Goal: Task Accomplishment & Management: Use online tool/utility

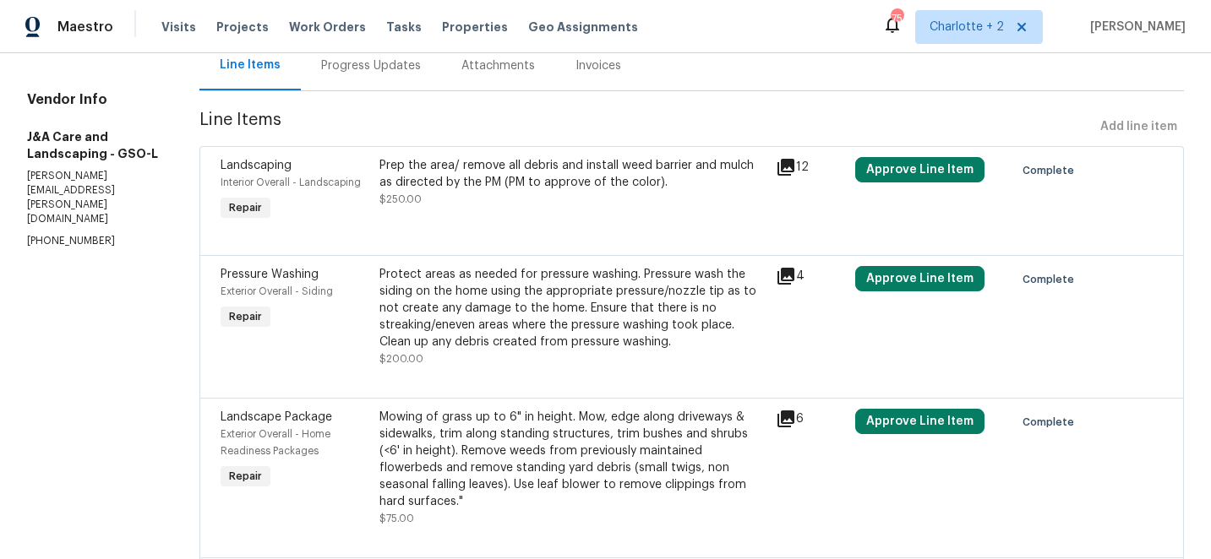
scroll to position [352, 0]
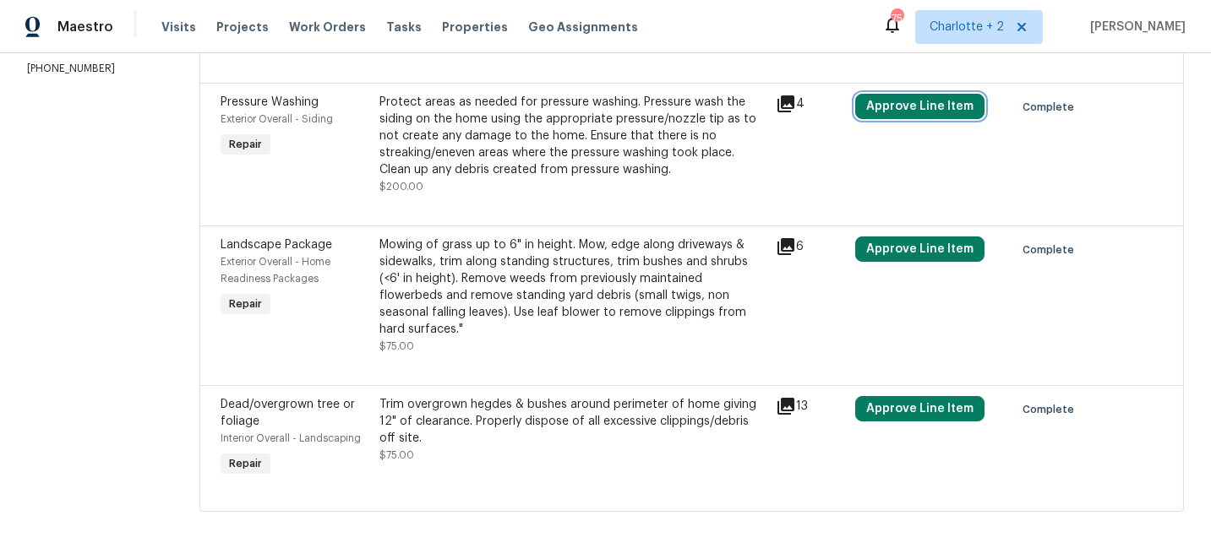
click at [941, 101] on button "Approve Line Item" at bounding box center [919, 106] width 129 height 25
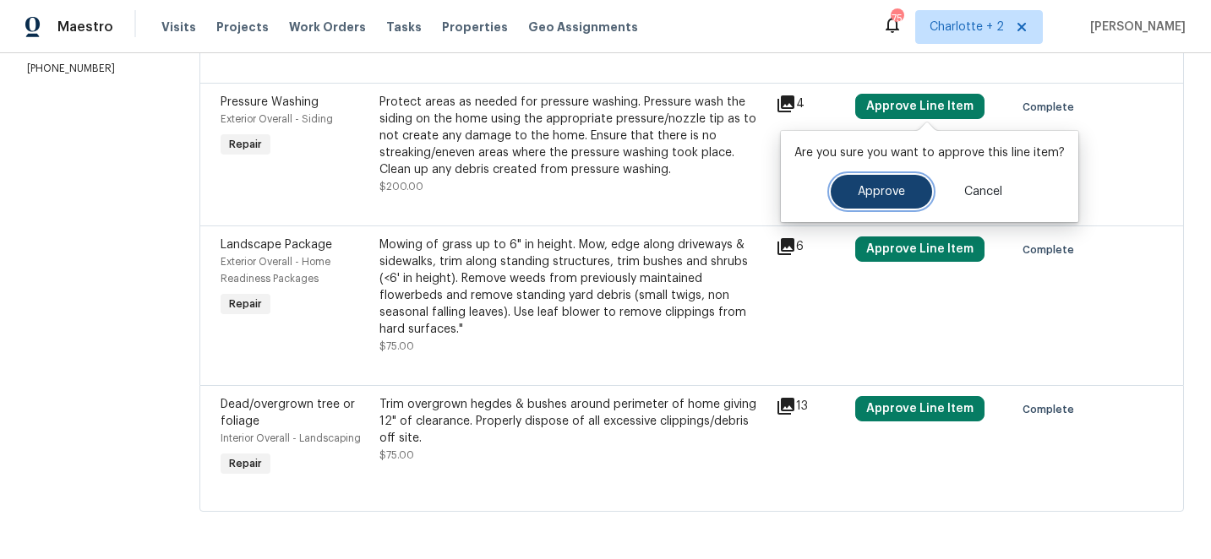
click at [878, 188] on span "Approve" at bounding box center [880, 192] width 47 height 13
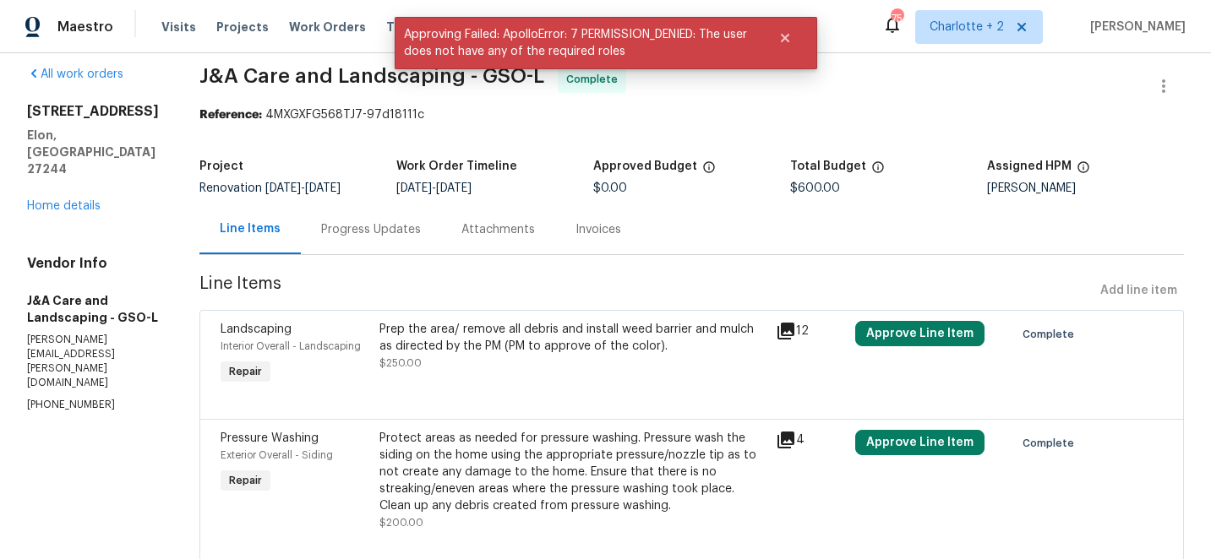
scroll to position [0, 0]
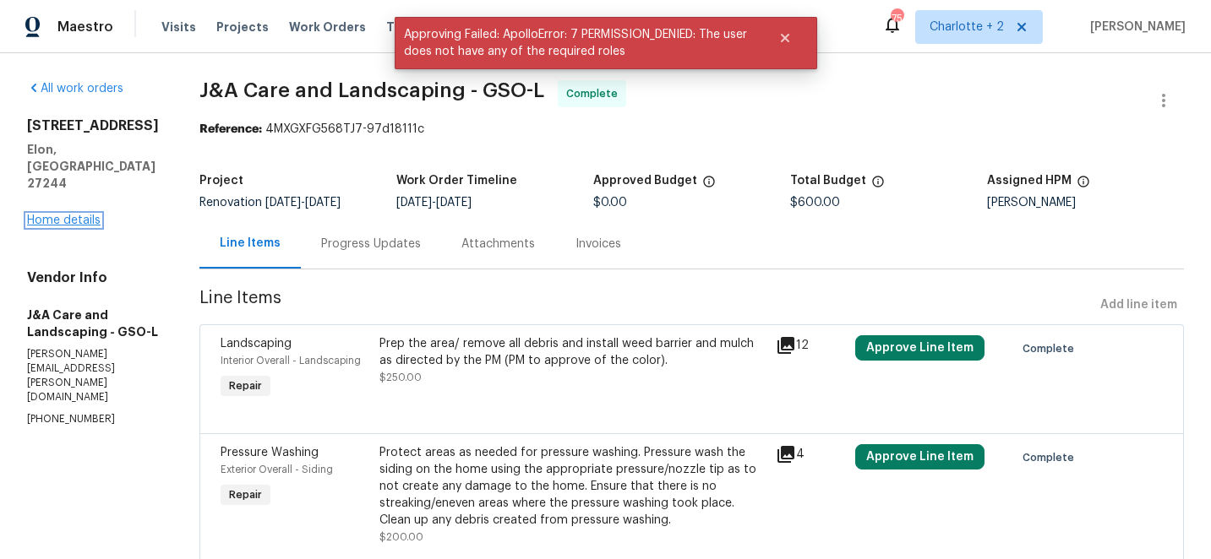
click at [78, 215] on link "Home details" at bounding box center [63, 221] width 73 height 12
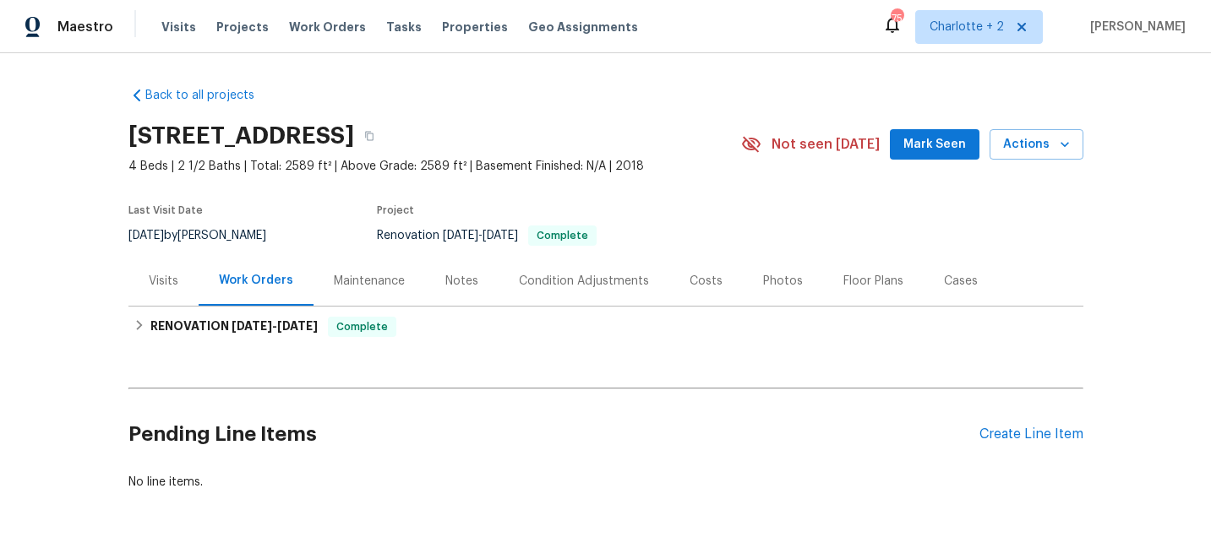
click at [163, 277] on div "Visits" at bounding box center [164, 281] width 30 height 17
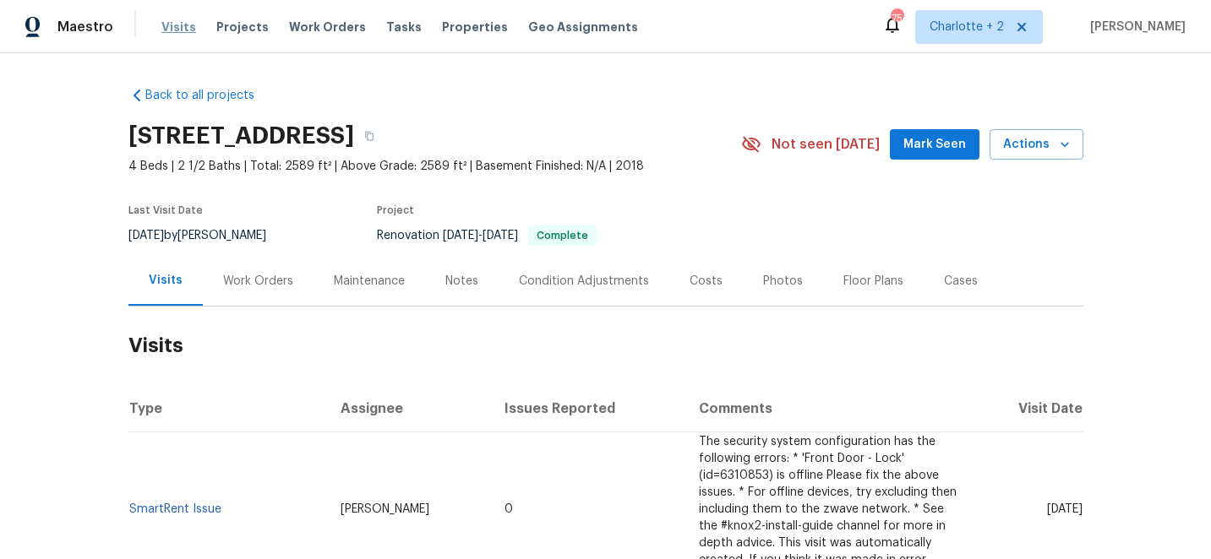
click at [168, 20] on span "Visits" at bounding box center [178, 27] width 35 height 17
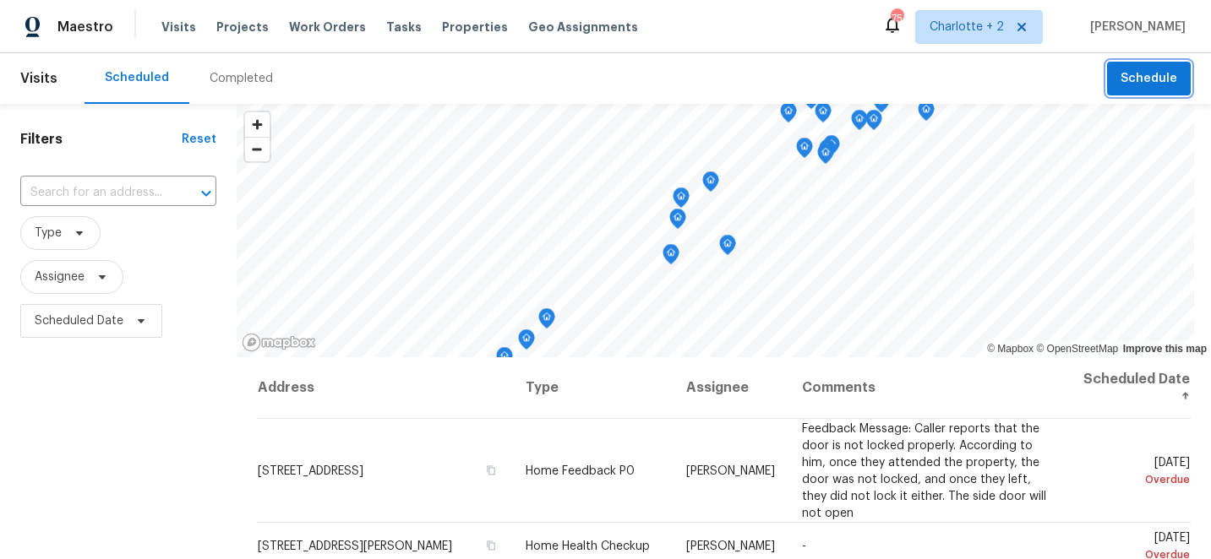
click at [1128, 67] on button "Schedule" at bounding box center [1149, 79] width 84 height 35
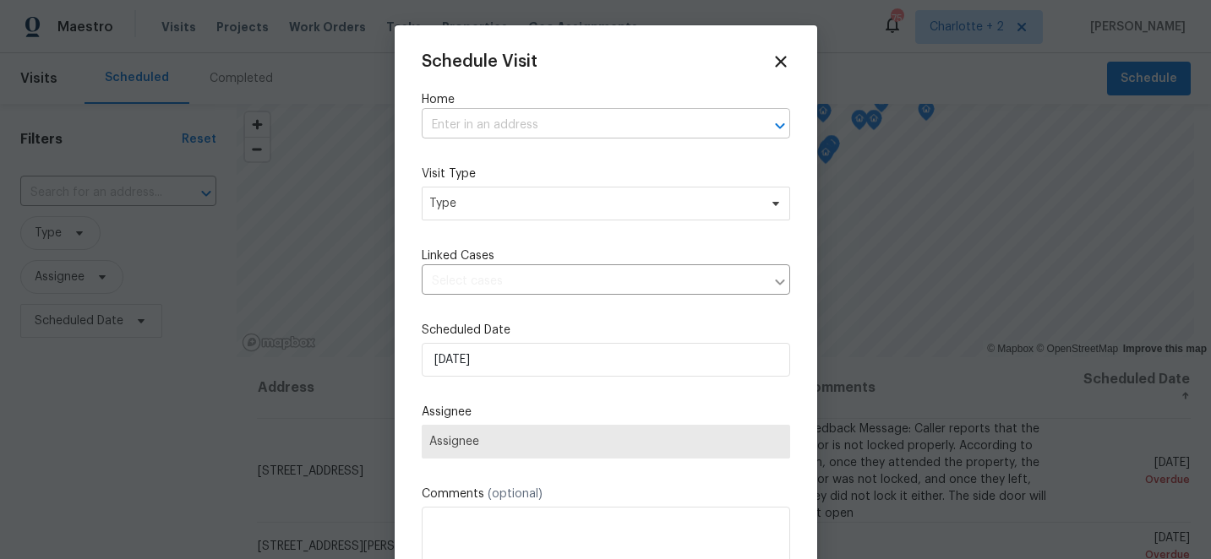
click at [496, 123] on input "text" at bounding box center [582, 125] width 321 height 26
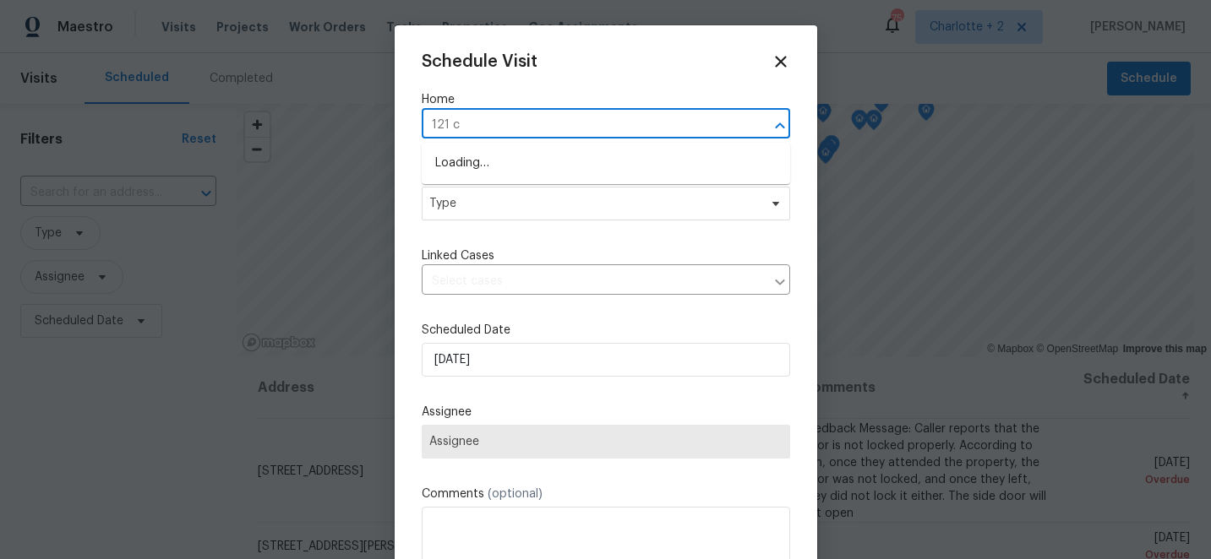
type input "121 co"
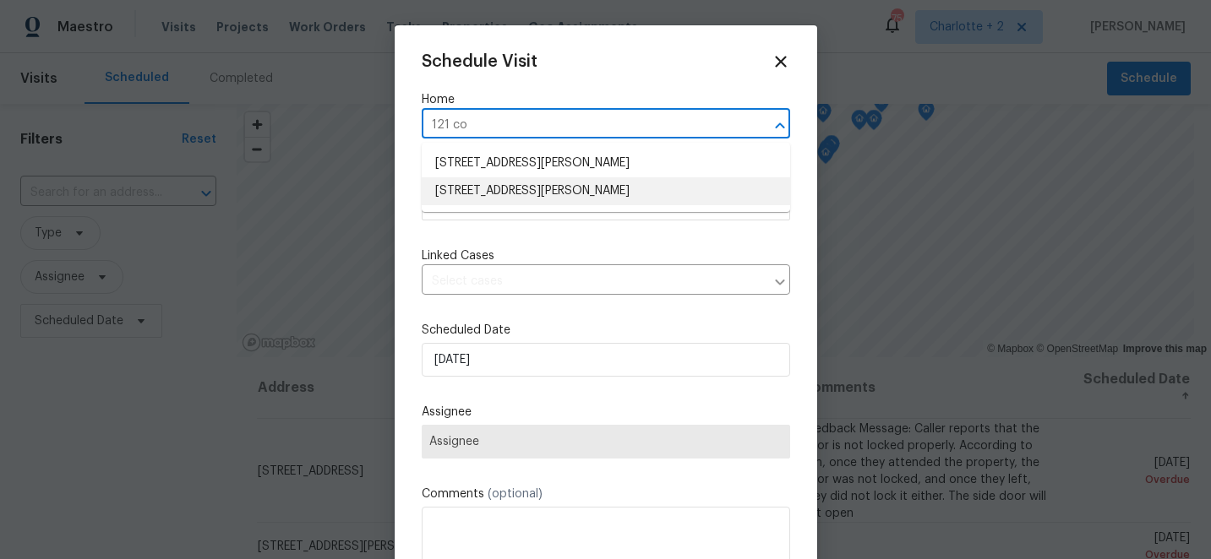
click at [525, 184] on li "[STREET_ADDRESS][PERSON_NAME]" at bounding box center [606, 191] width 368 height 28
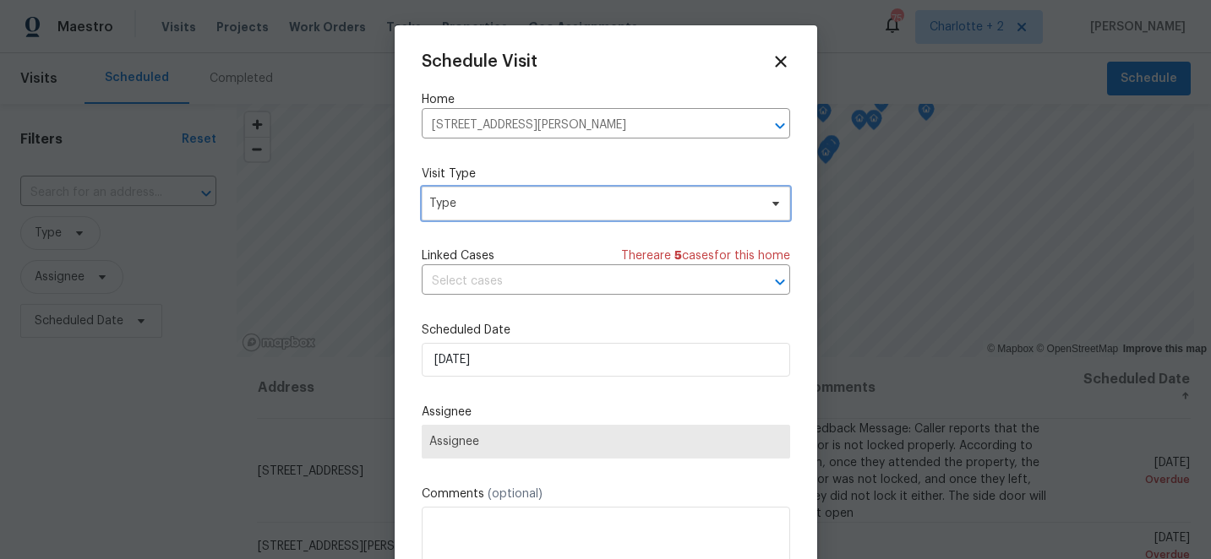
click at [522, 206] on span "Type" at bounding box center [593, 203] width 329 height 17
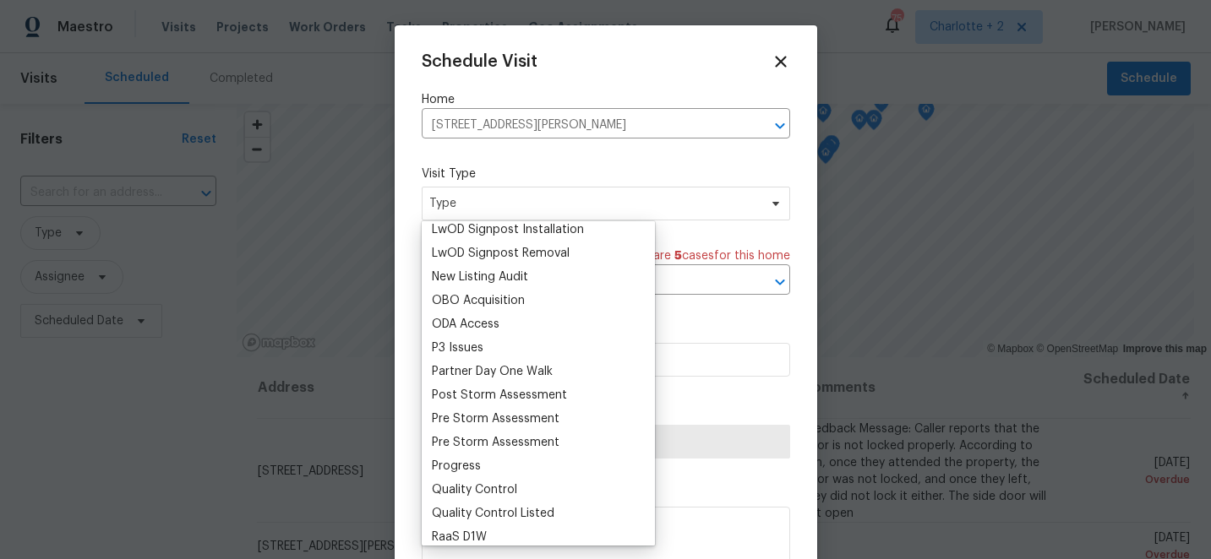
scroll to position [918, 0]
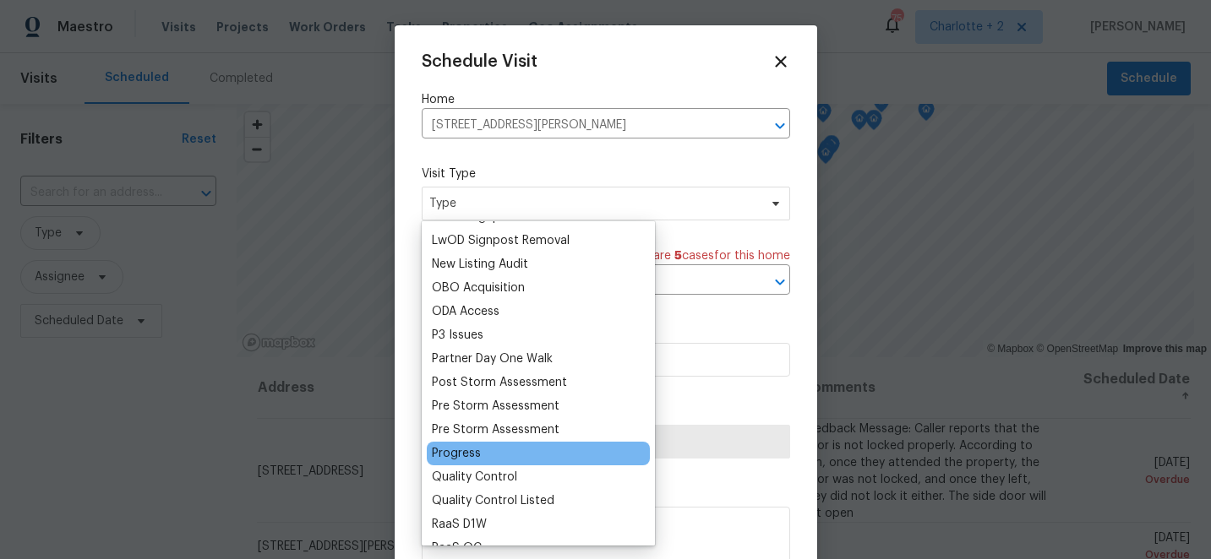
click at [456, 460] on div "Progress" at bounding box center [456, 453] width 49 height 17
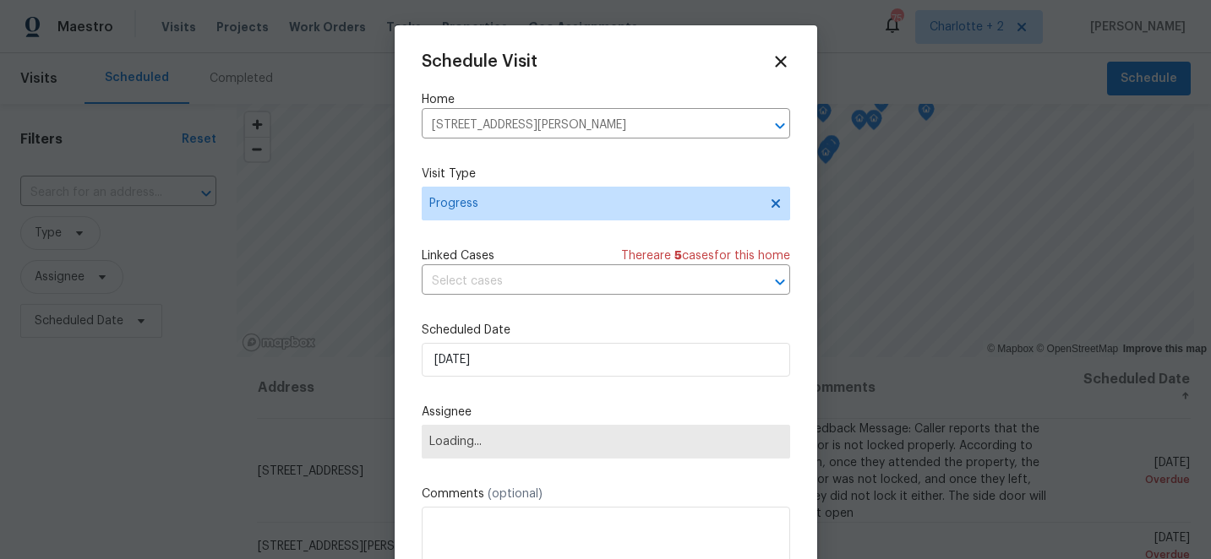
click at [456, 459] on span "Loading..." at bounding box center [606, 442] width 368 height 34
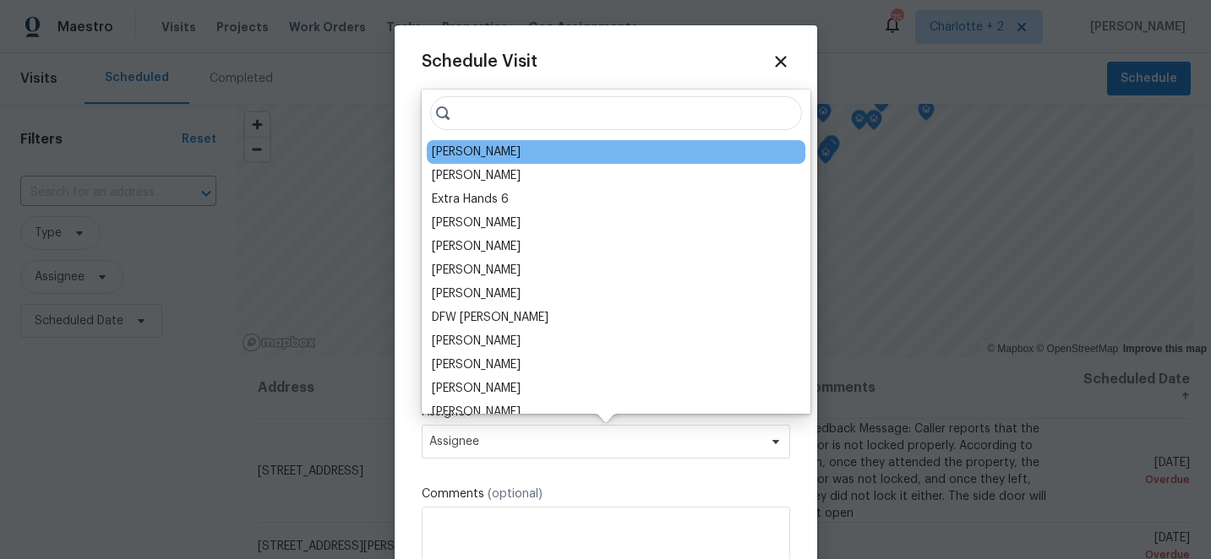
click at [453, 150] on div "[PERSON_NAME]" at bounding box center [476, 152] width 89 height 17
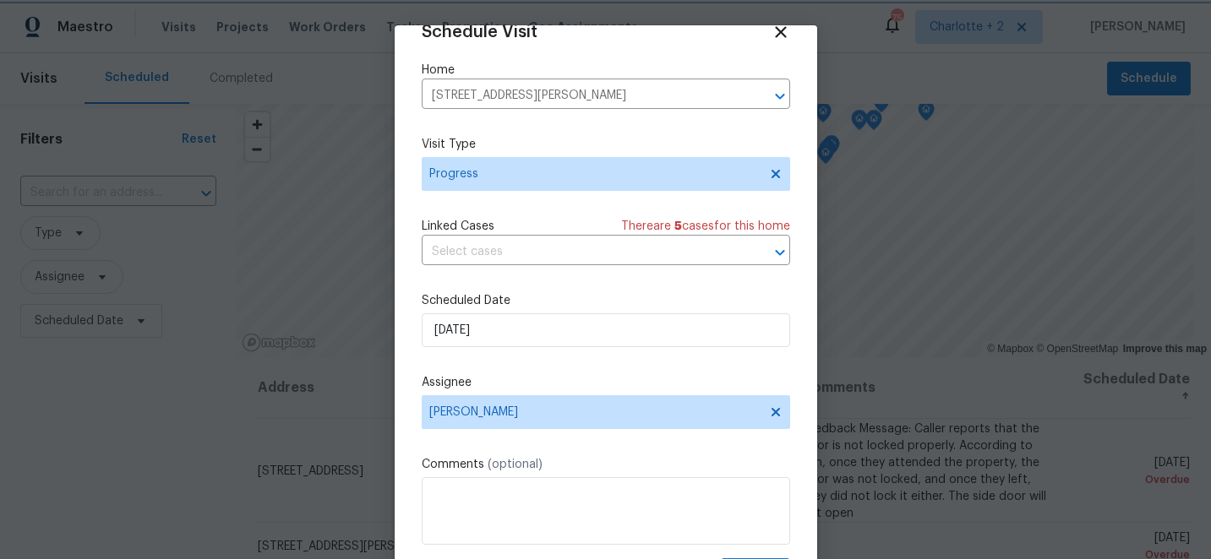
scroll to position [83, 0]
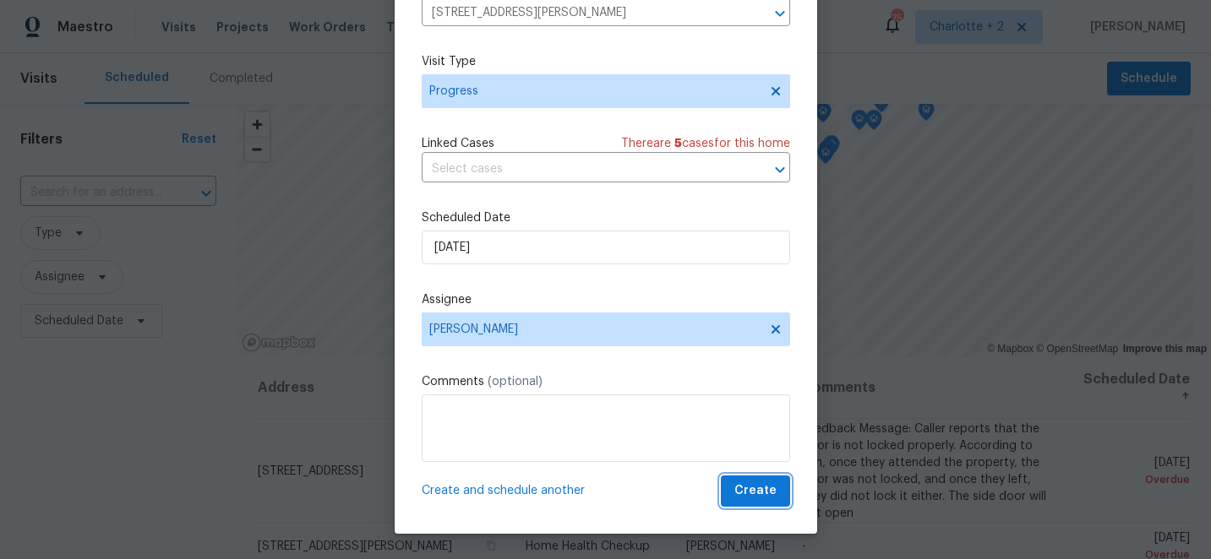
click at [765, 486] on span "Create" at bounding box center [755, 491] width 42 height 21
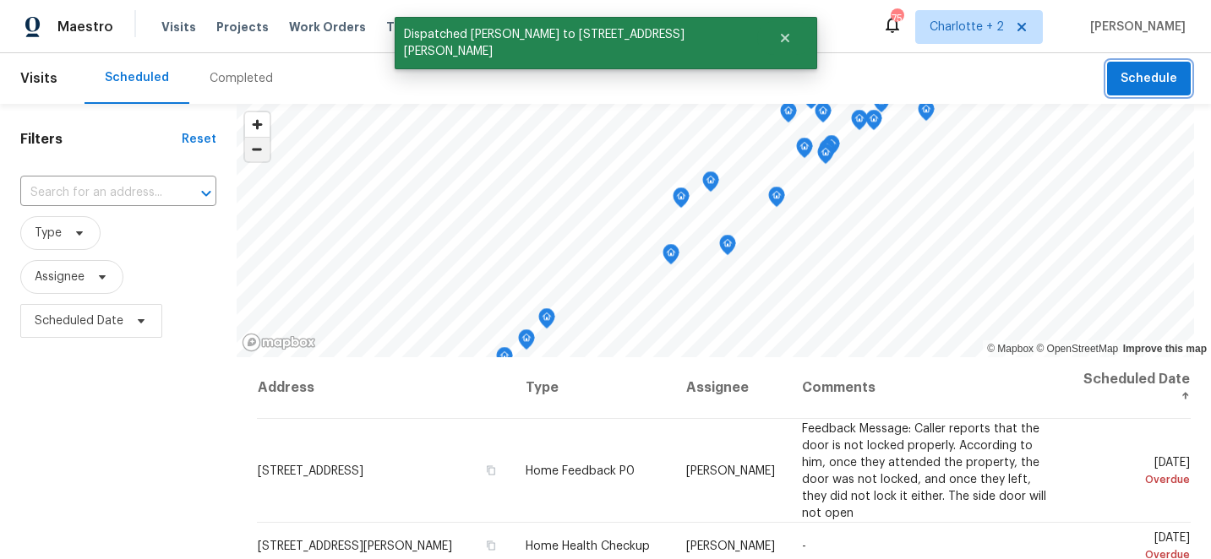
scroll to position [0, 0]
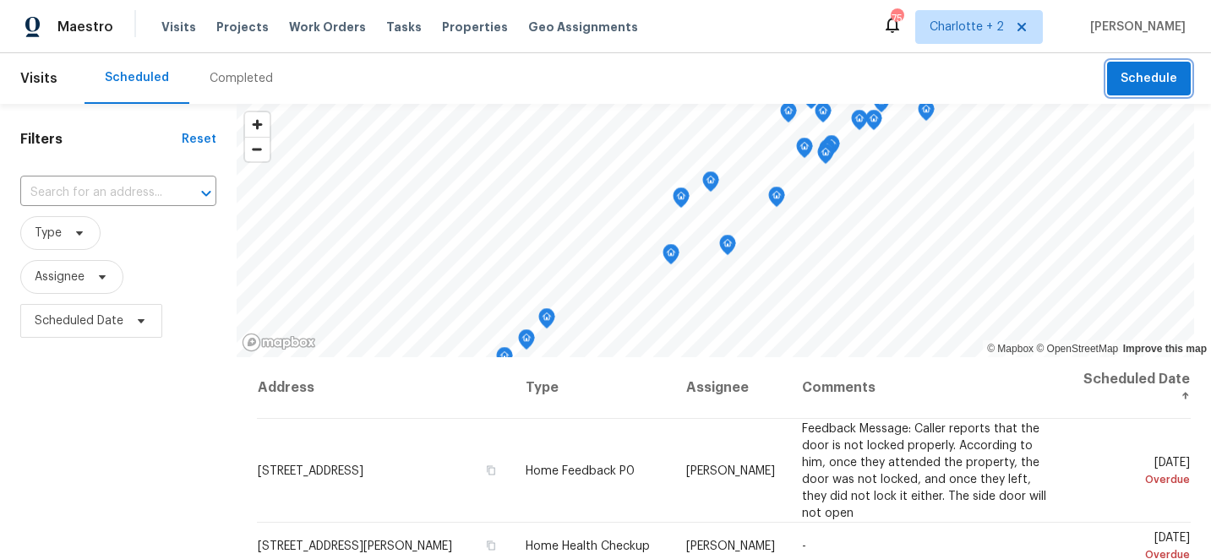
click at [1154, 81] on span "Schedule" at bounding box center [1148, 78] width 57 height 21
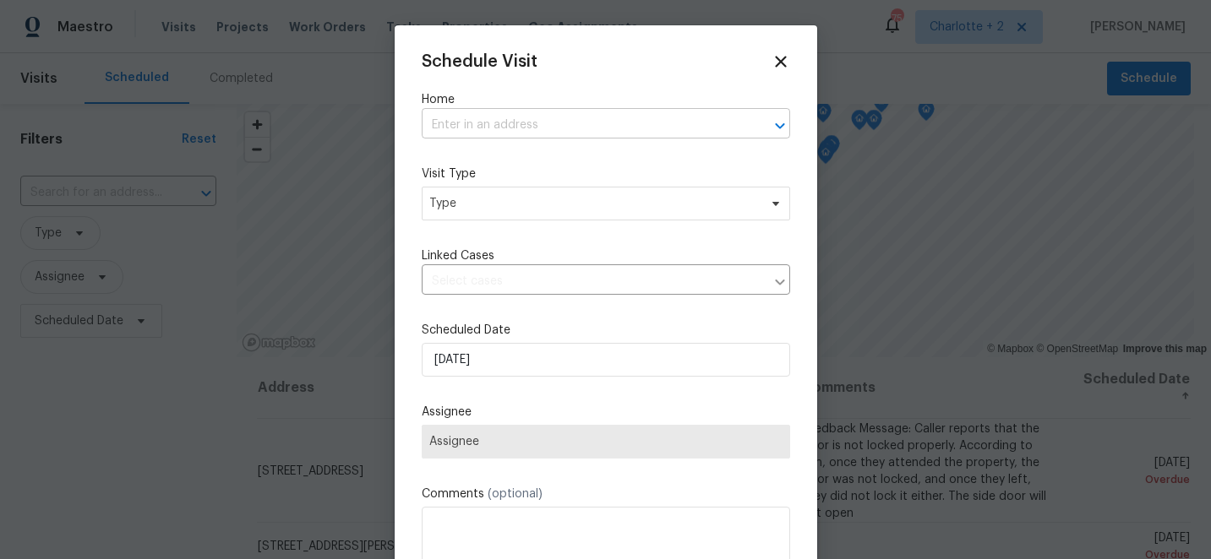
click at [537, 126] on input "text" at bounding box center [582, 125] width 321 height 26
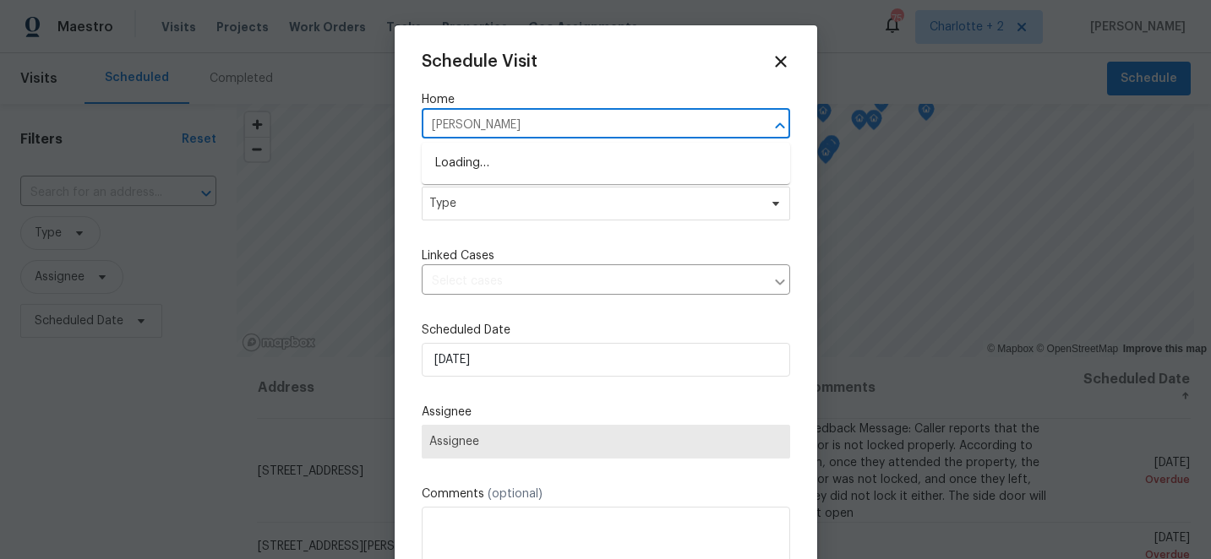
type input "ingles"
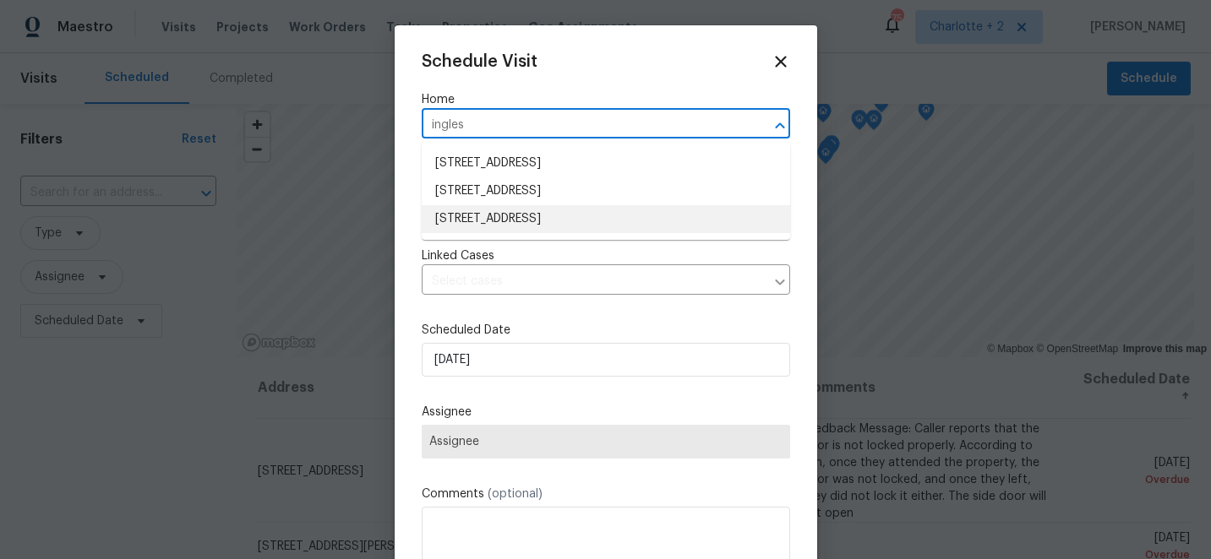
click at [571, 217] on li "[STREET_ADDRESS]" at bounding box center [606, 219] width 368 height 28
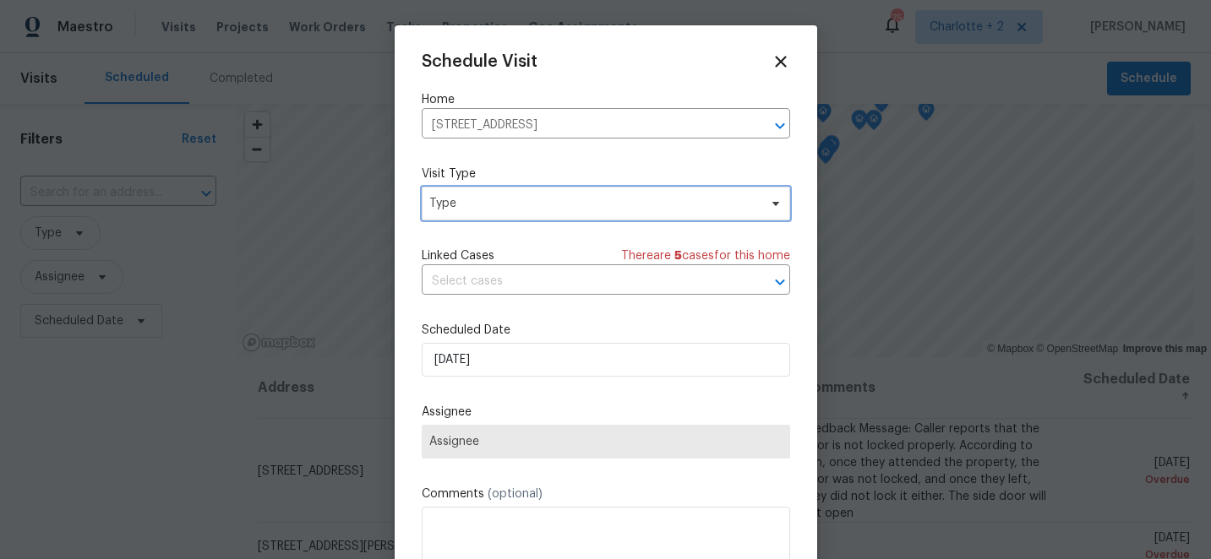
click at [571, 217] on span "Type" at bounding box center [606, 204] width 368 height 34
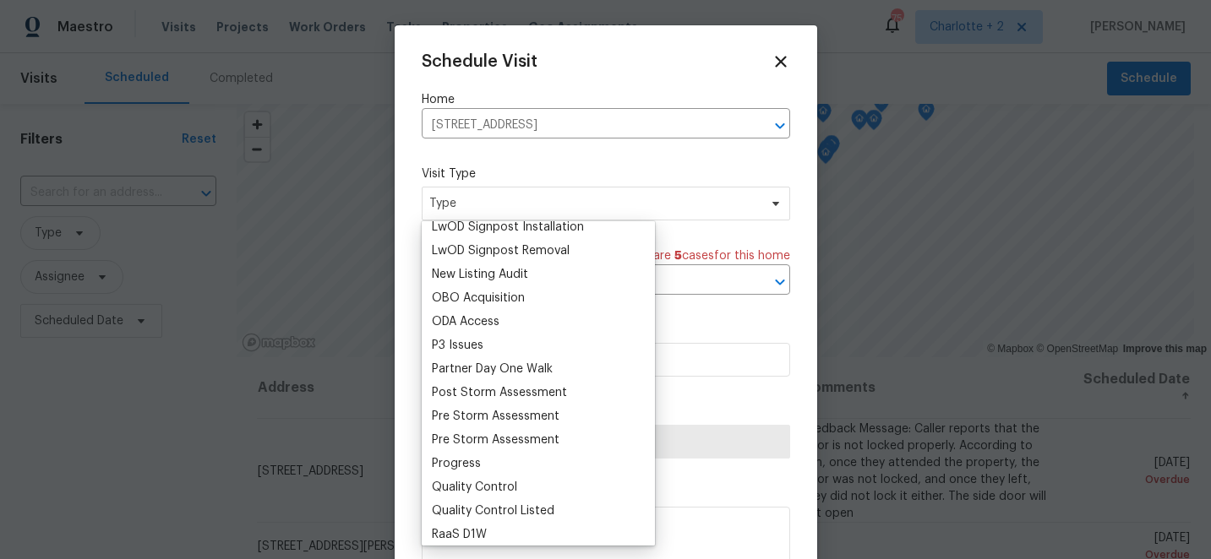
scroll to position [922, 0]
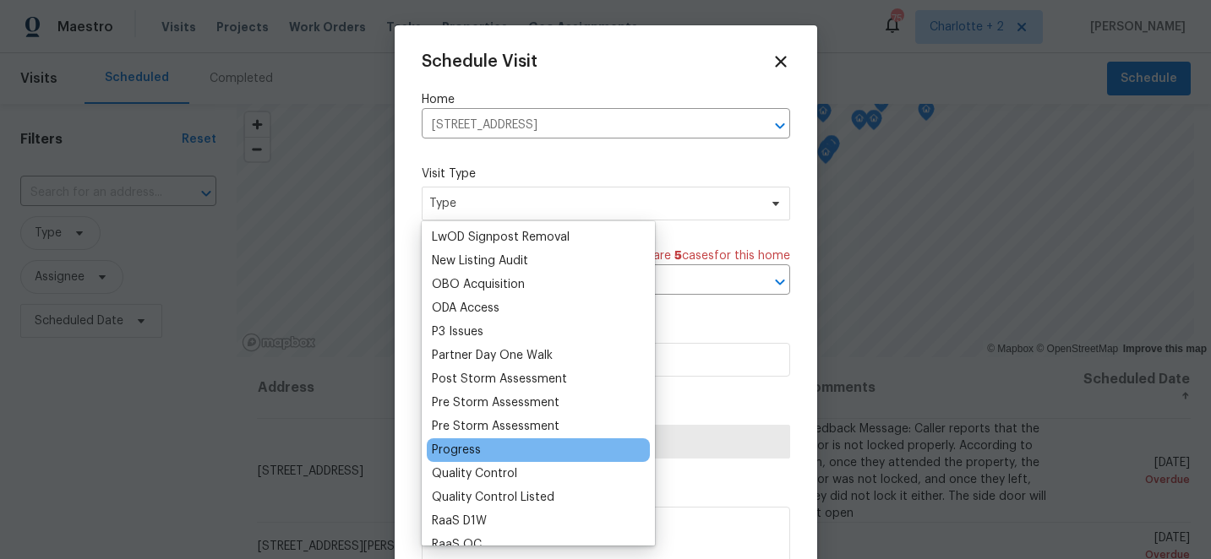
click at [462, 449] on div "Progress" at bounding box center [456, 450] width 49 height 17
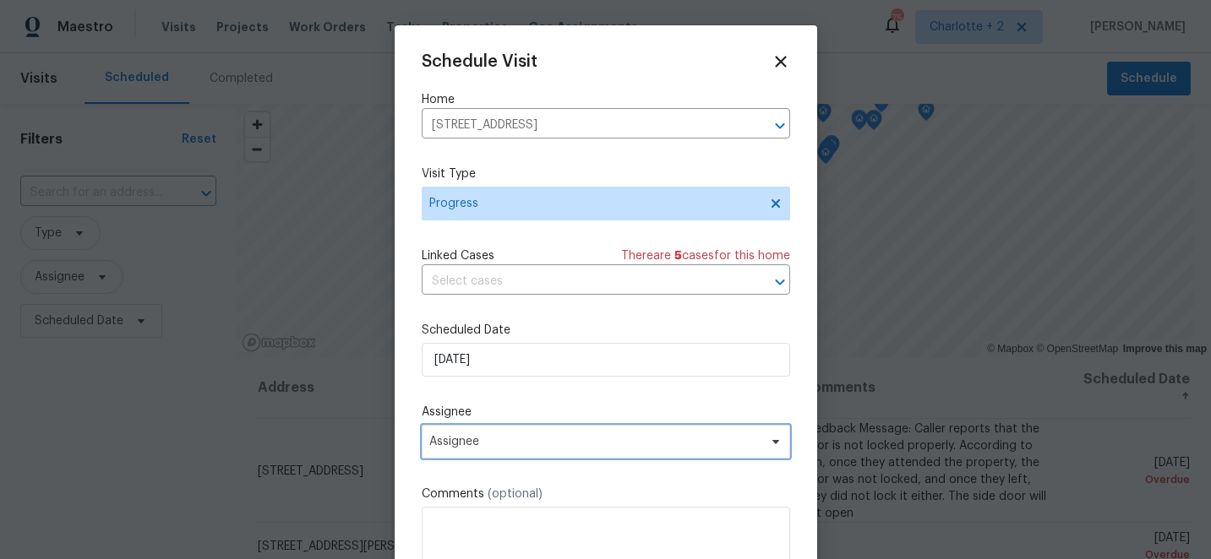
click at [514, 454] on span "Assignee" at bounding box center [606, 442] width 368 height 34
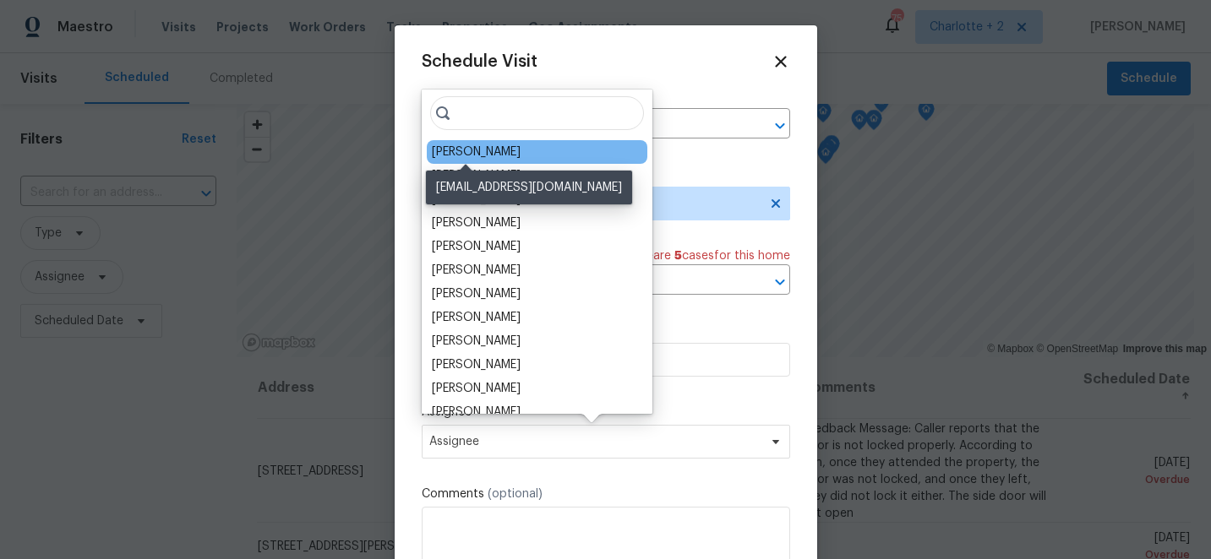
click at [466, 148] on div "[PERSON_NAME]" at bounding box center [476, 152] width 89 height 17
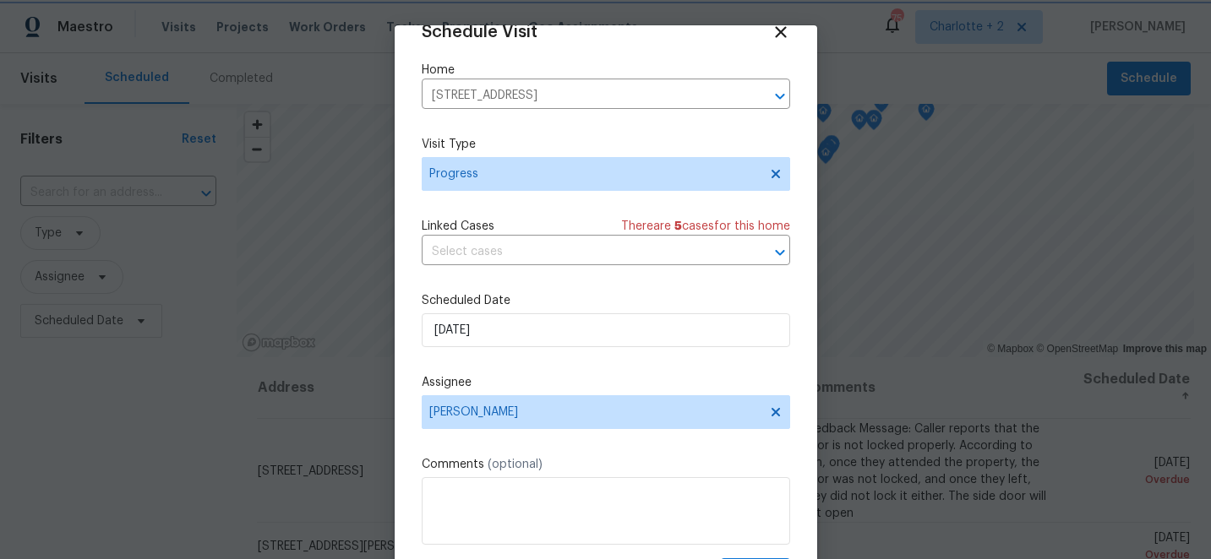
scroll to position [83, 0]
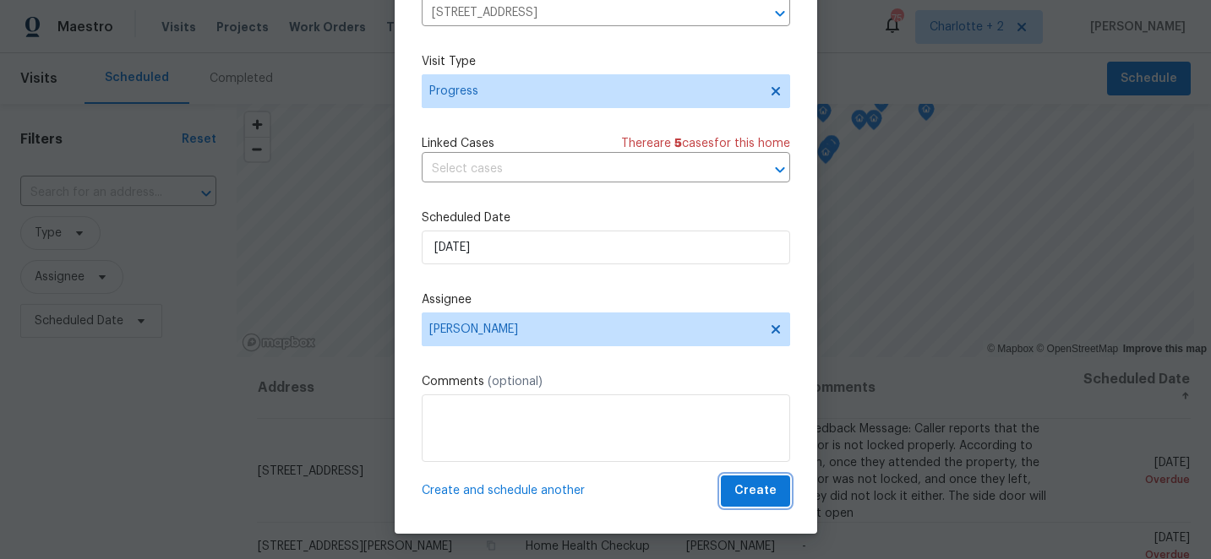
click at [754, 488] on span "Create" at bounding box center [755, 491] width 42 height 21
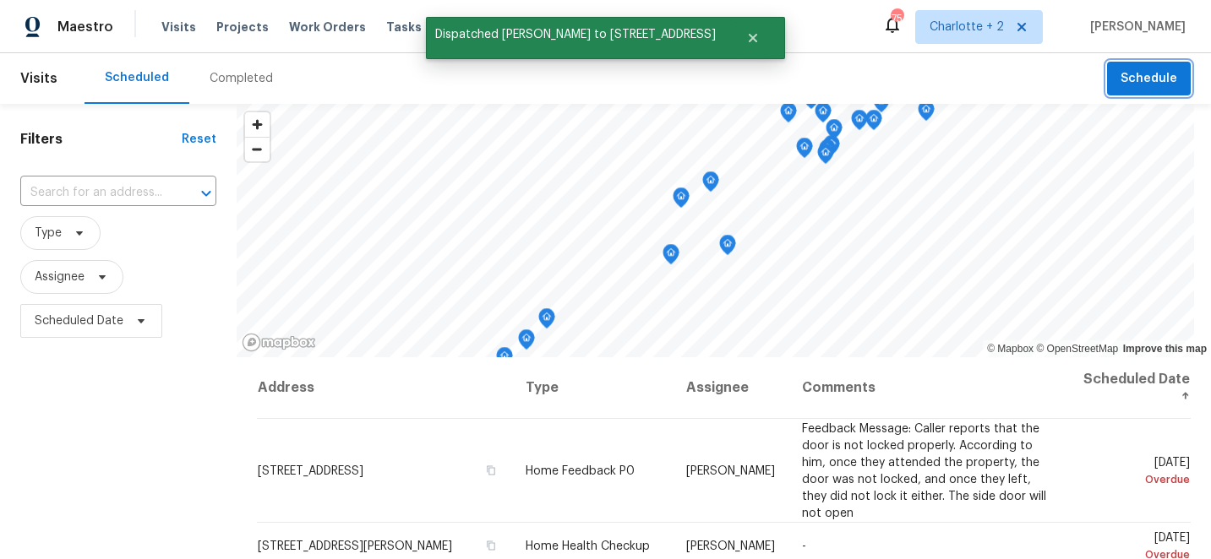
scroll to position [0, 0]
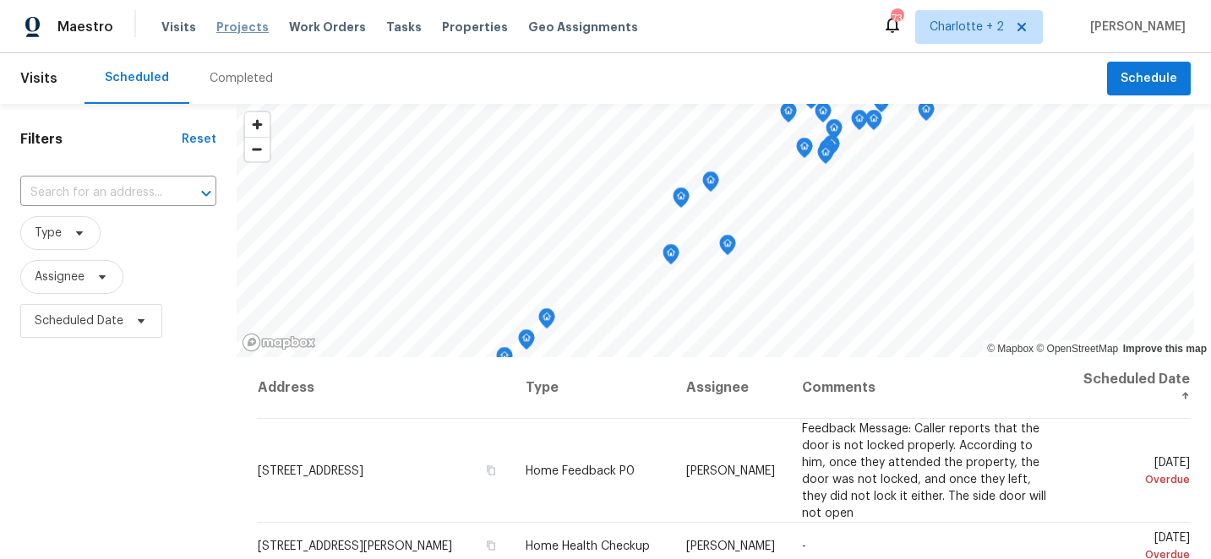
click at [226, 24] on span "Projects" at bounding box center [242, 27] width 52 height 17
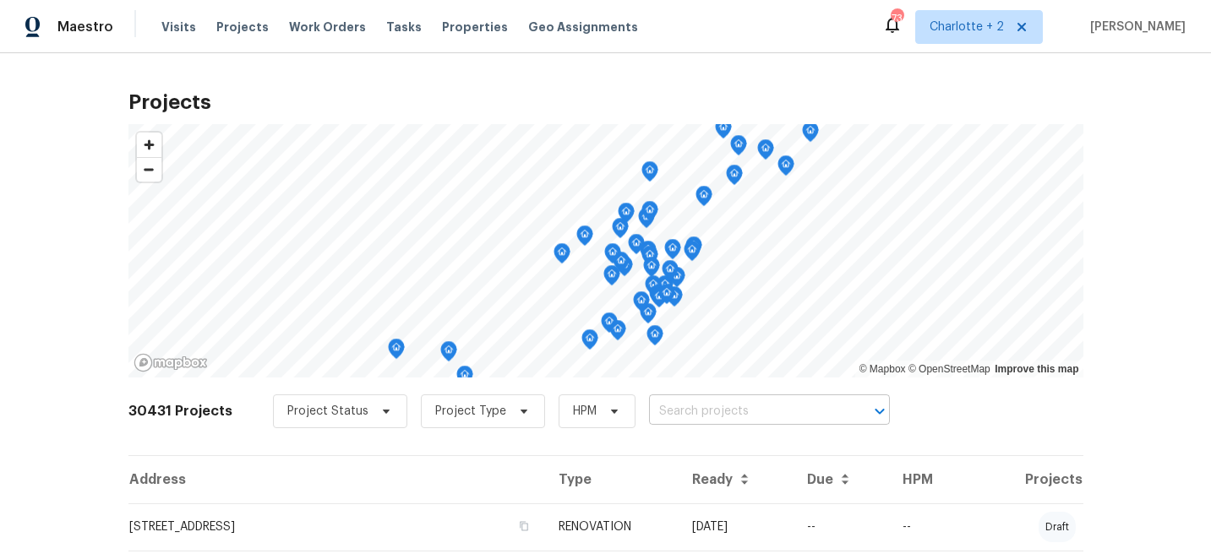
click at [653, 416] on input "text" at bounding box center [745, 412] width 193 height 26
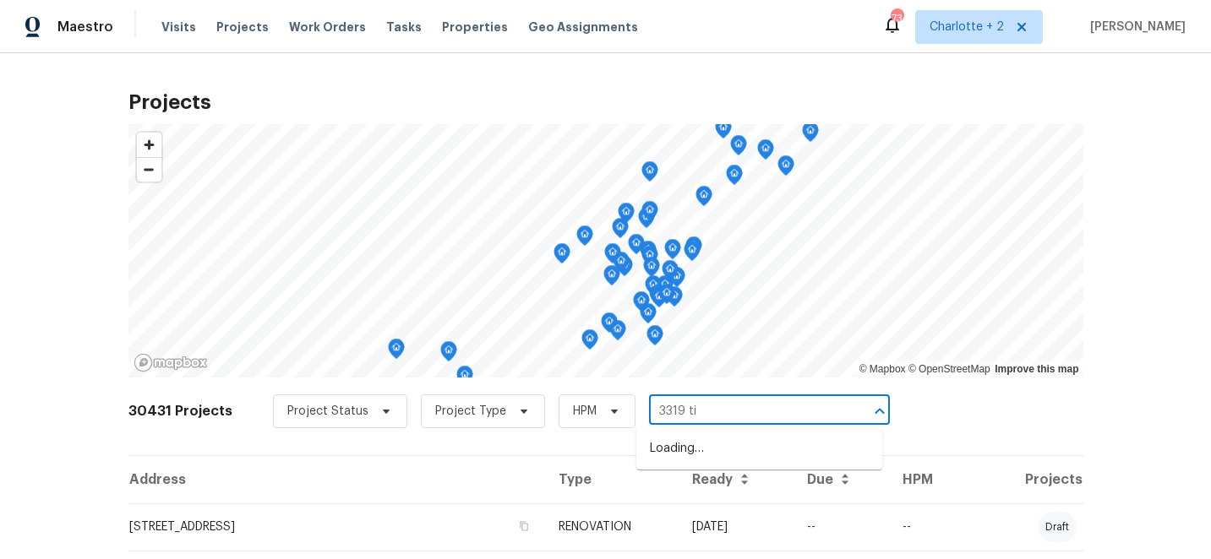
type input "3319 [PERSON_NAME]"
click at [699, 451] on li "[STREET_ADDRESS]" at bounding box center [759, 449] width 246 height 28
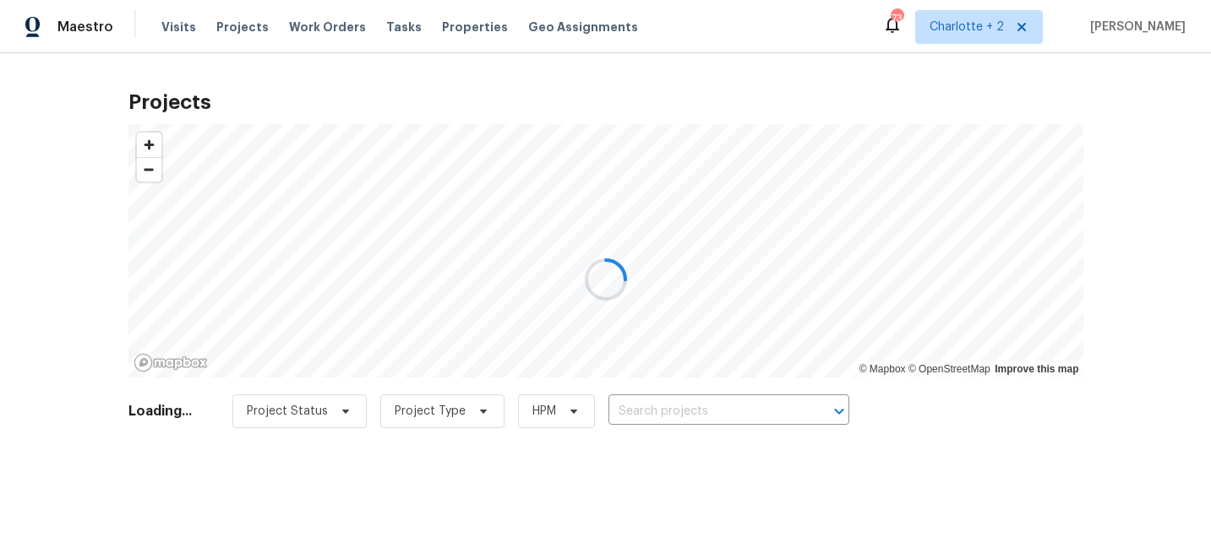
type input "[STREET_ADDRESS]"
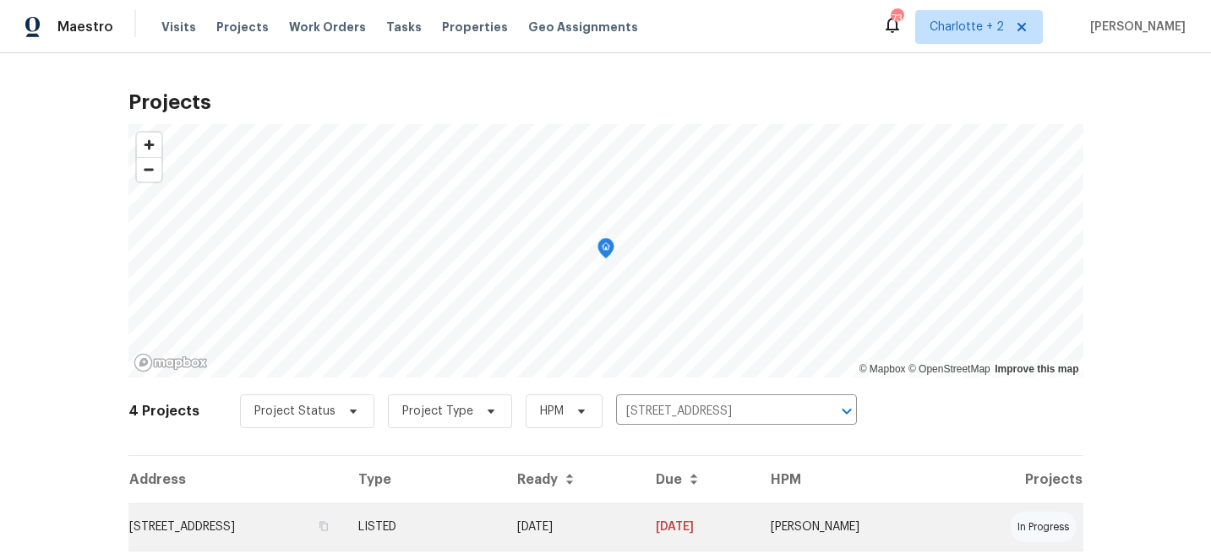
click at [641, 513] on td "[DATE]" at bounding box center [572, 526] width 138 height 47
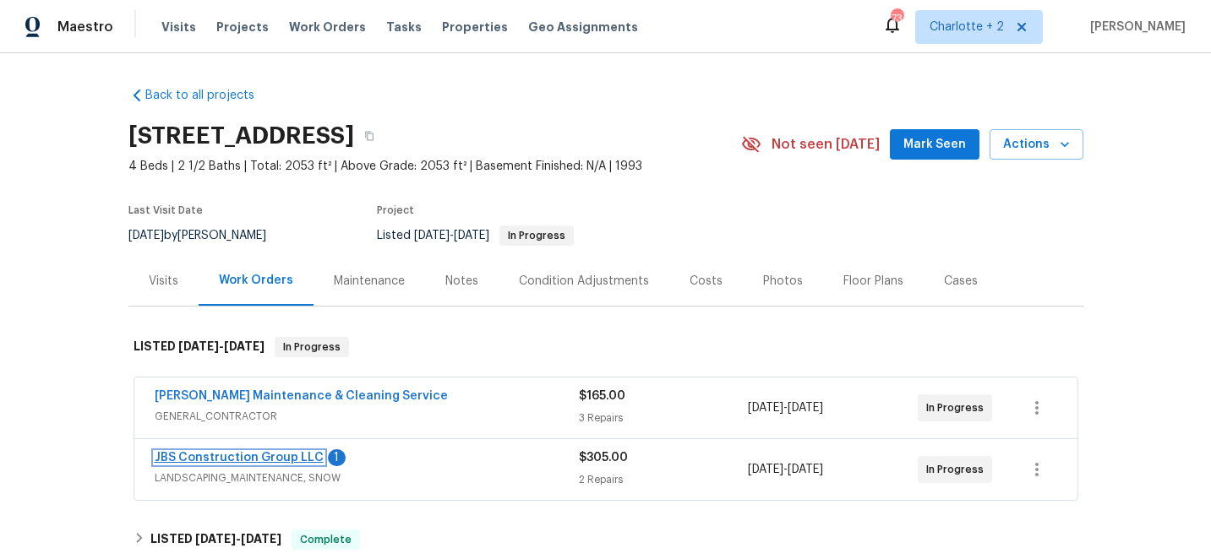
click at [203, 460] on link "JBS Construction Group LLC" at bounding box center [239, 458] width 169 height 12
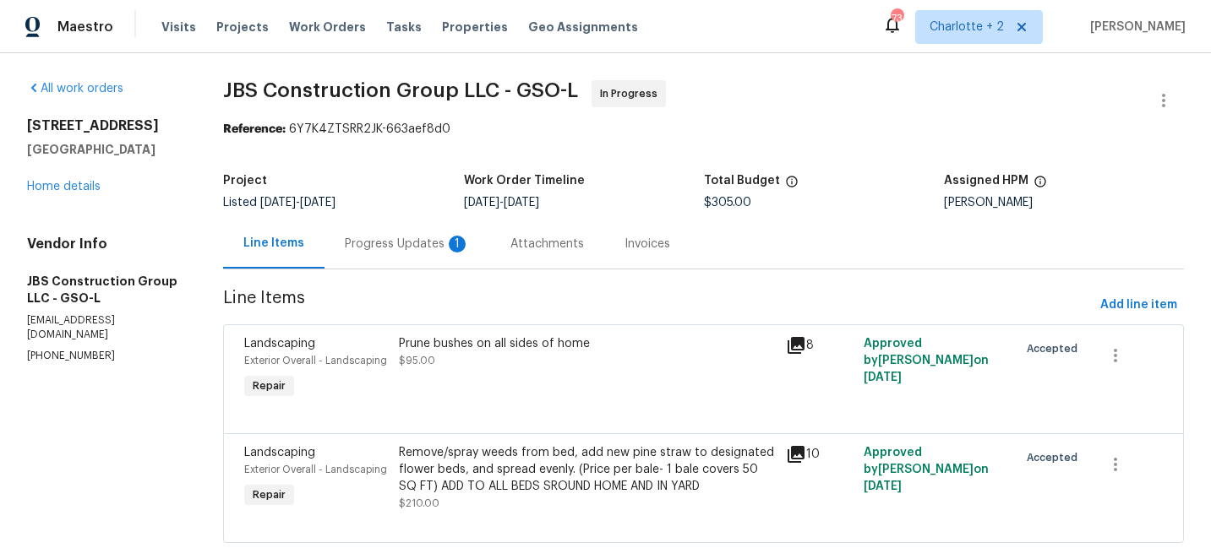
click at [506, 348] on div "Prune bushes on all sides of home" at bounding box center [587, 343] width 377 height 17
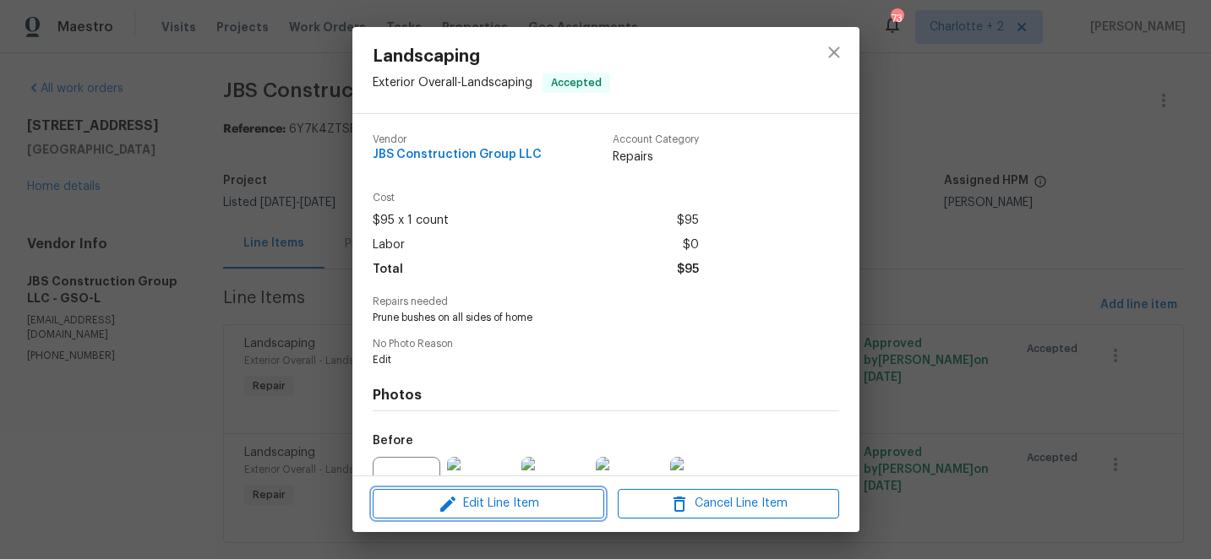
click at [485, 498] on span "Edit Line Item" at bounding box center [488, 503] width 221 height 21
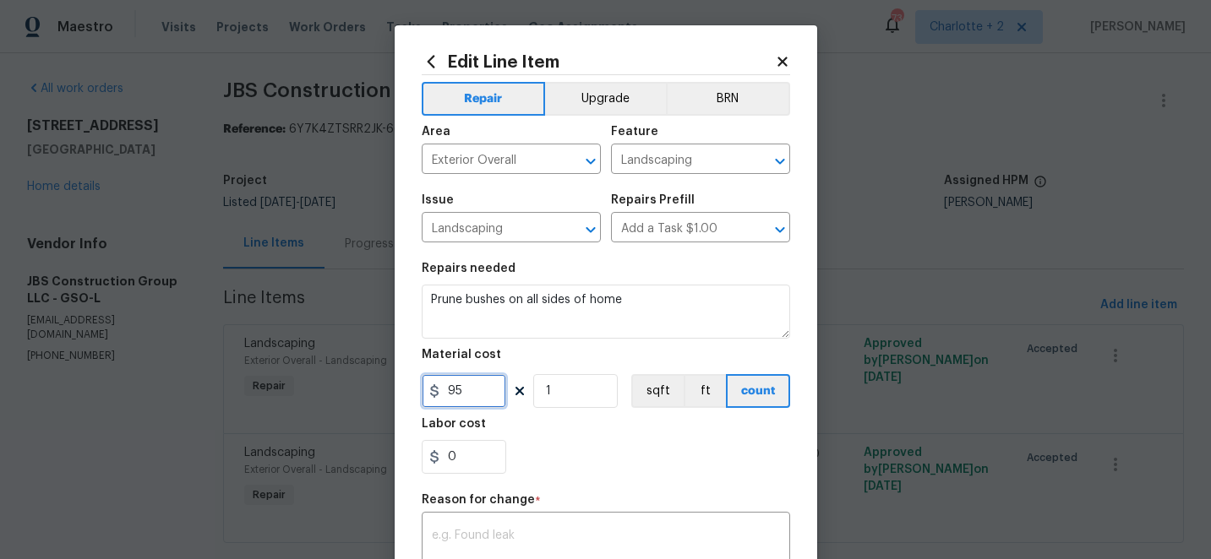
click at [484, 389] on input "95" at bounding box center [464, 391] width 84 height 34
type input "150"
click at [495, 539] on textarea at bounding box center [606, 547] width 348 height 35
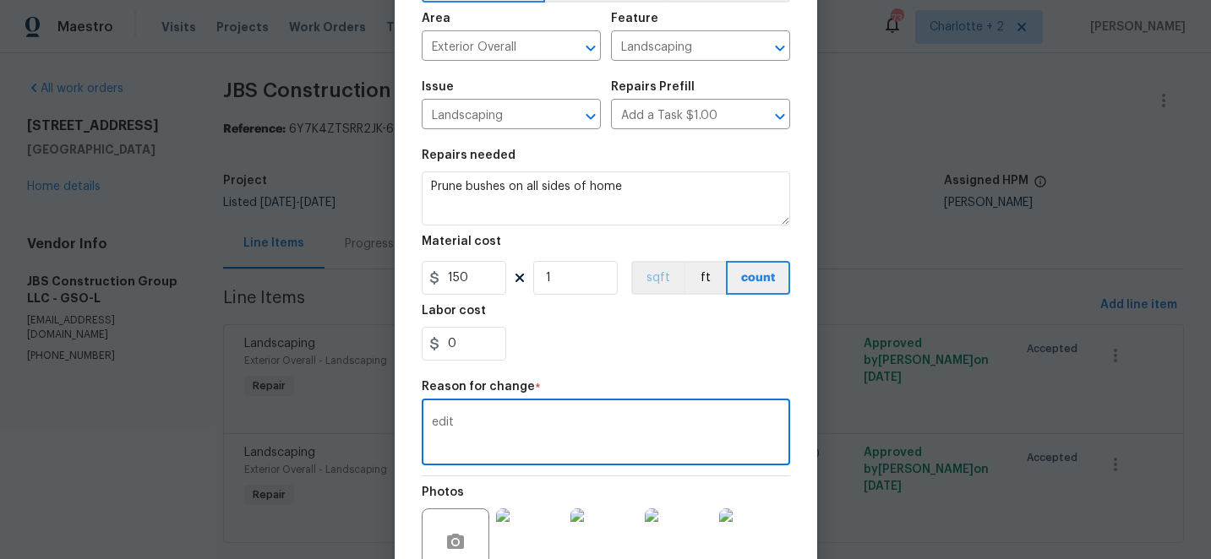
scroll to position [291, 0]
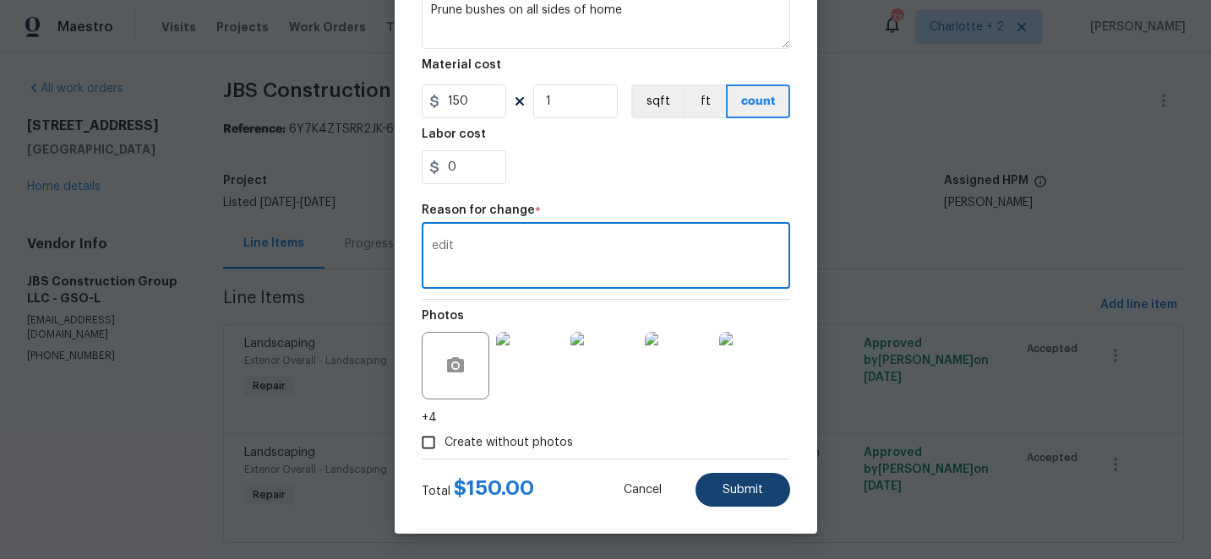
type textarea "edit"
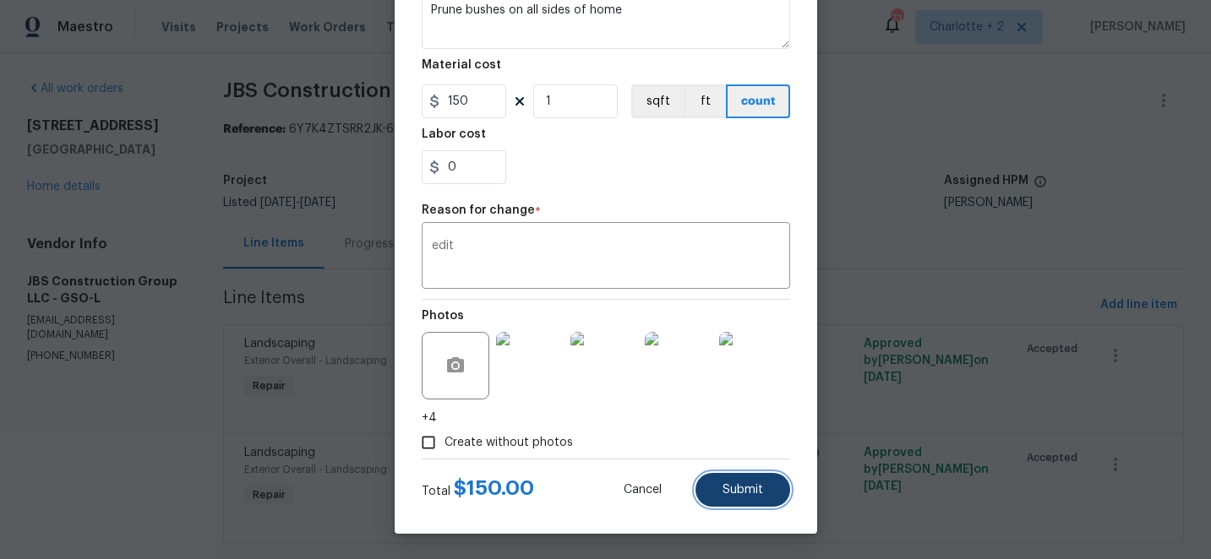
click at [759, 489] on span "Submit" at bounding box center [742, 490] width 41 height 13
type input "95"
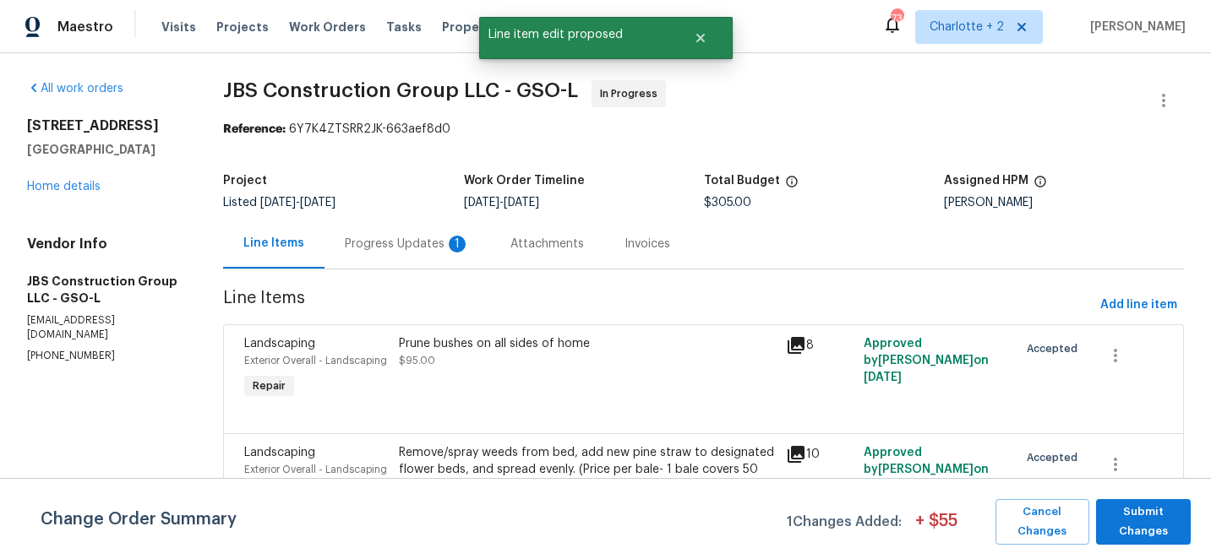
scroll to position [67, 0]
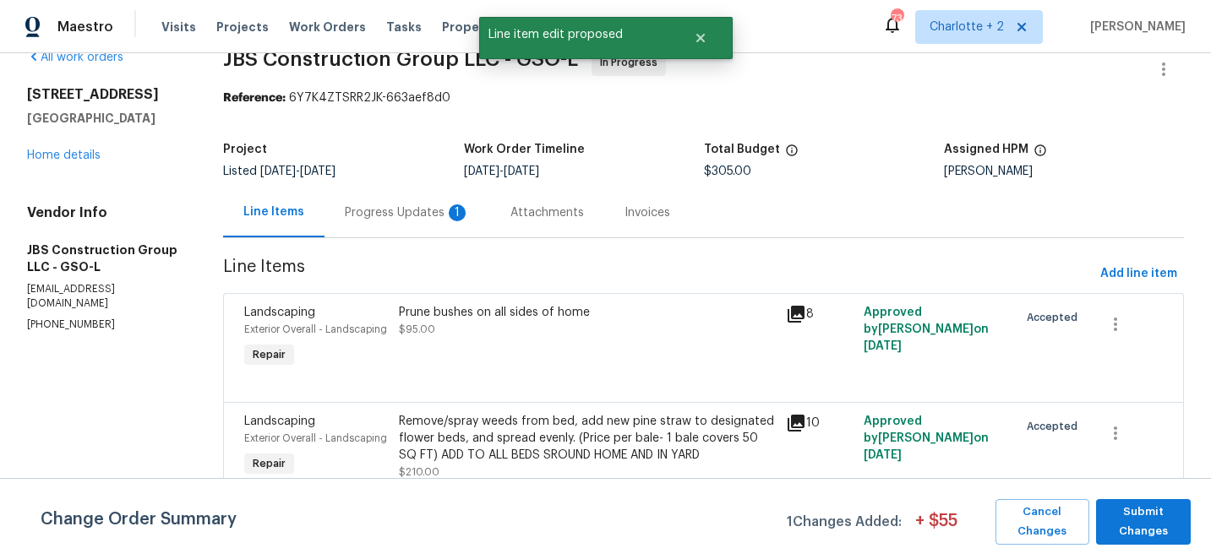
click at [635, 413] on div "Remove/spray weeds from bed, add new pine straw to designated flower beds, and …" at bounding box center [587, 438] width 377 height 51
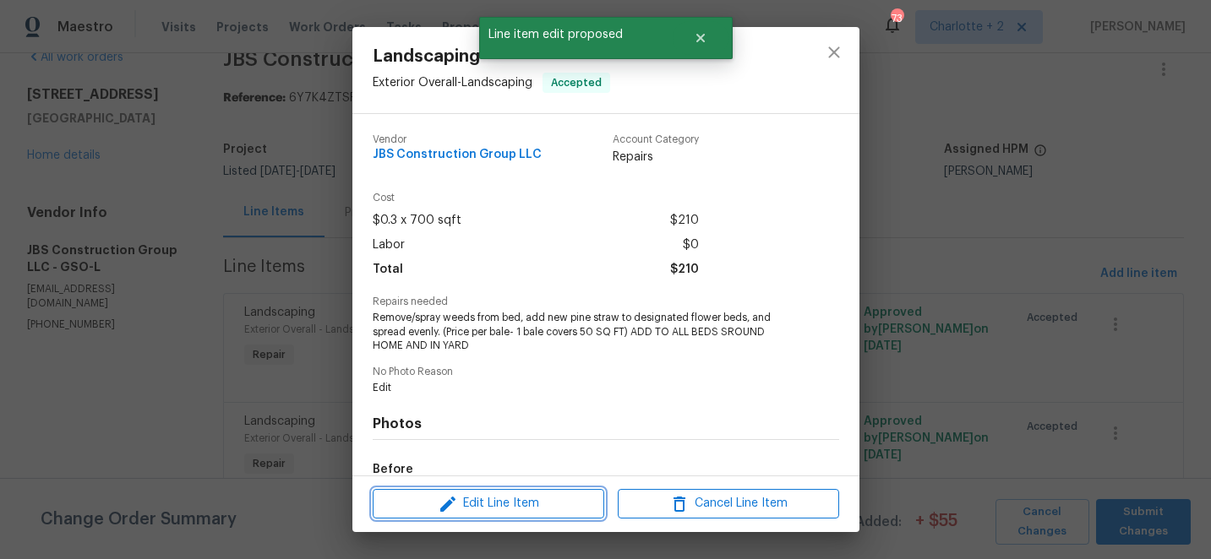
click at [505, 504] on span "Edit Line Item" at bounding box center [488, 503] width 221 height 21
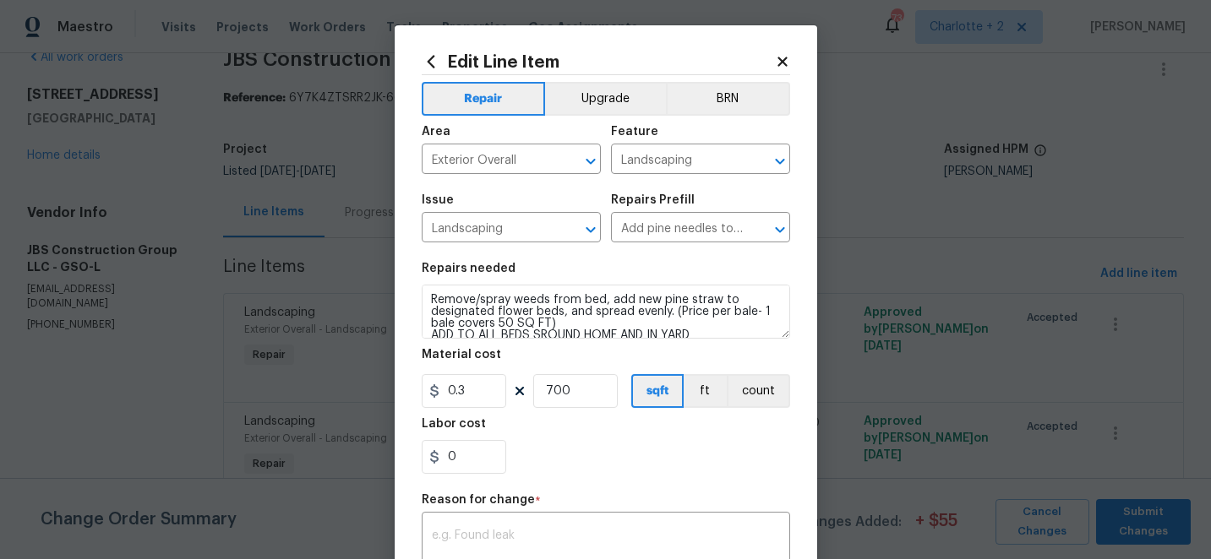
click at [781, 63] on icon at bounding box center [781, 61] width 9 height 9
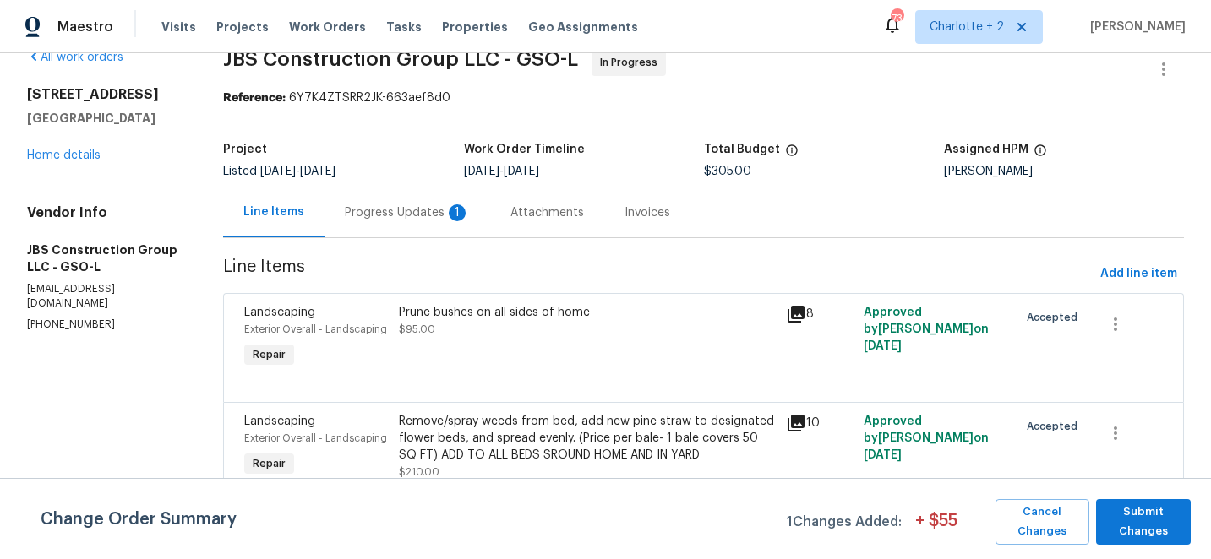
click at [649, 413] on div "Remove/spray weeds from bed, add new pine straw to designated flower beds, and …" at bounding box center [587, 438] width 377 height 51
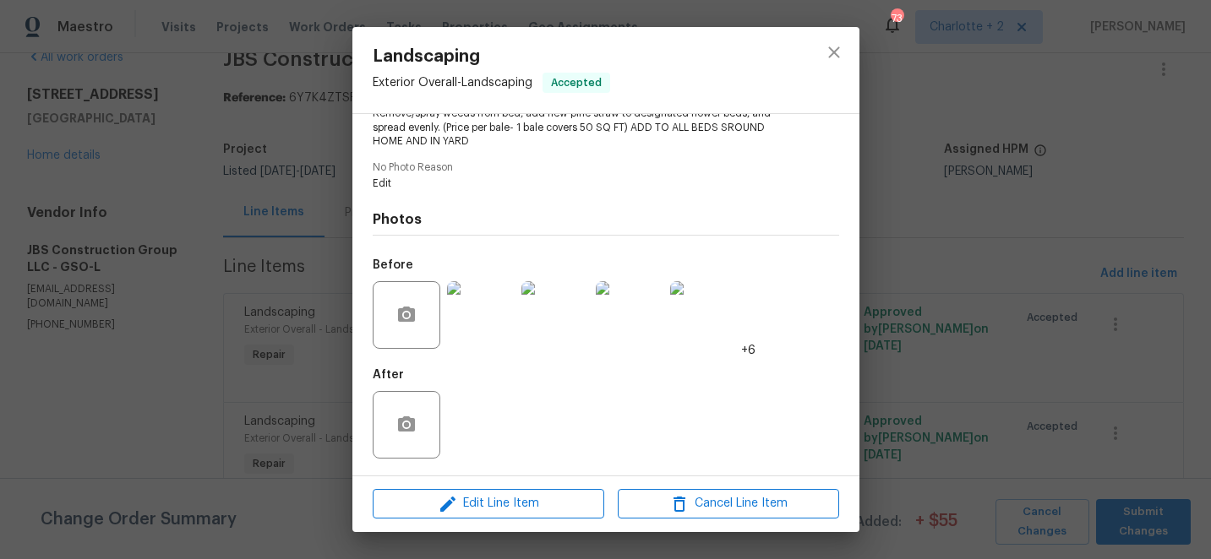
scroll to position [0, 0]
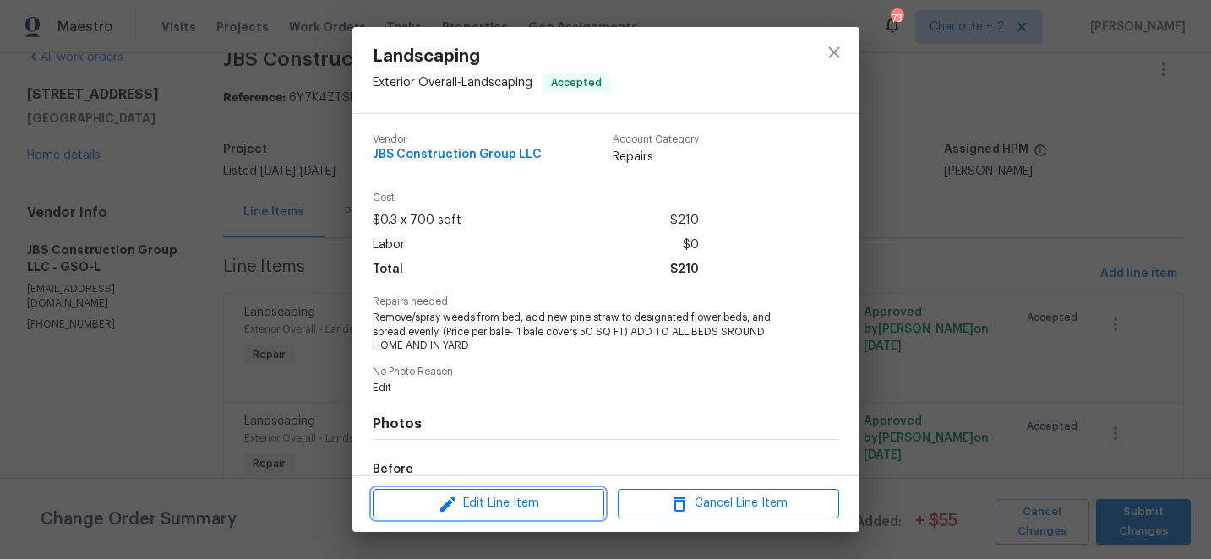
click at [481, 507] on span "Edit Line Item" at bounding box center [488, 503] width 221 height 21
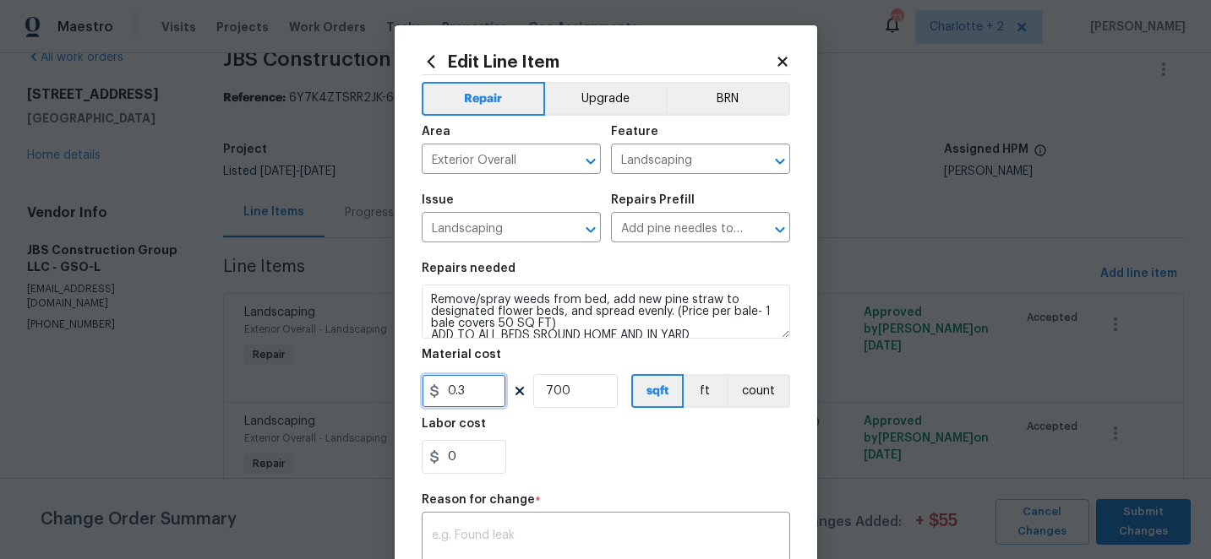
click at [482, 389] on input "0.3" at bounding box center [464, 391] width 84 height 34
type input "310"
click at [585, 392] on input "700" at bounding box center [575, 391] width 84 height 34
type input "1"
click at [534, 538] on textarea at bounding box center [606, 547] width 348 height 35
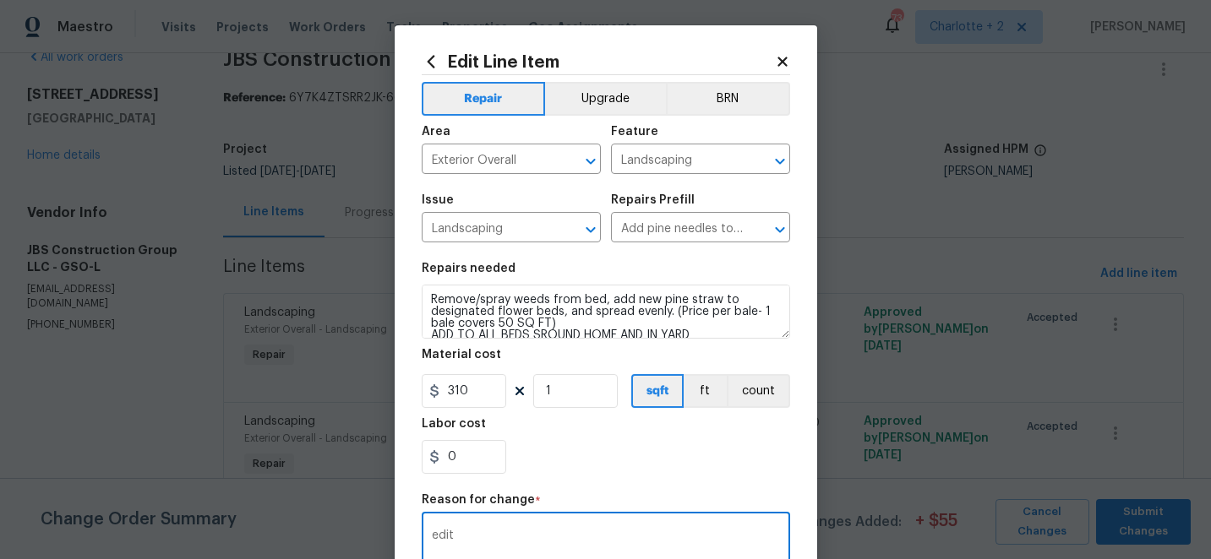
scroll to position [291, 0]
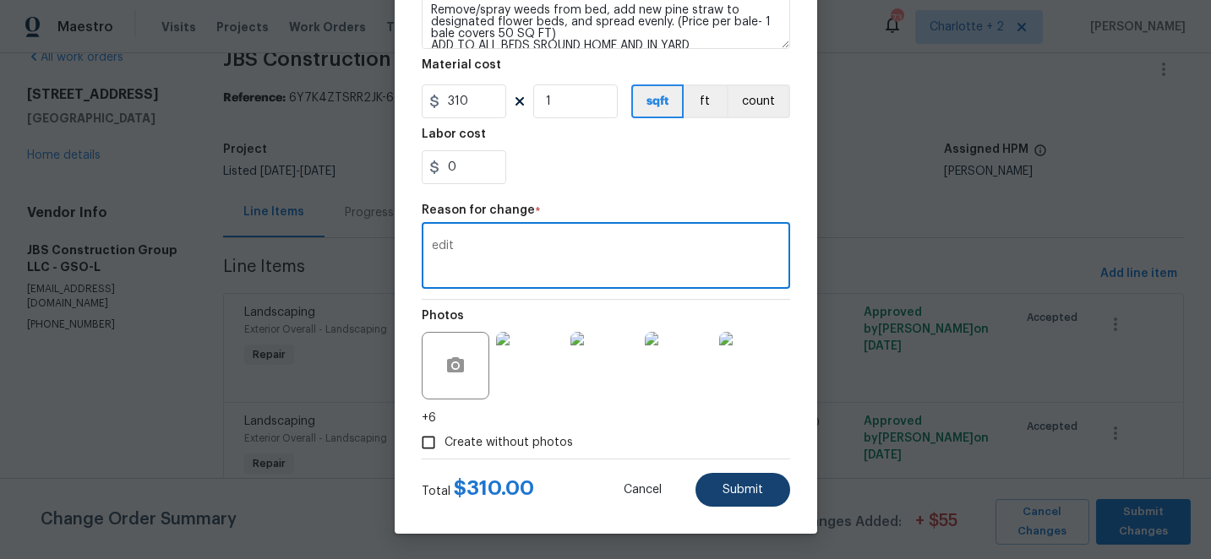
type textarea "edit"
click at [728, 490] on span "Submit" at bounding box center [742, 490] width 41 height 13
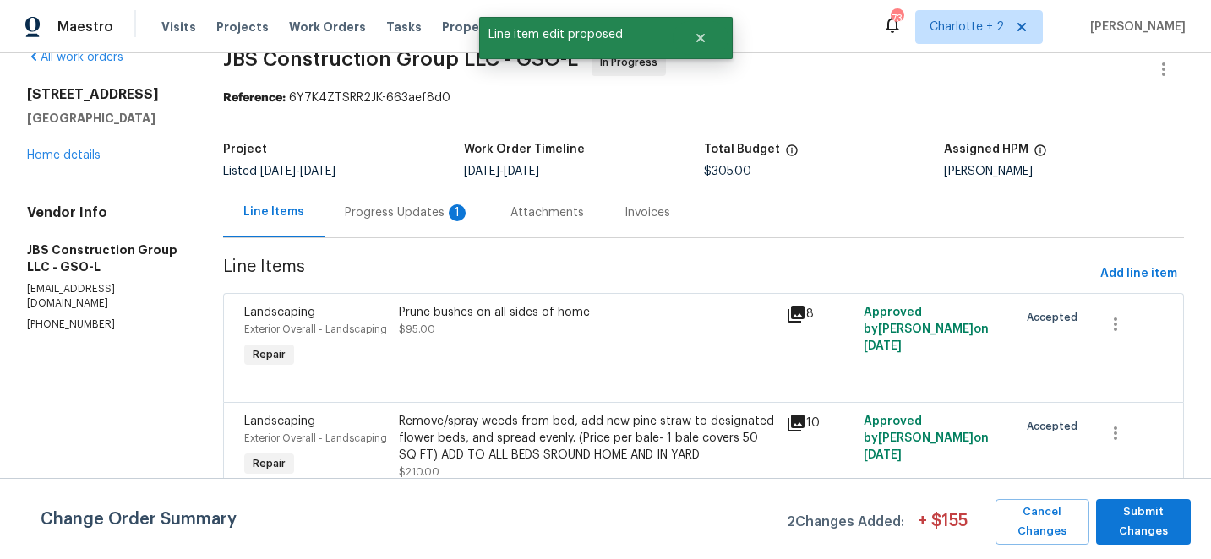
scroll to position [0, 0]
click at [1137, 509] on span "Submit Changes" at bounding box center [1143, 522] width 78 height 39
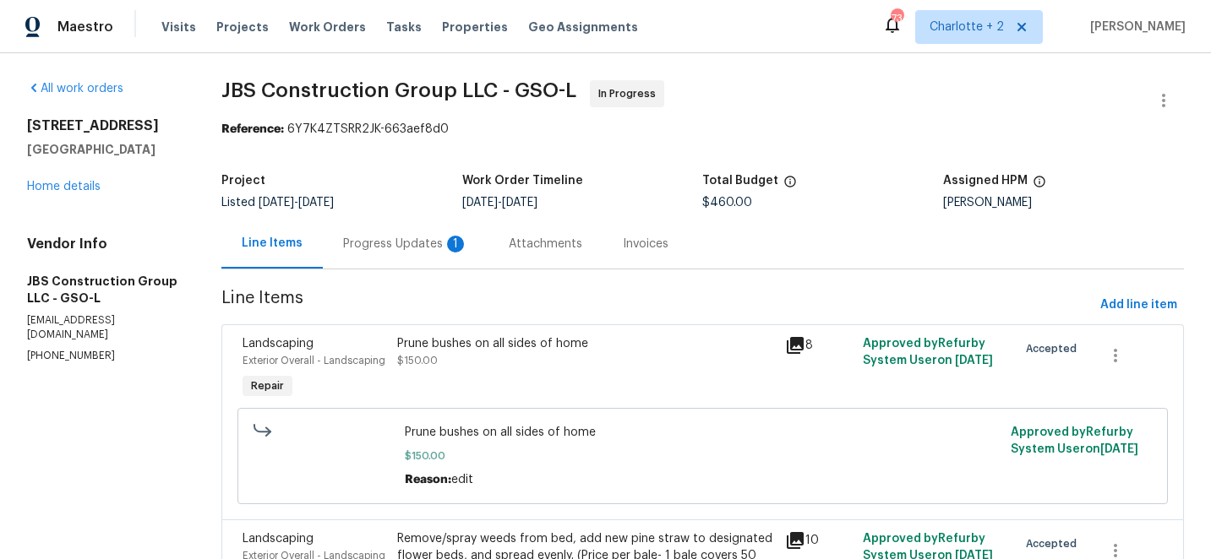
click at [420, 247] on div "Progress Updates 1" at bounding box center [405, 244] width 125 height 17
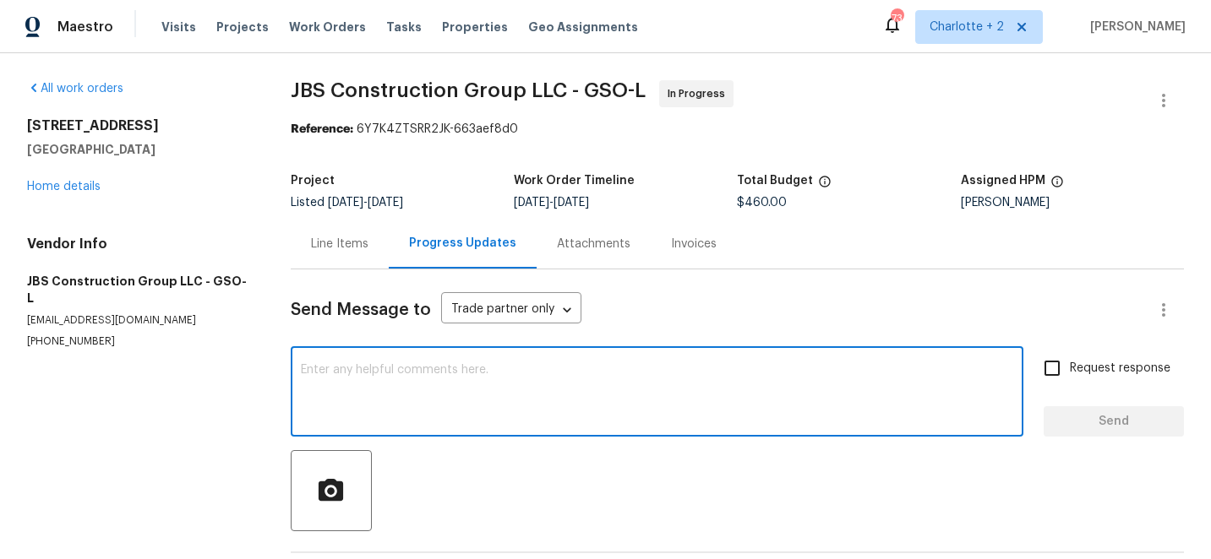
click at [485, 371] on textarea at bounding box center [657, 393] width 712 height 59
type textarea "total updated to $450"
click at [1128, 400] on div "Request response Send" at bounding box center [1113, 394] width 140 height 86
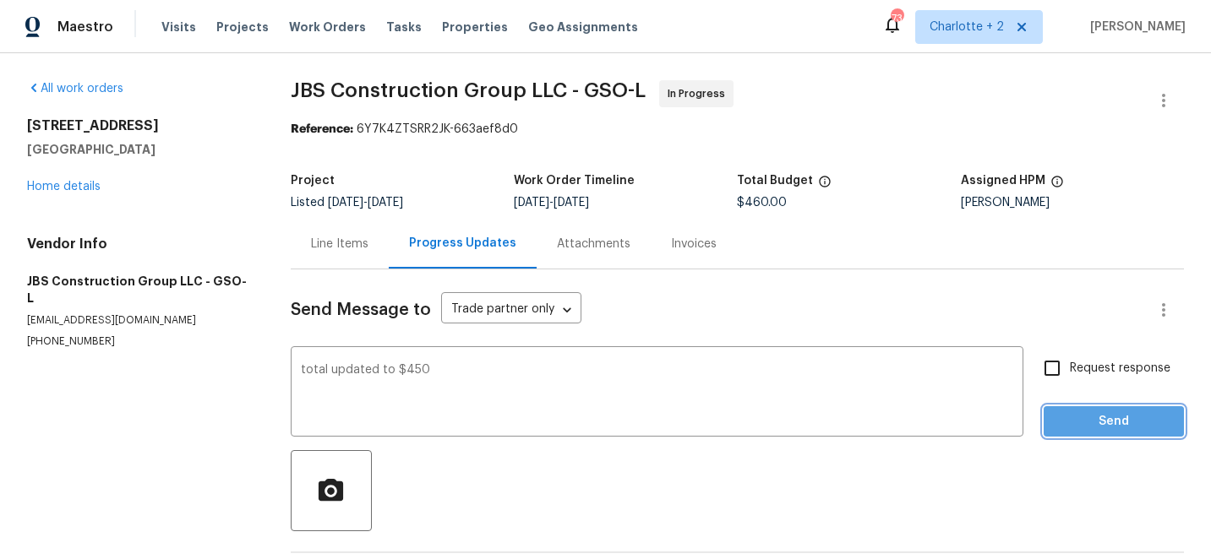
click at [1127, 421] on span "Send" at bounding box center [1113, 421] width 113 height 21
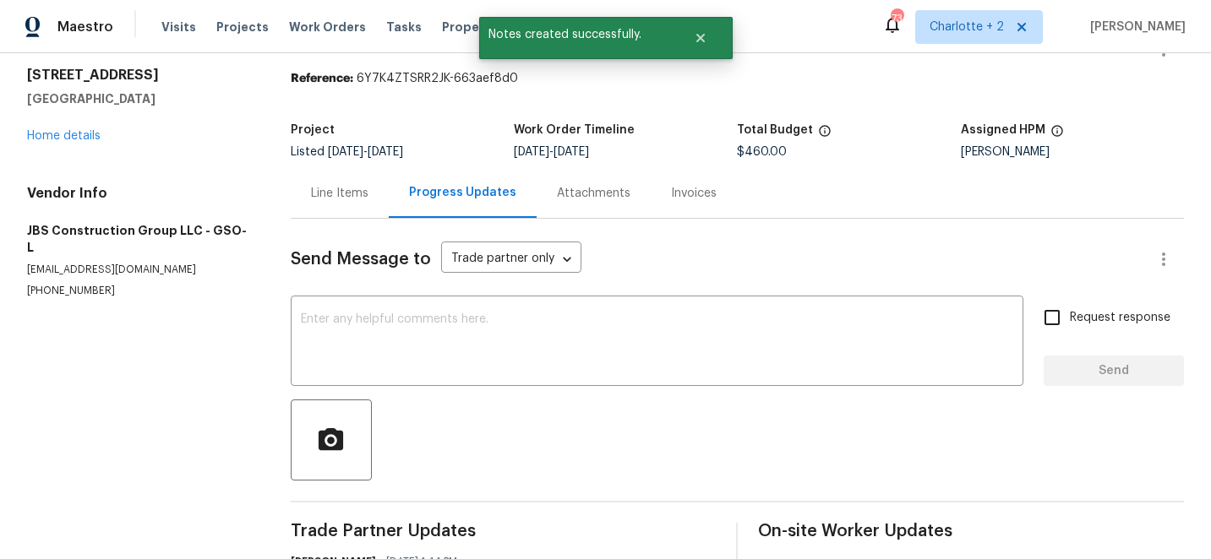
scroll to position [33, 0]
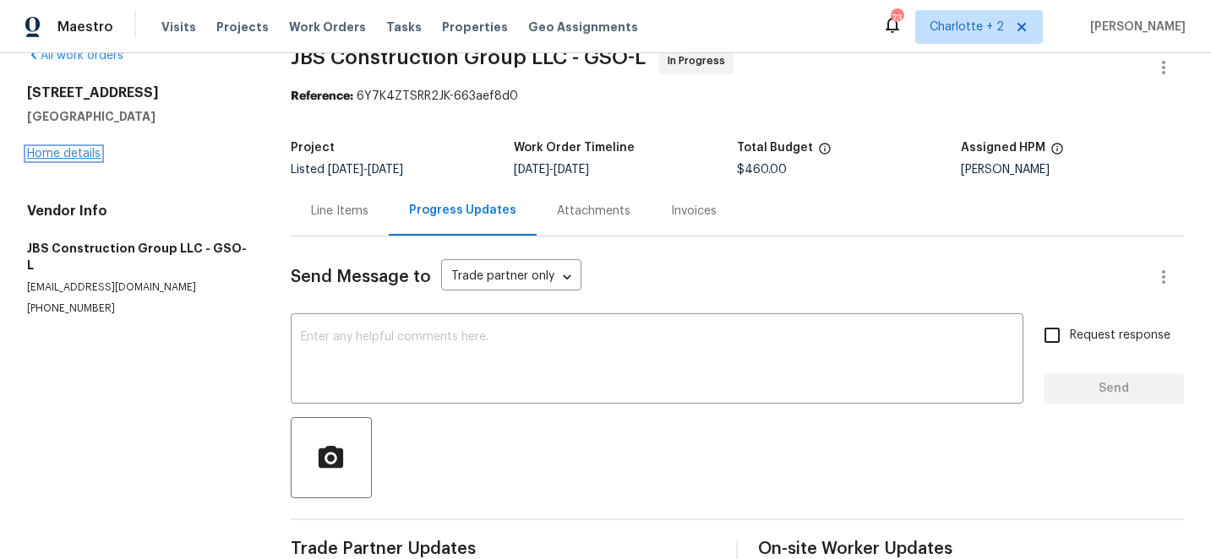
click at [75, 156] on link "Home details" at bounding box center [63, 154] width 73 height 12
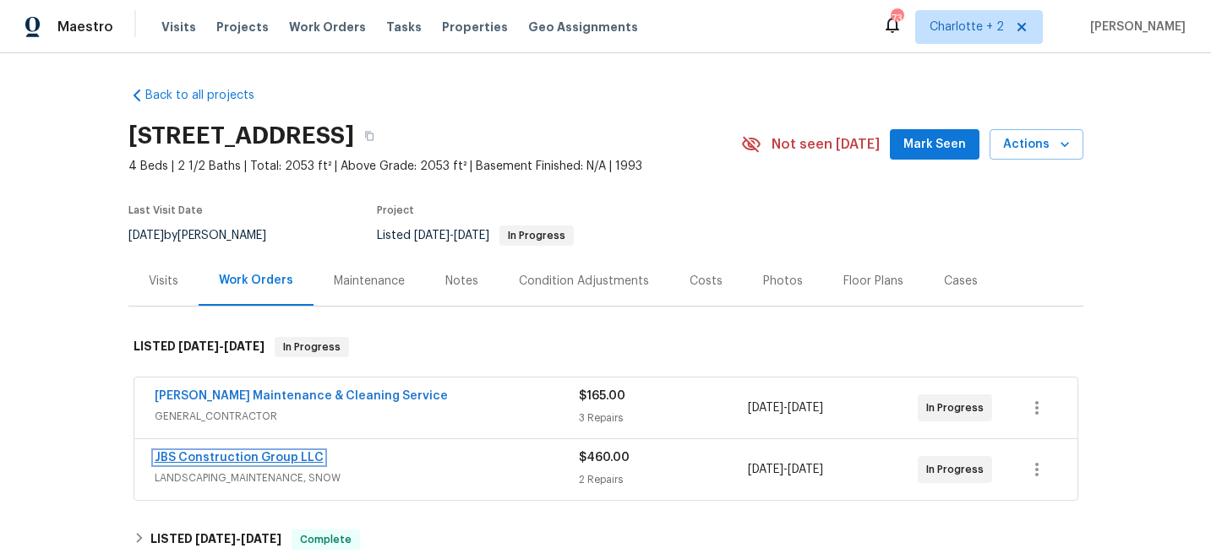
click at [227, 455] on link "JBS Construction Group LLC" at bounding box center [239, 458] width 169 height 12
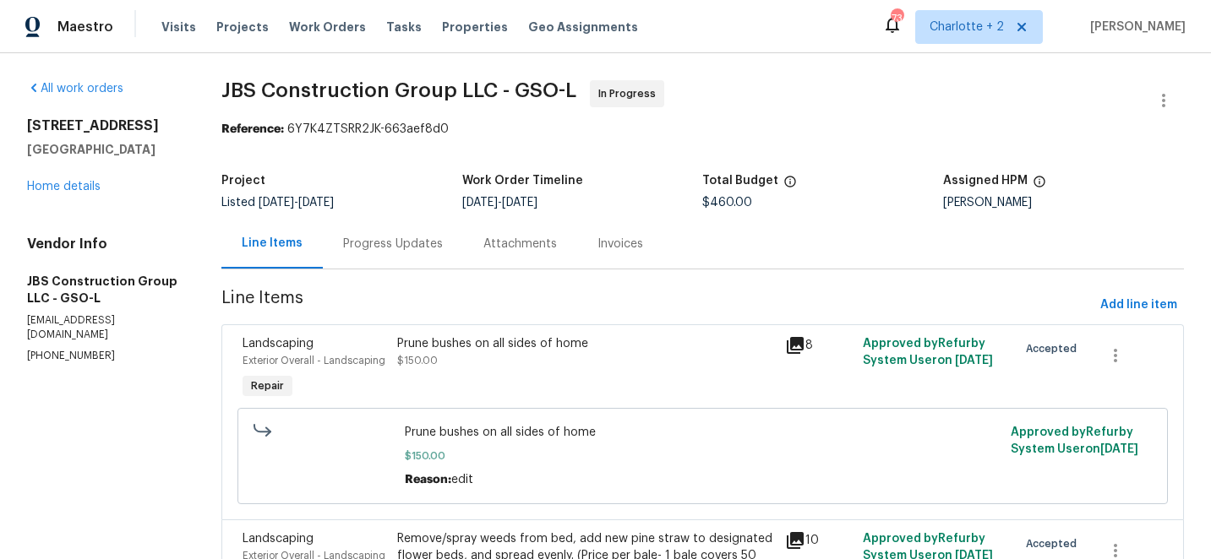
click at [492, 348] on div "Prune bushes on all sides of home" at bounding box center [586, 343] width 378 height 17
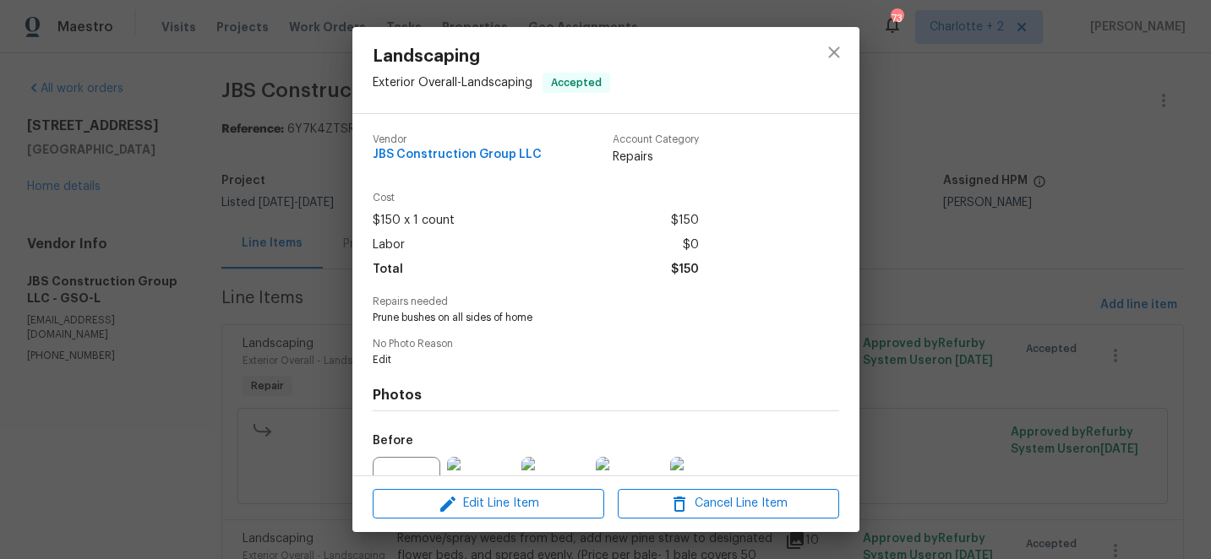
scroll to position [176, 0]
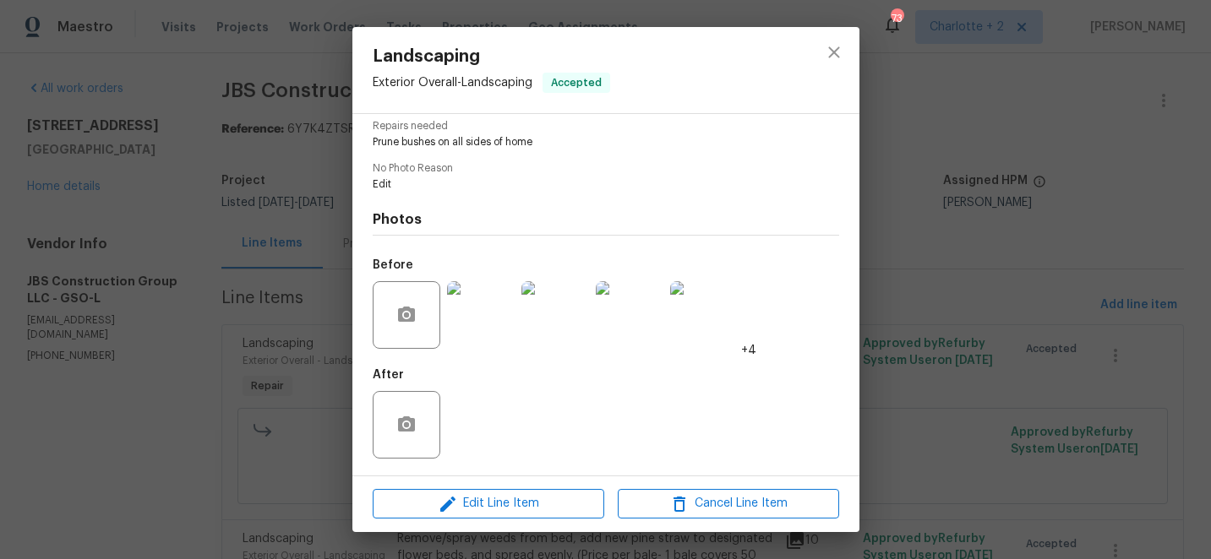
click at [492, 313] on img at bounding box center [481, 315] width 68 height 68
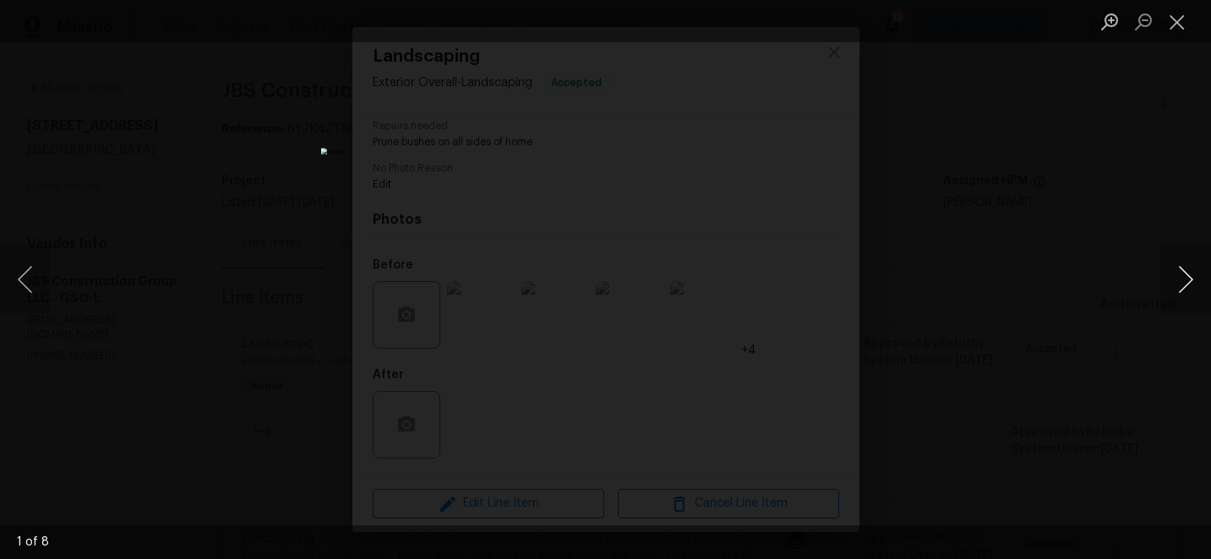
click at [1182, 281] on button "Next image" at bounding box center [1185, 280] width 51 height 68
click at [1178, 27] on button "Close lightbox" at bounding box center [1177, 22] width 34 height 30
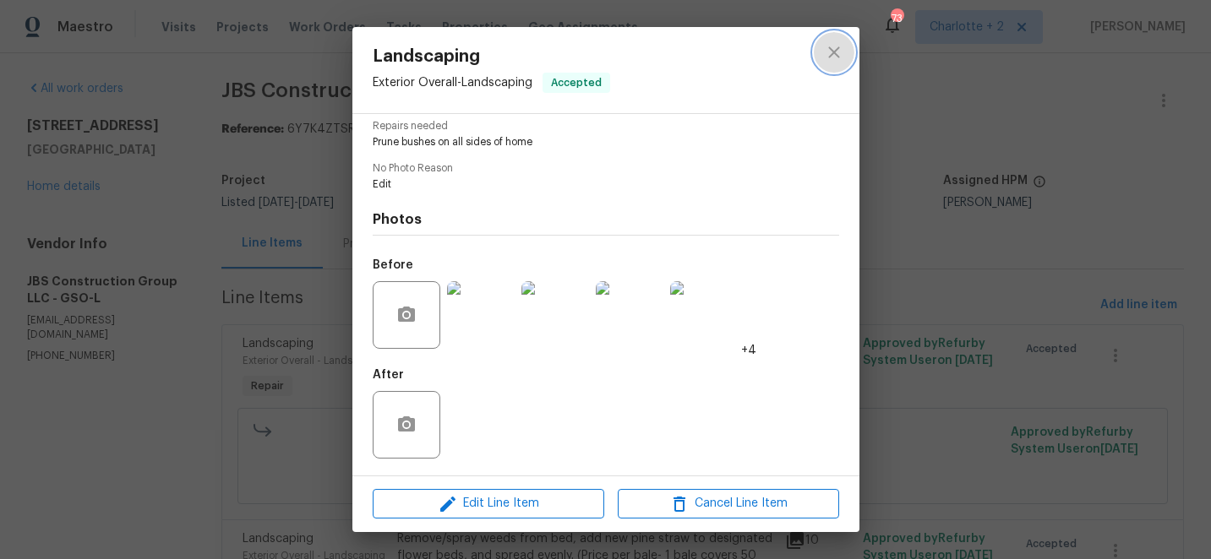
click at [835, 52] on icon "close" at bounding box center [834, 52] width 20 height 20
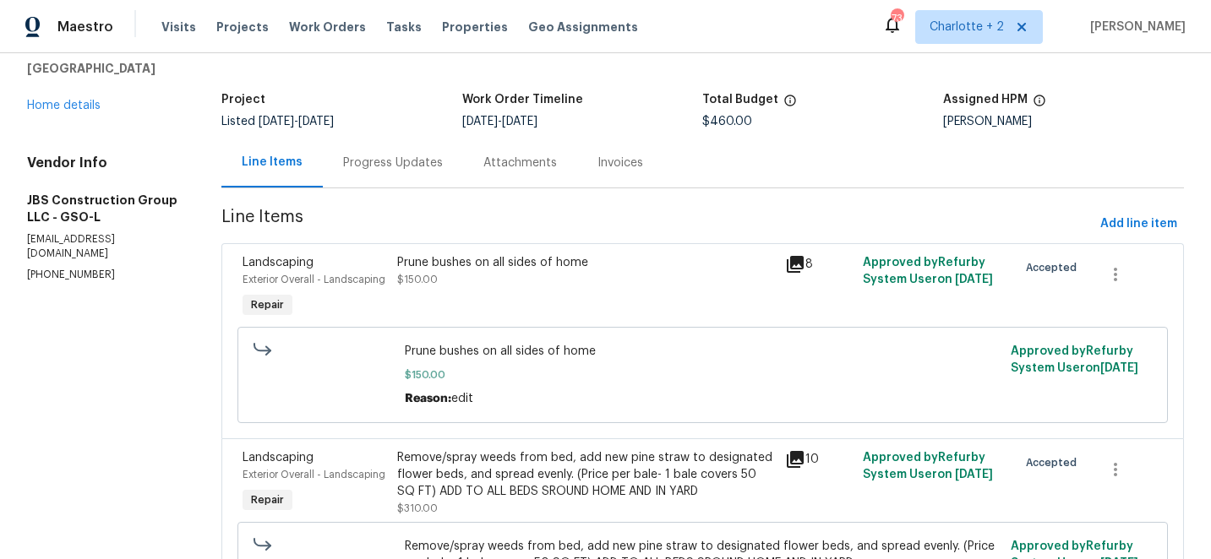
scroll to position [0, 0]
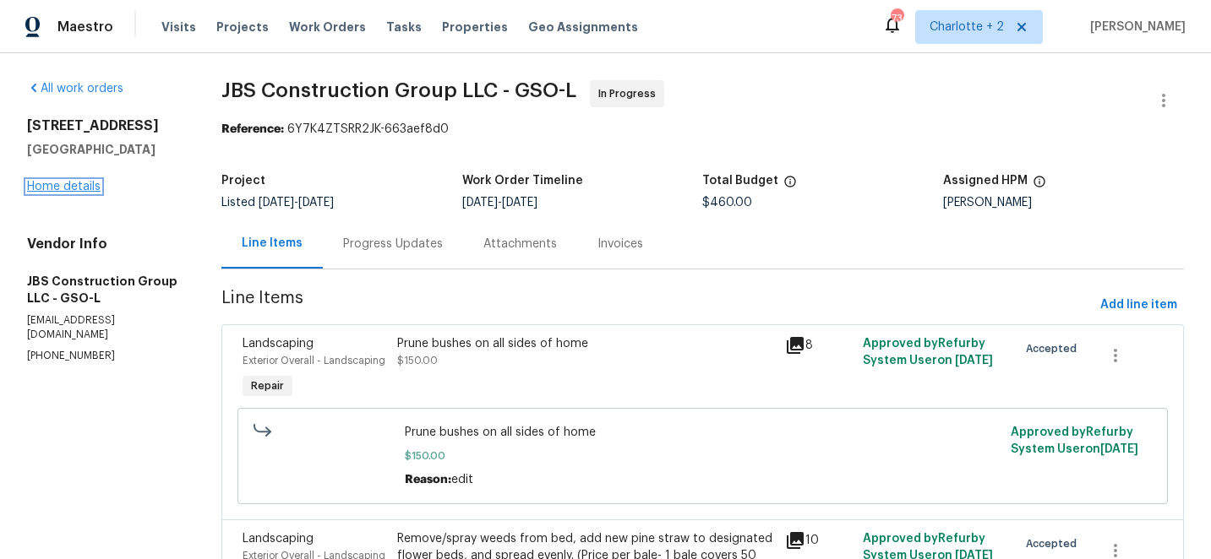
click at [71, 186] on link "Home details" at bounding box center [63, 187] width 73 height 12
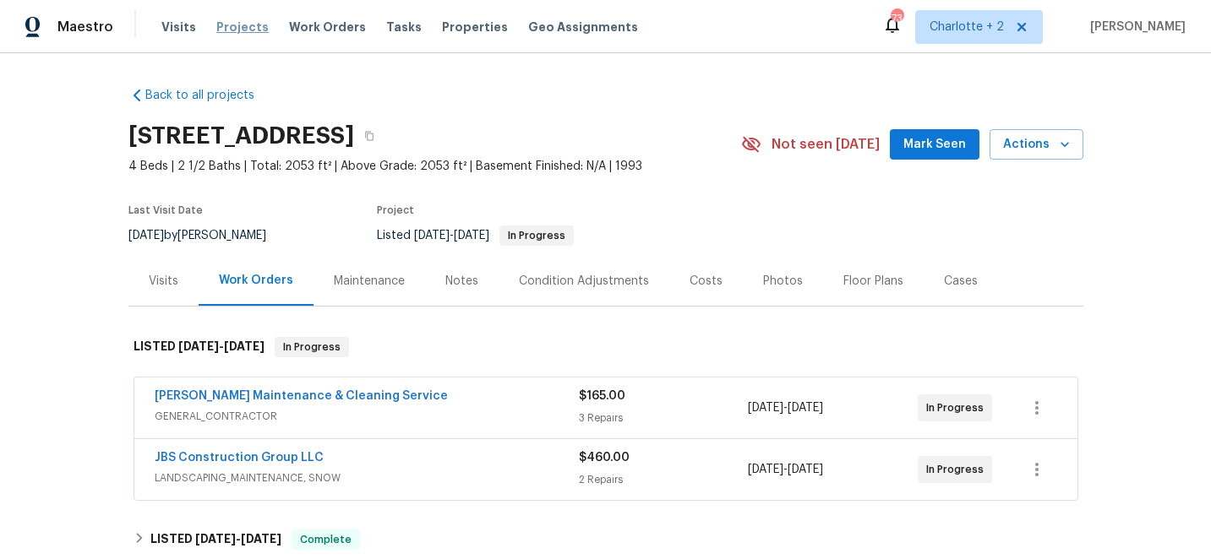
click at [237, 29] on span "Projects" at bounding box center [242, 27] width 52 height 17
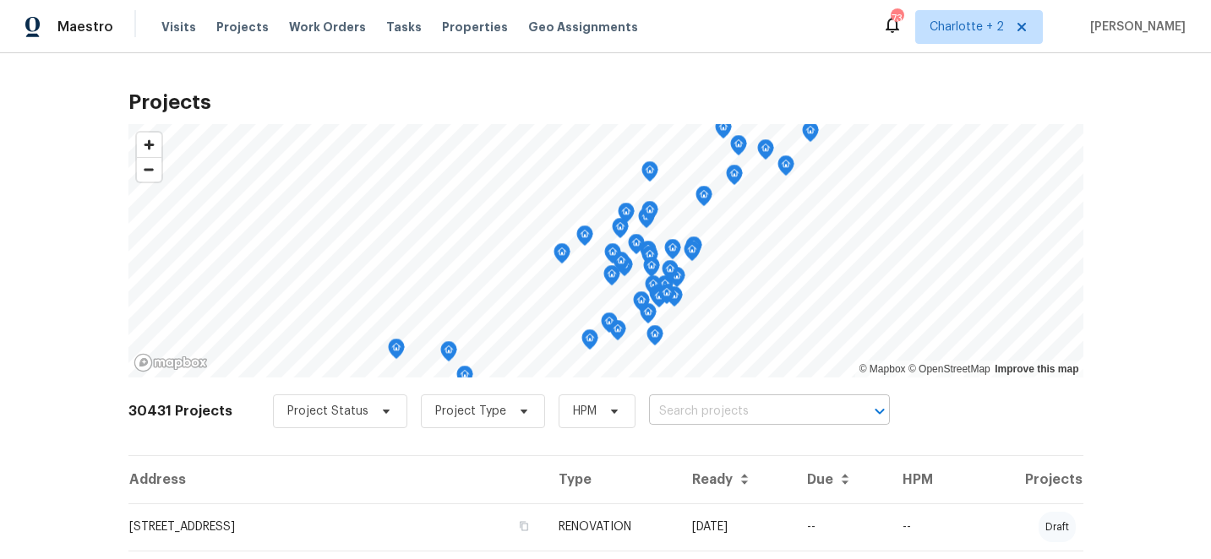
click at [675, 411] on input "text" at bounding box center [745, 412] width 193 height 26
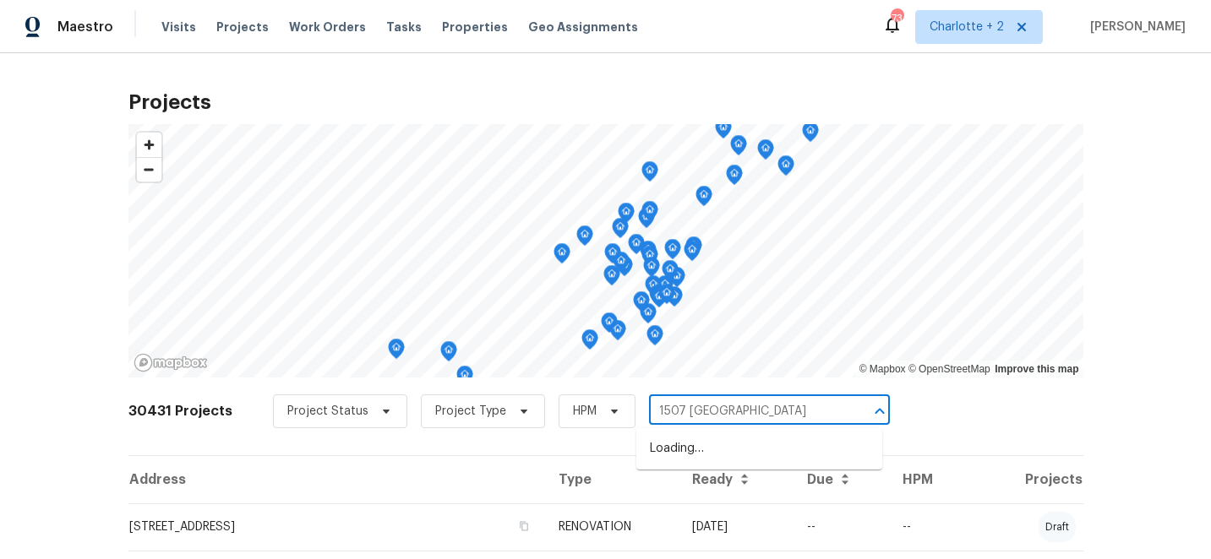
type input "1507 chadm"
click at [694, 460] on li "1507 [GEOGRAPHIC_DATA]" at bounding box center [759, 449] width 246 height 28
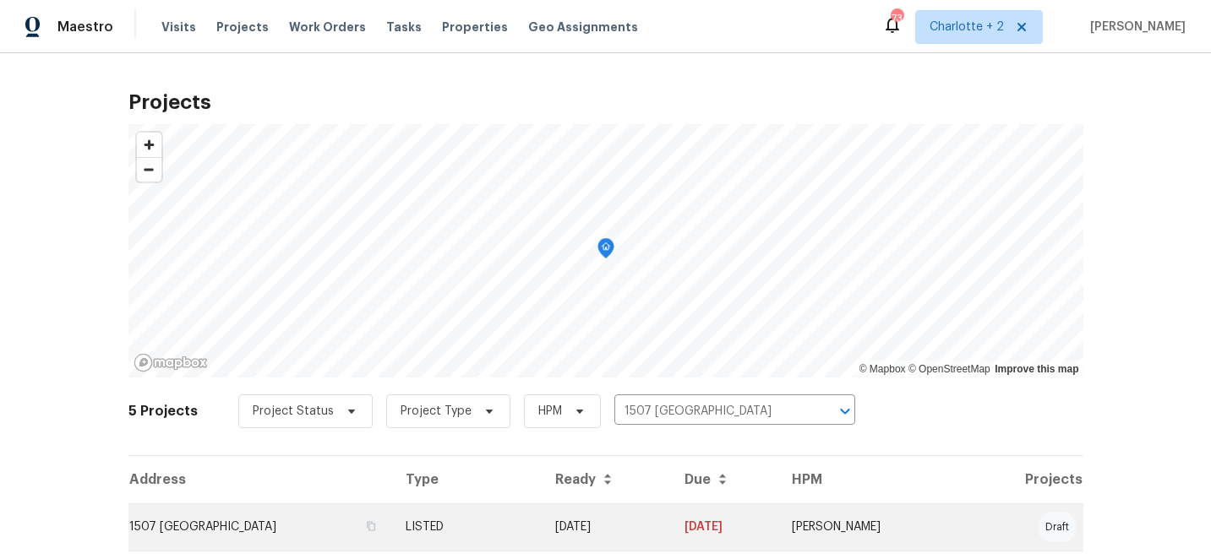
click at [671, 536] on td "[DATE]" at bounding box center [606, 526] width 129 height 47
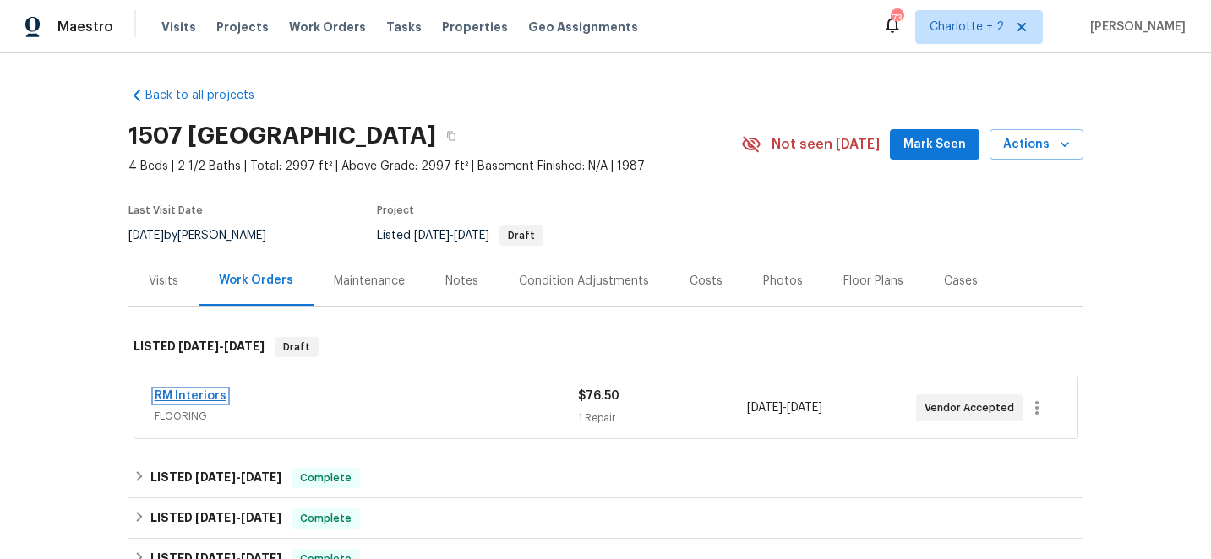
click at [197, 393] on link "RM Interiors" at bounding box center [191, 396] width 72 height 12
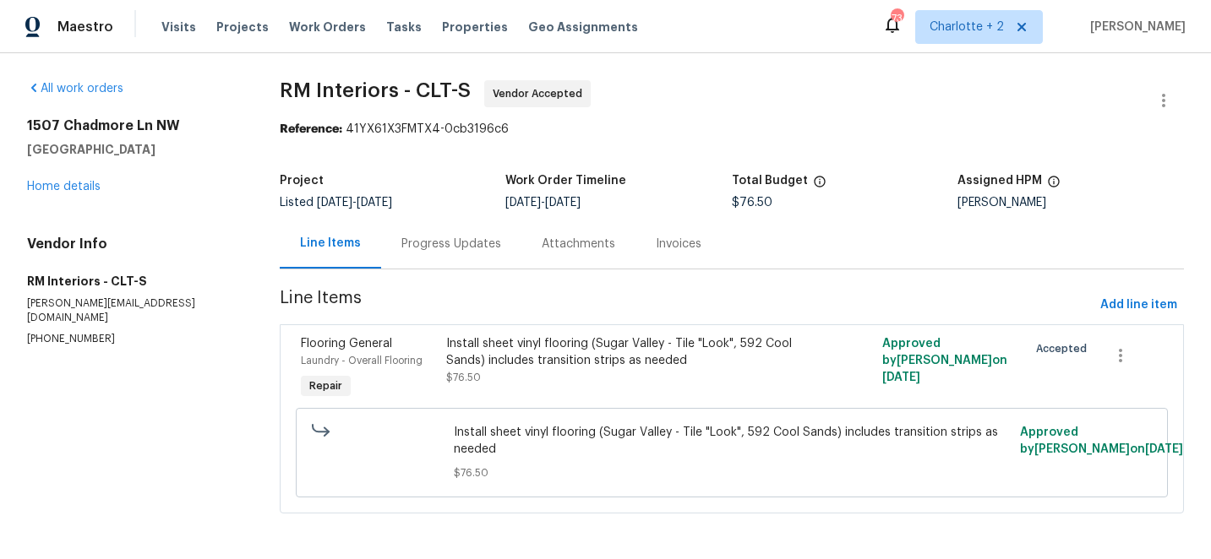
click at [559, 361] on div "Install sheet vinyl flooring (Sugar Valley - Tile "Look", 592 Cool Sands) inclu…" at bounding box center [622, 352] width 353 height 34
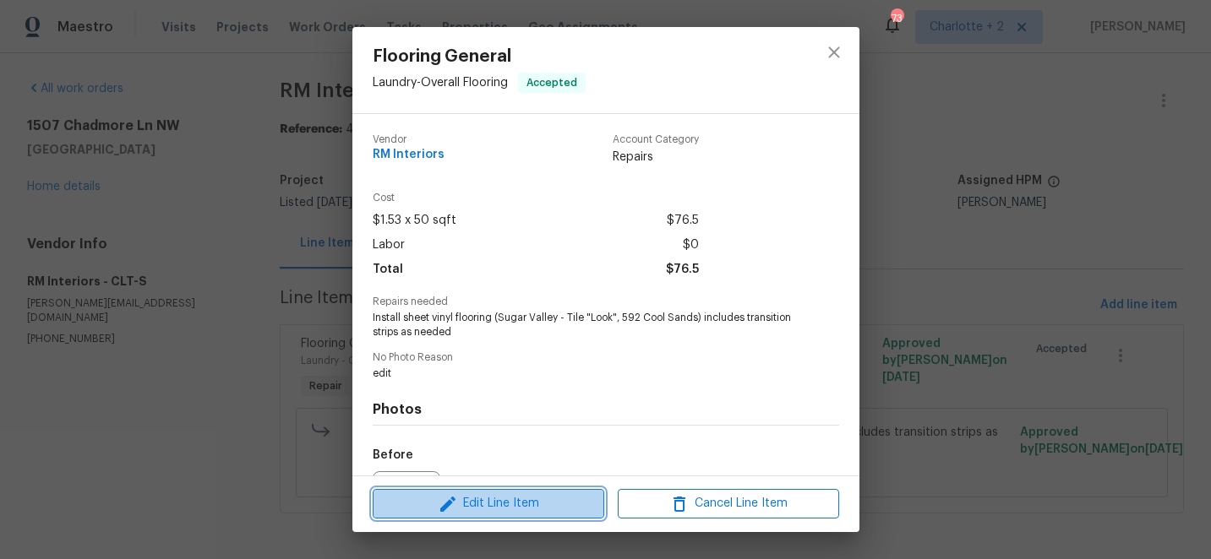
click at [487, 502] on span "Edit Line Item" at bounding box center [488, 503] width 221 height 21
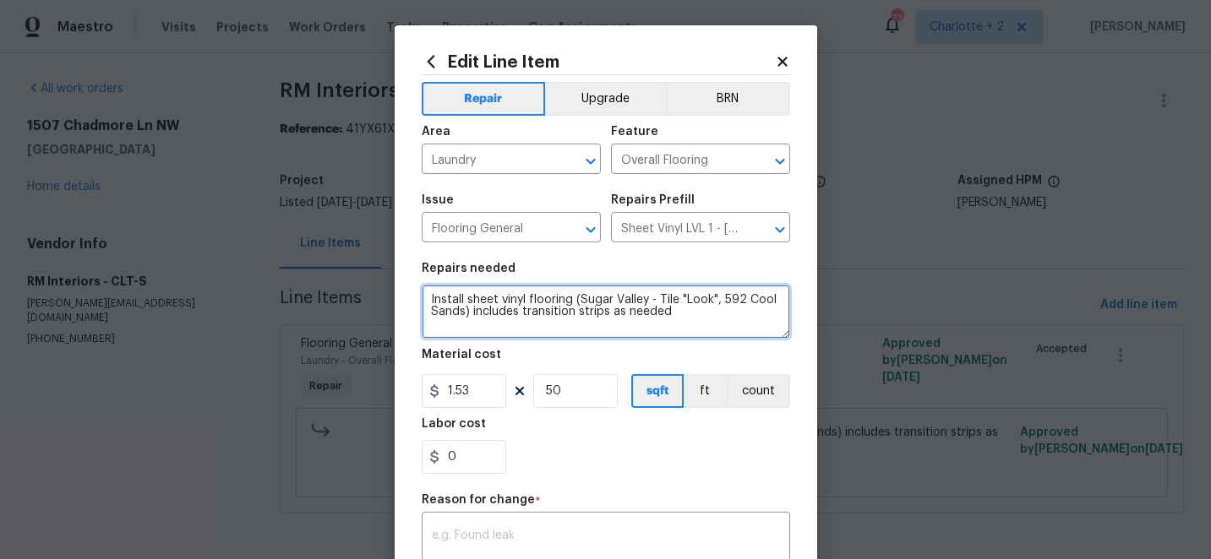
click at [677, 313] on textarea "Install sheet vinyl flooring (Sugar Valley - Tile "Look", 592 Cool Sands) inclu…" at bounding box center [606, 312] width 368 height 54
paste textarea "Vinyl - OD [GEOGRAPHIC_DATA] 592 Cool Sands 55ga Laundry 7 $6.96 $48.72 Install…"
type textarea "Install sheet vinyl flooring (Sugar Valley - Tile "Look", 592 Cool Sands) inclu…"
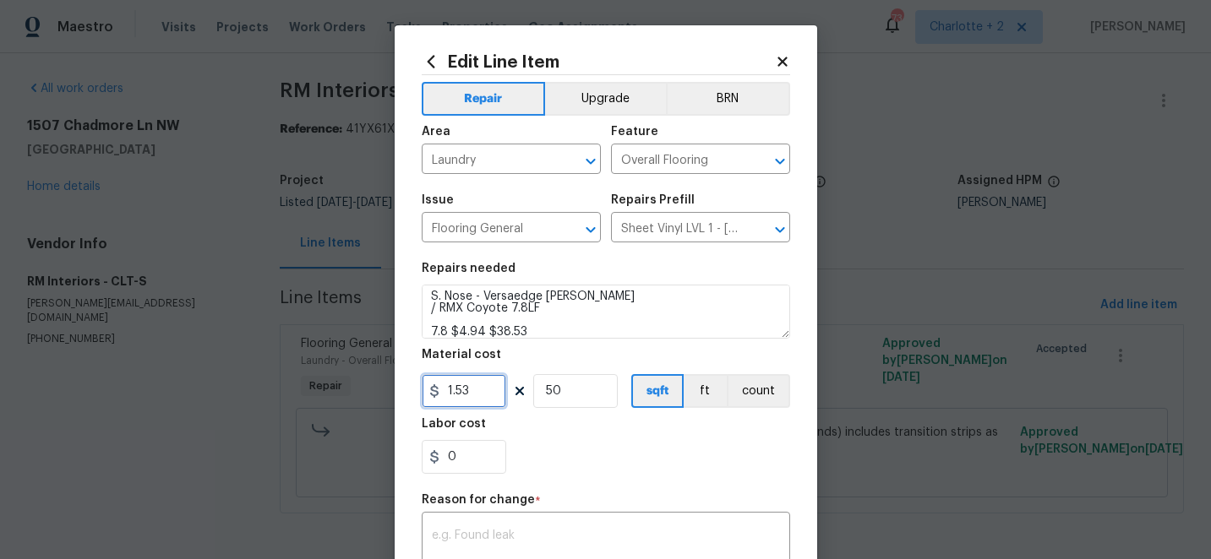
click at [493, 393] on input "1.53" at bounding box center [464, 391] width 84 height 34
type input "204.04"
click at [595, 389] on input "50" at bounding box center [575, 391] width 84 height 34
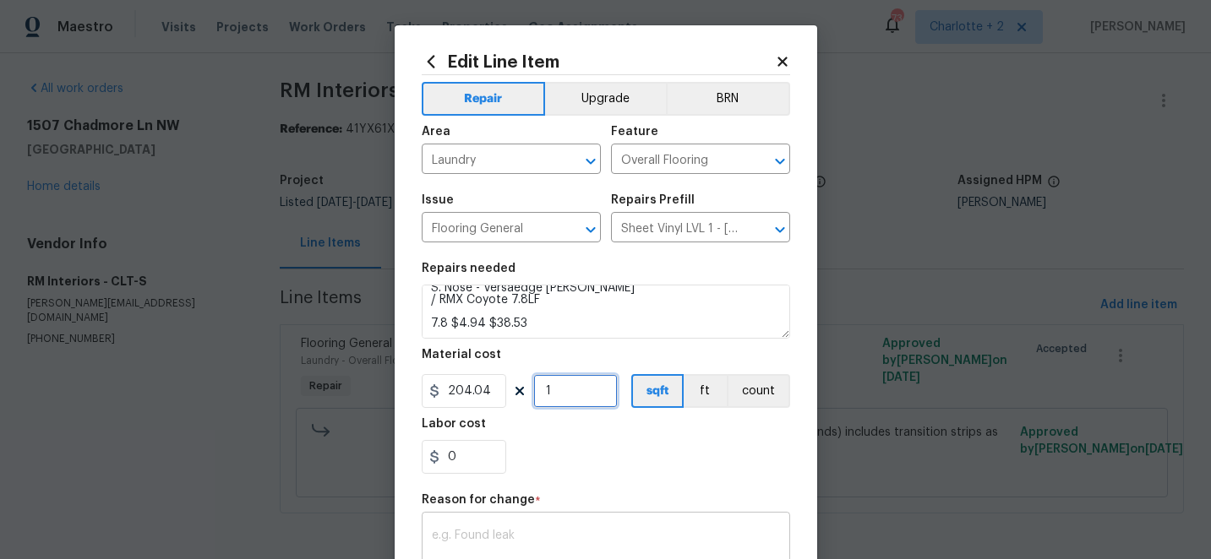
type input "1"
click at [491, 528] on div "x ​" at bounding box center [606, 547] width 368 height 63
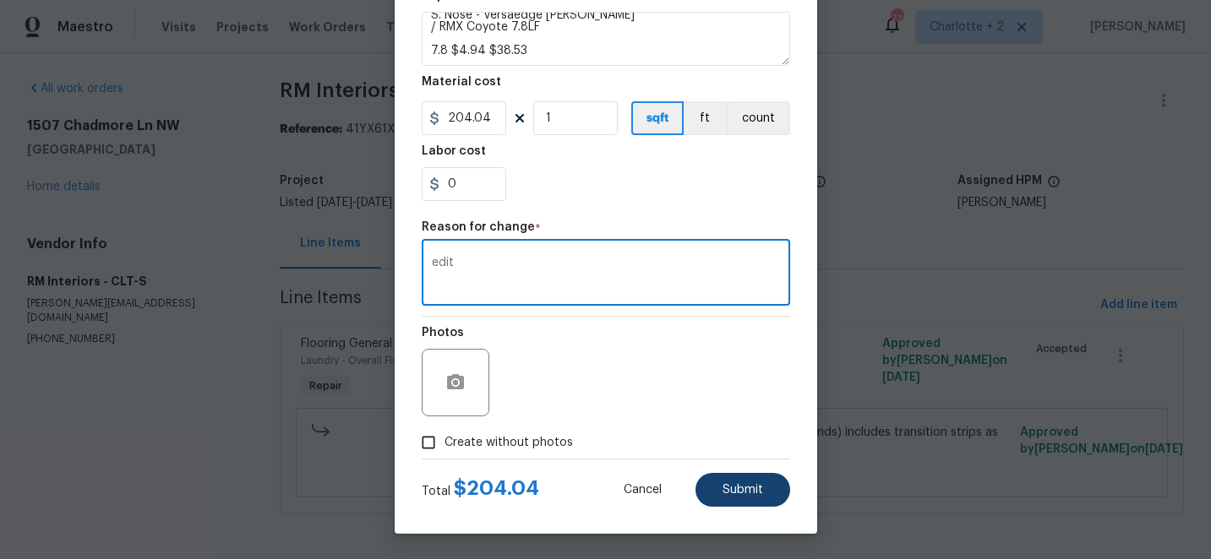
type textarea "edit"
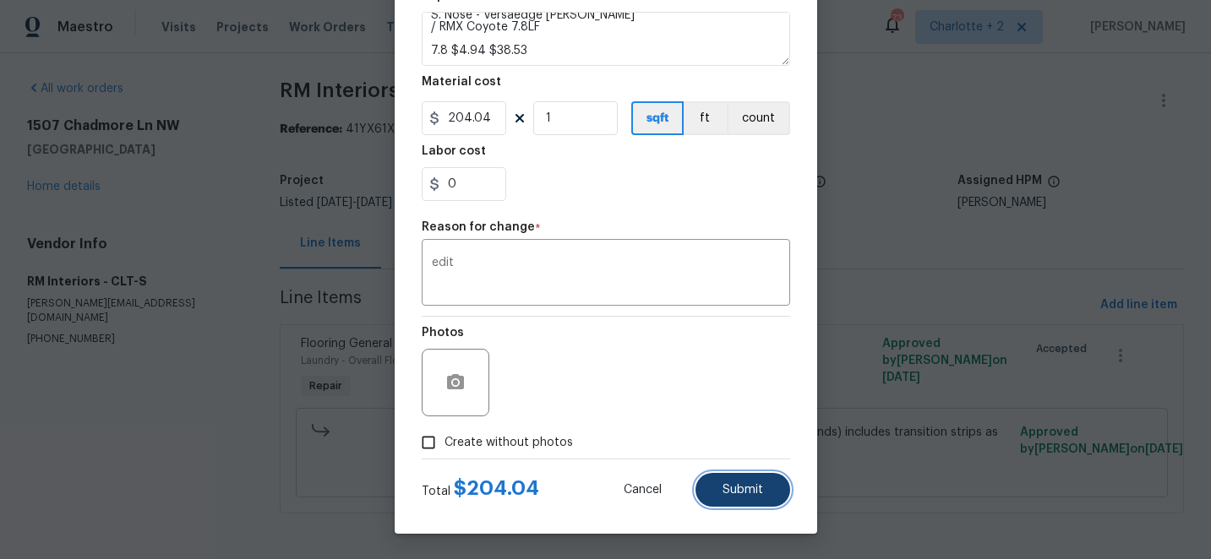
click at [752, 484] on span "Submit" at bounding box center [742, 490] width 41 height 13
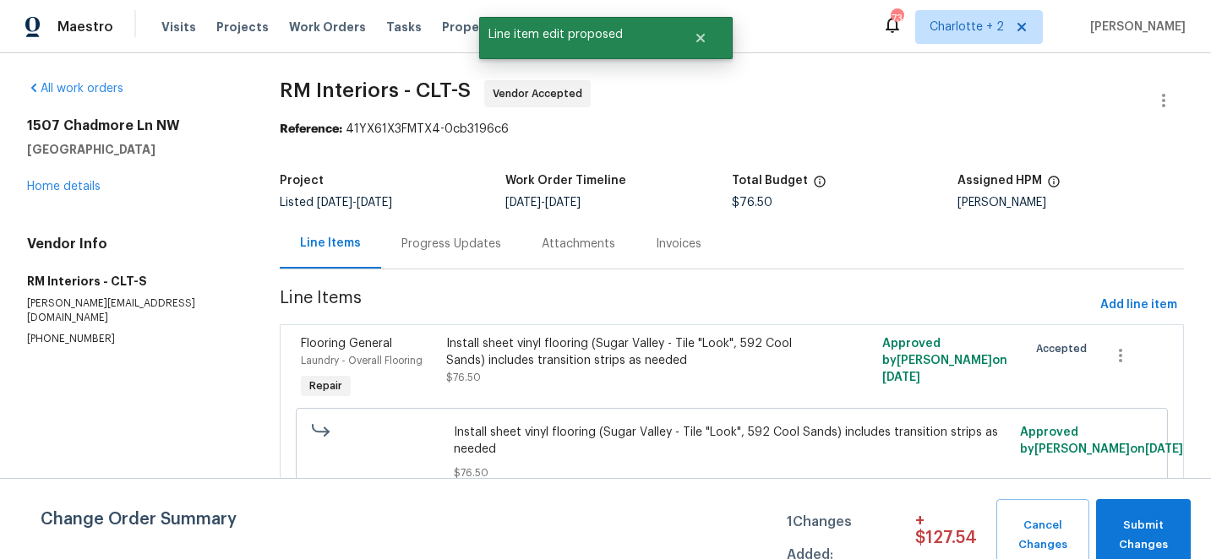
scroll to position [0, 0]
click at [1144, 299] on span "Add line item" at bounding box center [1138, 305] width 77 height 21
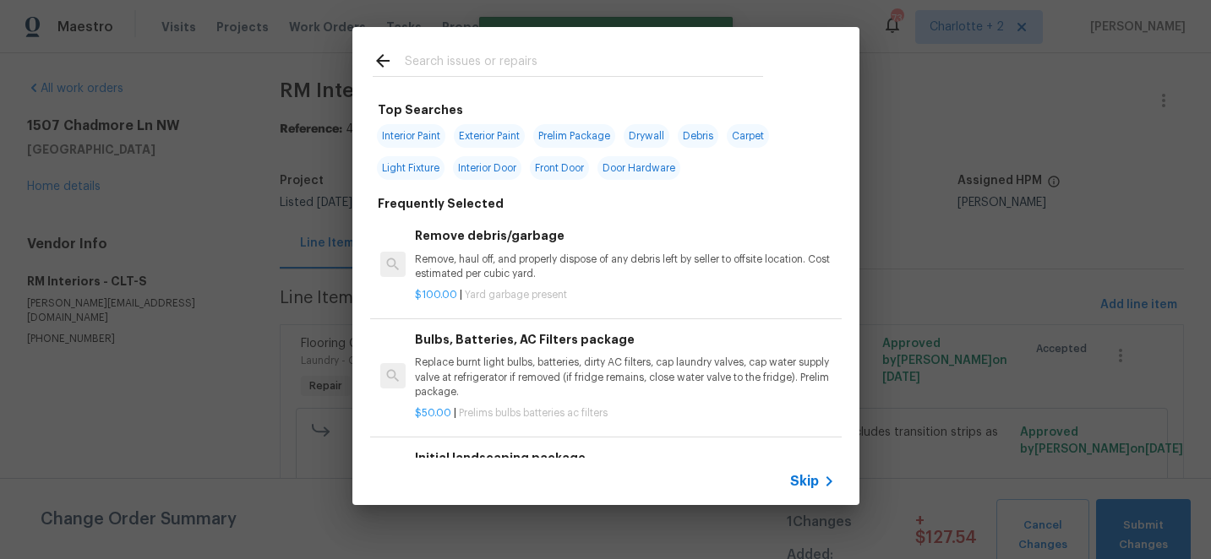
click at [446, 68] on input "text" at bounding box center [584, 63] width 358 height 25
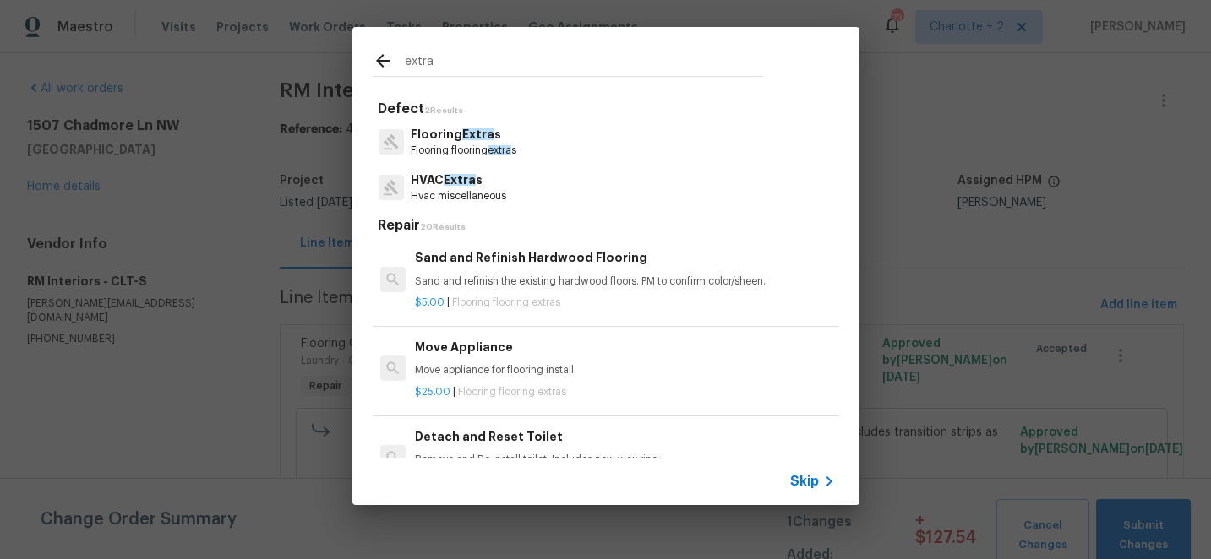
type input "extra"
click at [476, 140] on p "Flooring Extra s" at bounding box center [464, 135] width 106 height 18
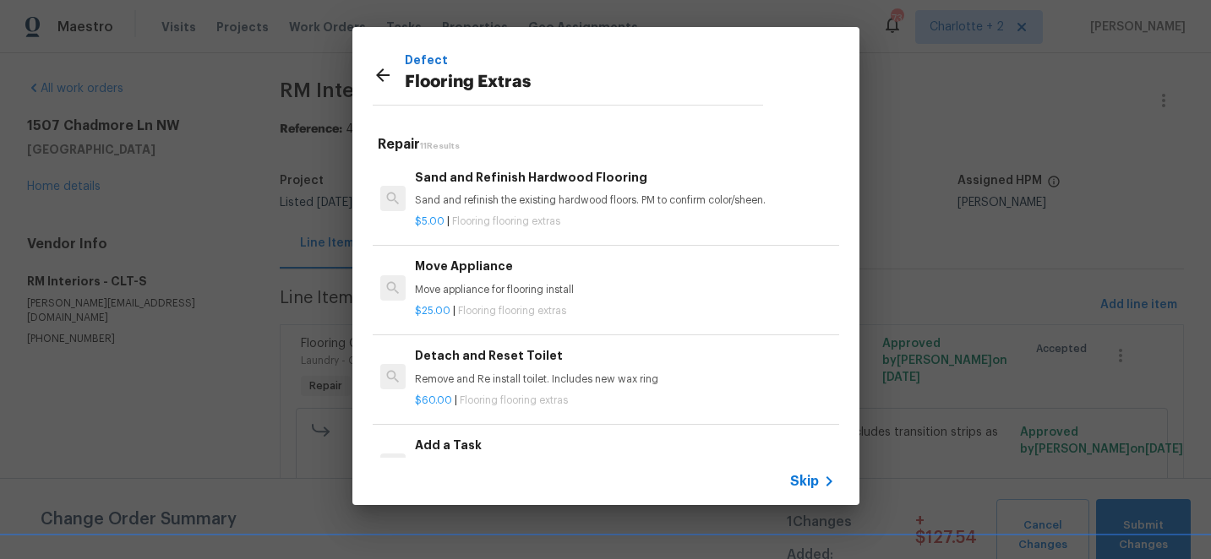
click at [440, 449] on h6 "Add a Task" at bounding box center [624, 445] width 419 height 19
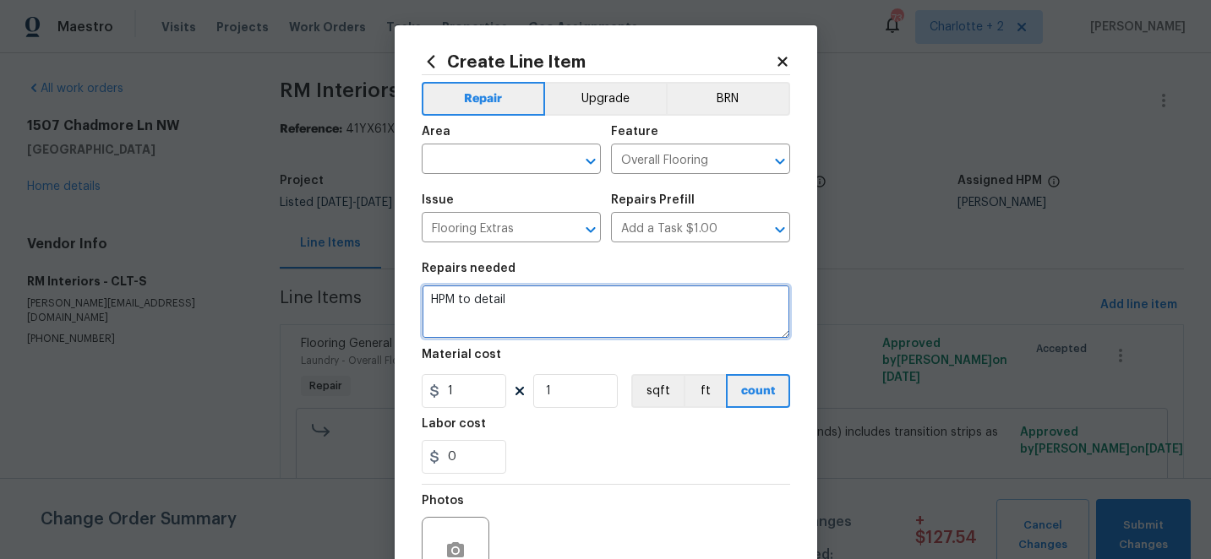
click at [515, 303] on textarea "HPM to detail" at bounding box center [606, 312] width 368 height 54
type textarea "H"
click at [574, 302] on textarea "Install carpet on the stairds that leaad from the kitchen area to the bonus room" at bounding box center [606, 312] width 368 height 54
click at [620, 302] on textarea "Install carpet on the stairs that leaad from the kitchen area to the bonus room" at bounding box center [606, 312] width 368 height 54
type textarea "Install carpet on the stairs that lead from the kitchen area to the bonus room"
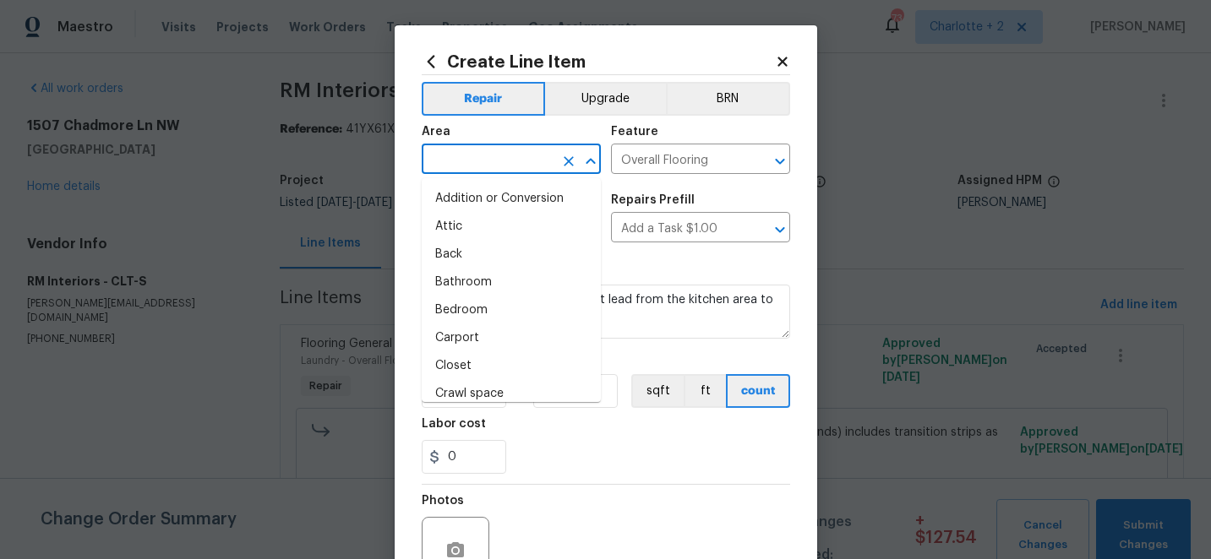
click at [529, 161] on input "text" at bounding box center [488, 161] width 132 height 26
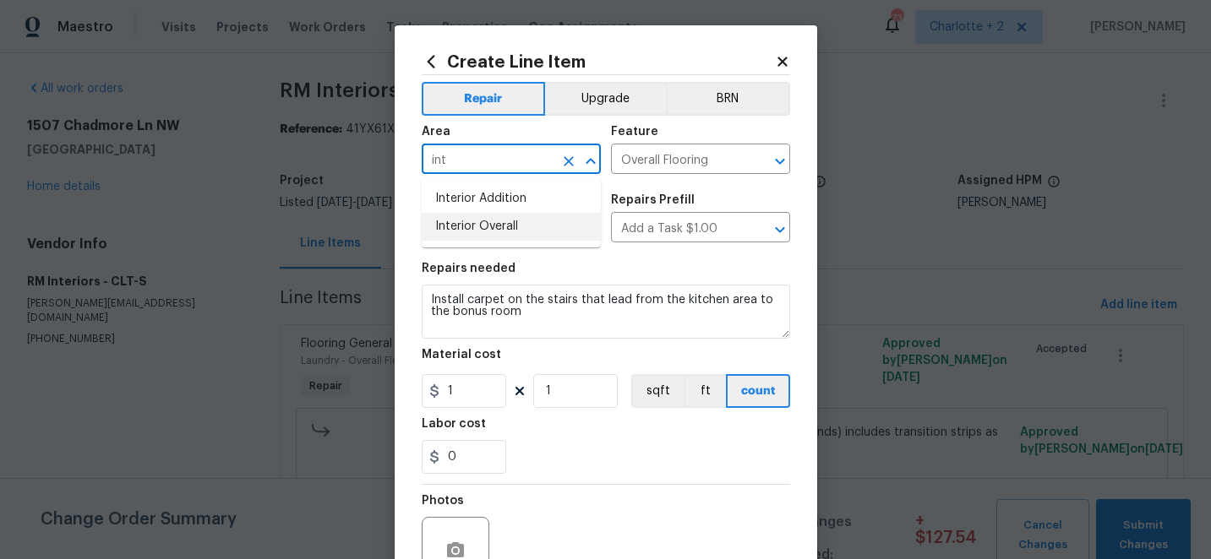
click at [506, 222] on li "Interior Overall" at bounding box center [511, 227] width 179 height 28
type input "Interior Overall"
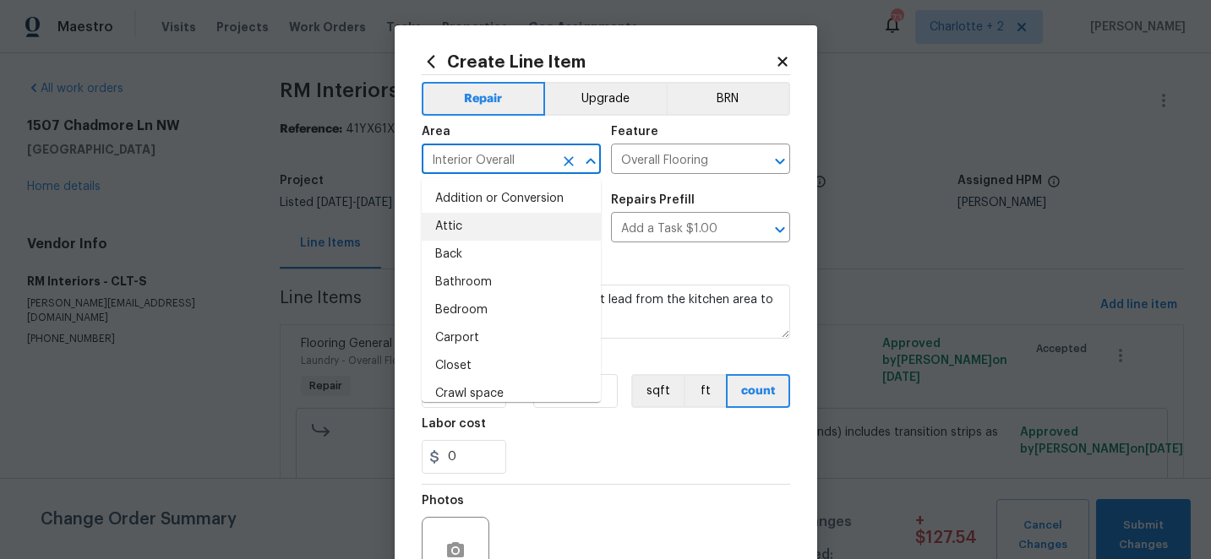
click at [696, 262] on section "Repairs needed Install carpet on the stairs that lead from the kitchen area to …" at bounding box center [606, 368] width 368 height 231
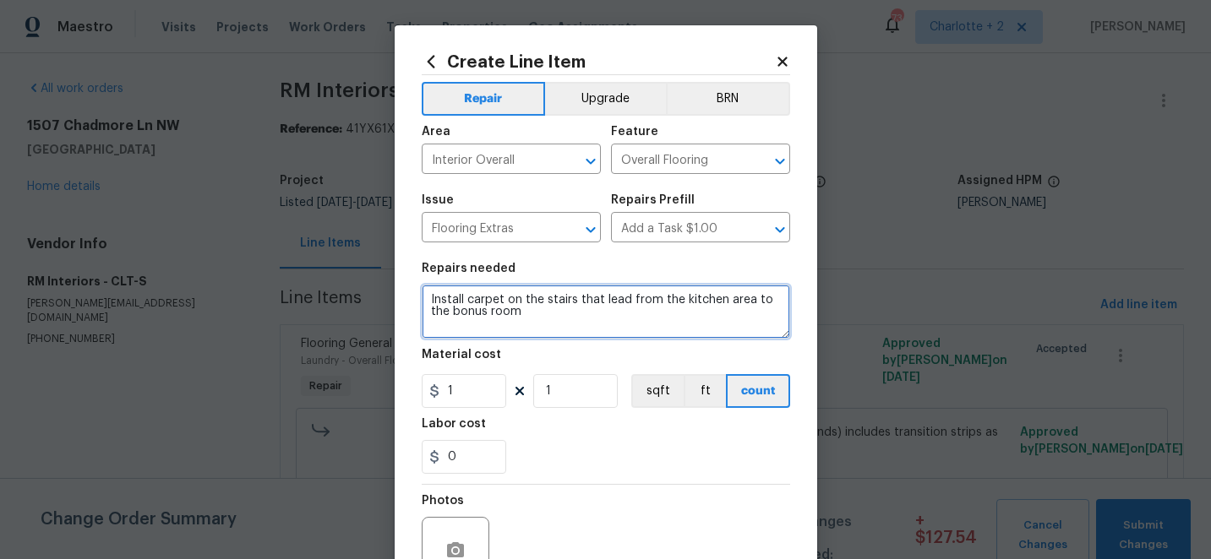
click at [531, 313] on textarea "Install carpet on the stairs that lead from the kitchen area to the bonus room" at bounding box center [606, 312] width 368 height 54
paste textarea "Carpet - OD Bodenger Way 749 Bird Bath 25oz stairs towards loft 13 $6.53 $84.89…"
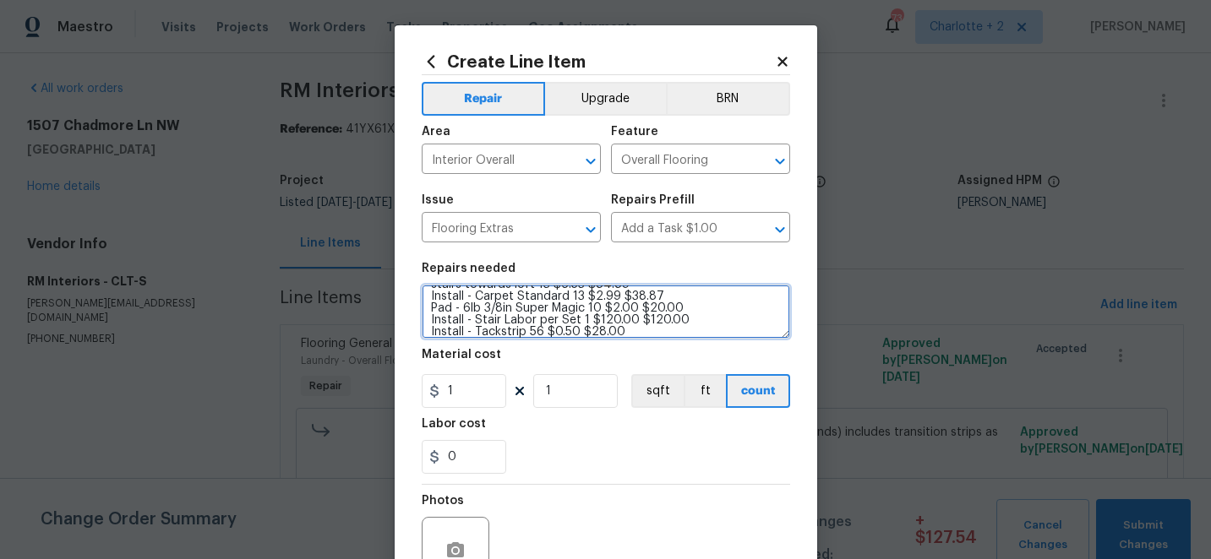
type textarea "Install carpet on the stairs that lead from the kitchen area to the bonus room …"
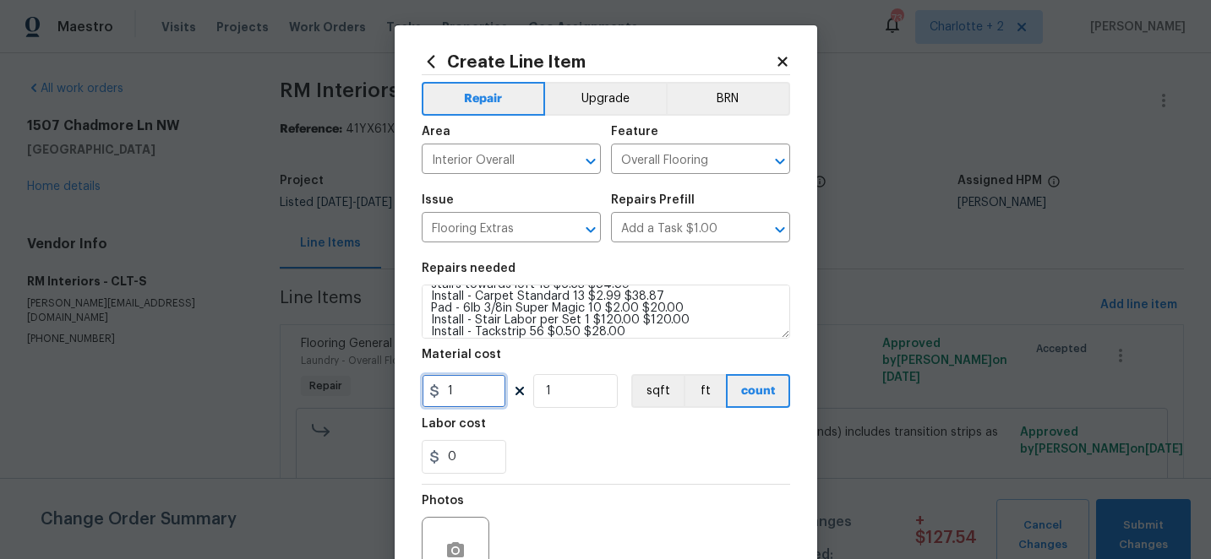
click at [458, 404] on input "1" at bounding box center [464, 391] width 84 height 34
type input "291.76"
click at [580, 442] on div "0" at bounding box center [606, 457] width 368 height 34
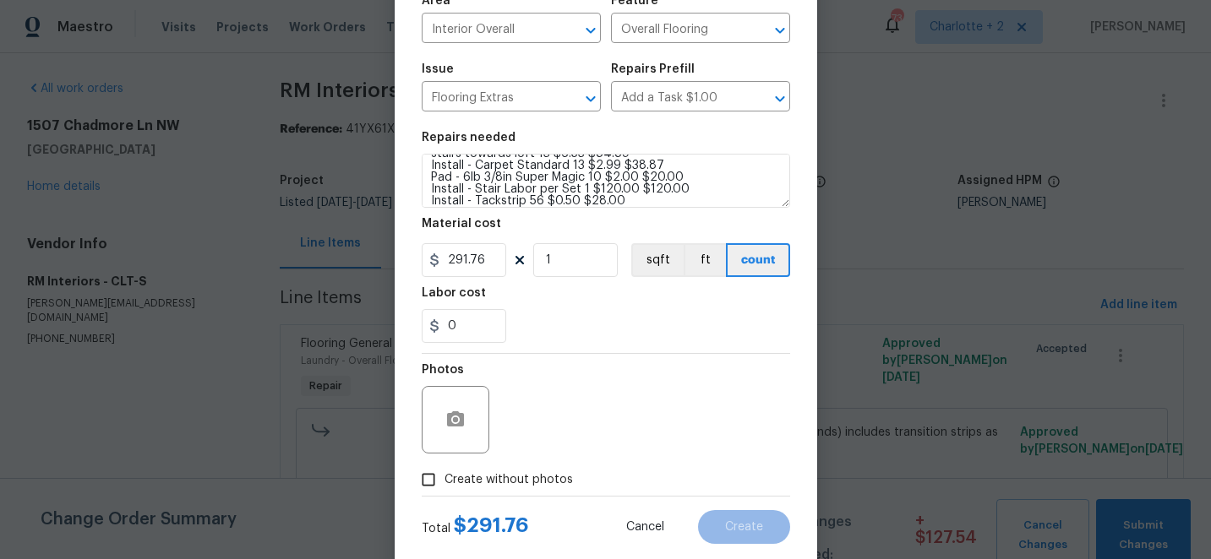
scroll to position [169, 0]
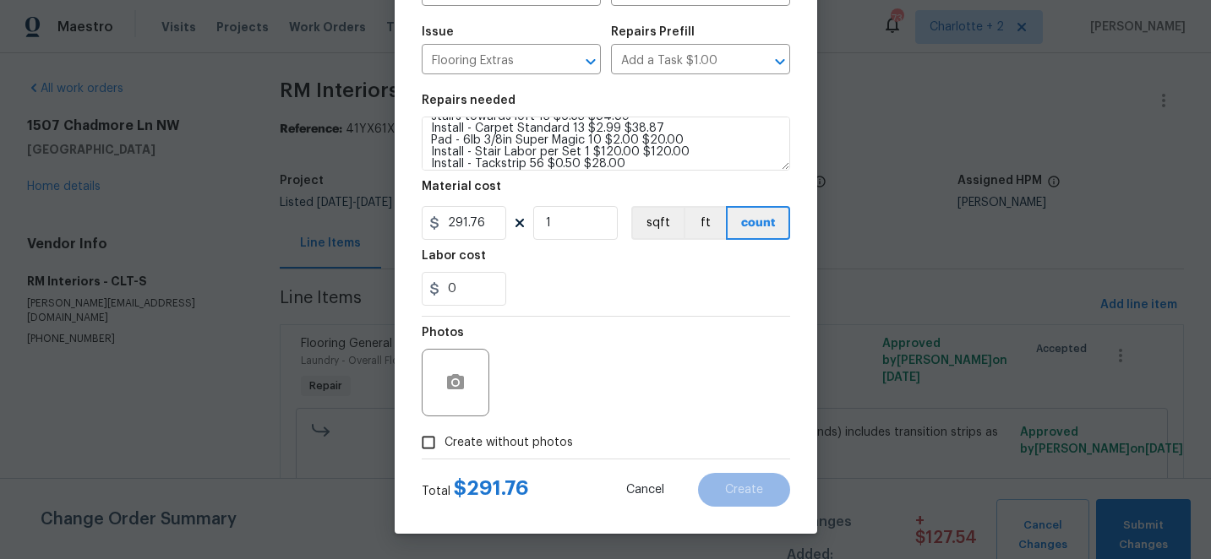
click at [433, 444] on input "Create without photos" at bounding box center [428, 443] width 32 height 32
checkbox input "true"
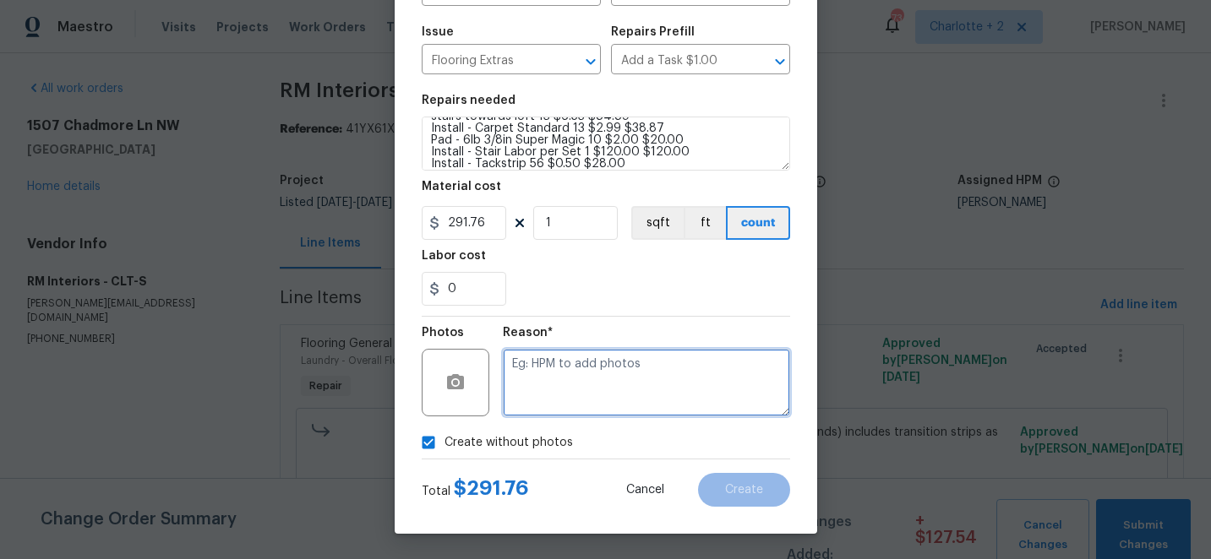
click at [595, 379] on textarea at bounding box center [646, 383] width 287 height 68
type textarea "quote"
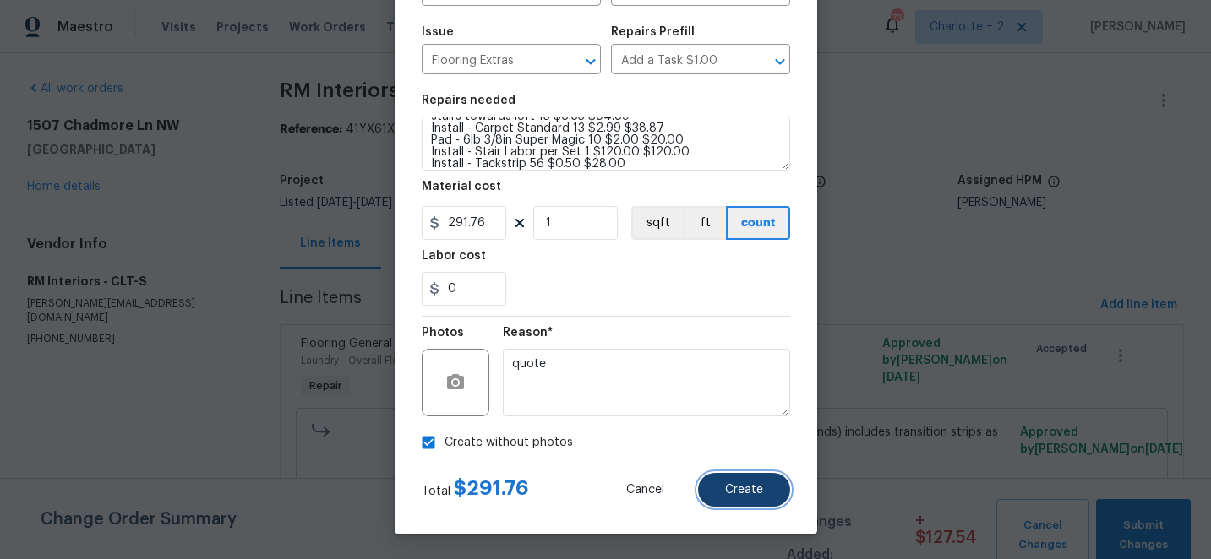
click at [736, 484] on span "Create" at bounding box center [744, 490] width 38 height 13
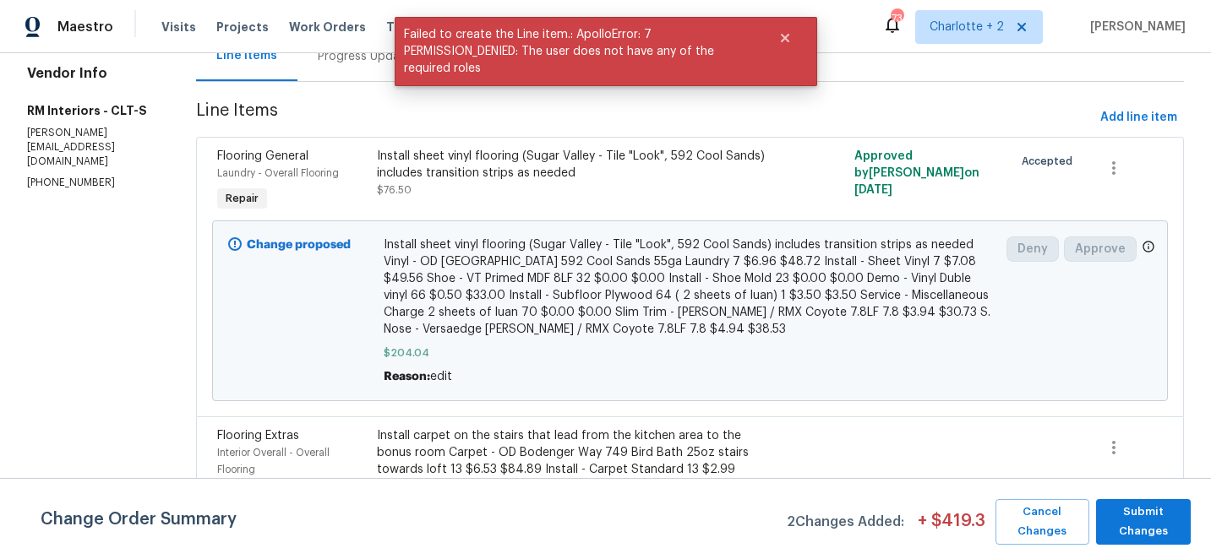
scroll to position [283, 0]
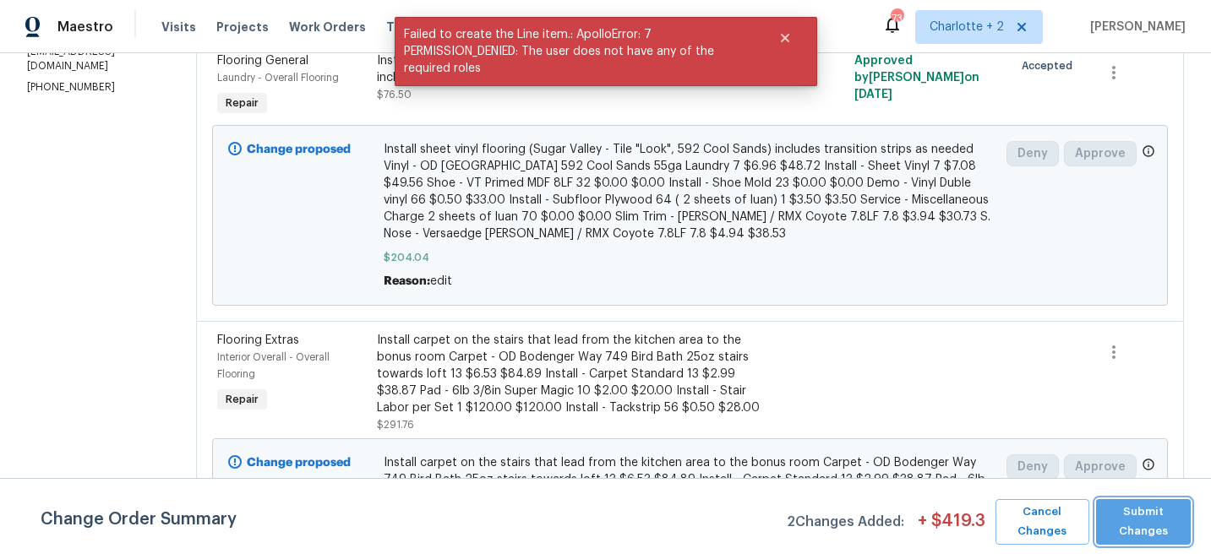
click at [1151, 516] on span "Submit Changes" at bounding box center [1143, 522] width 78 height 39
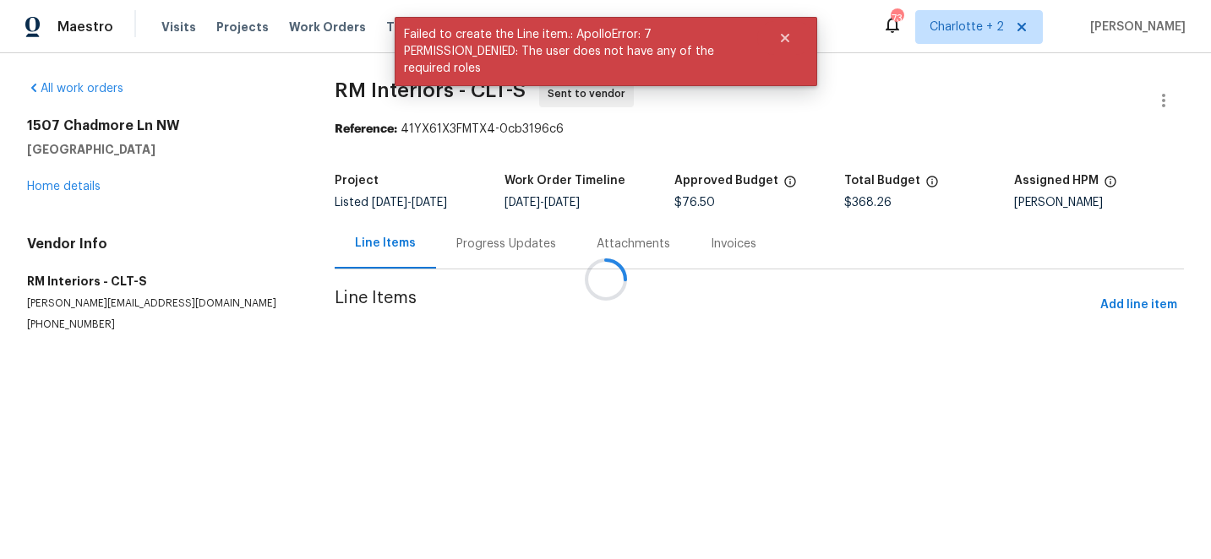
scroll to position [0, 0]
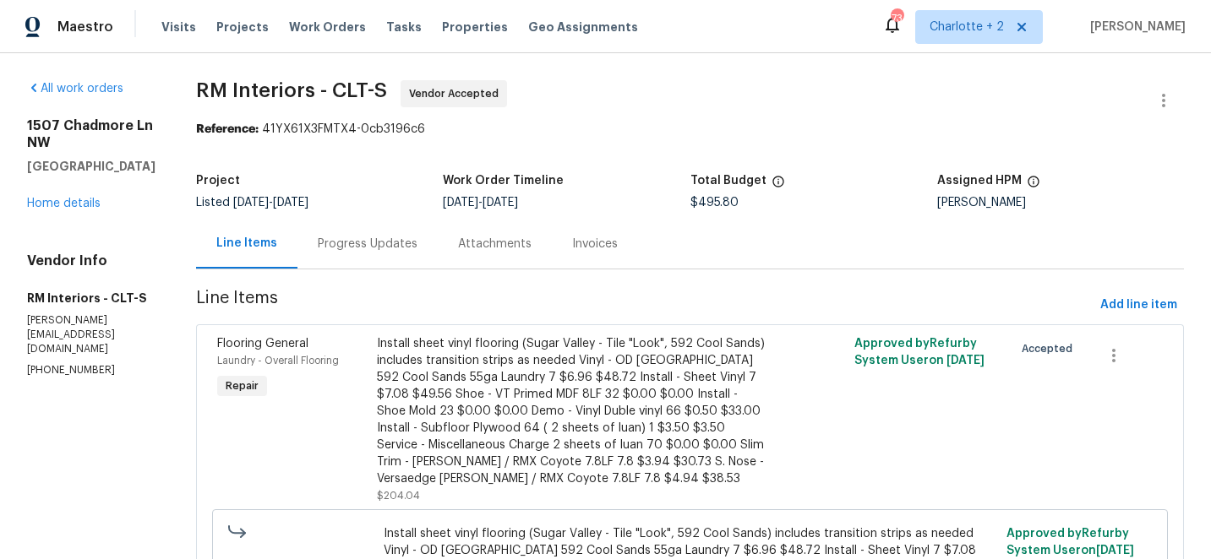
click at [365, 242] on div "Progress Updates" at bounding box center [368, 244] width 100 height 17
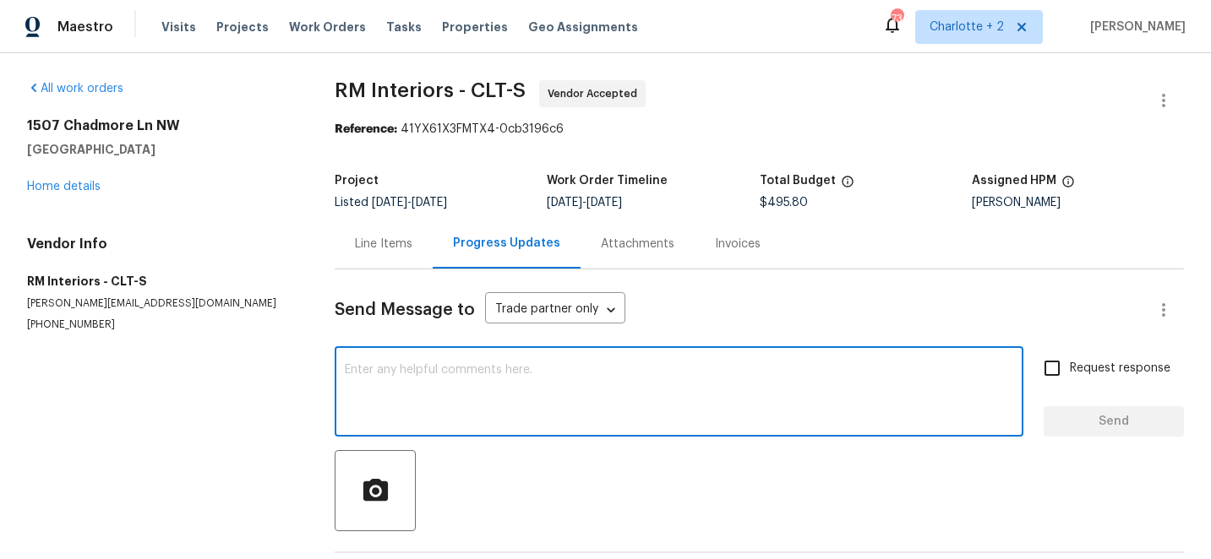
click at [449, 364] on textarea at bounding box center [679, 393] width 668 height 59
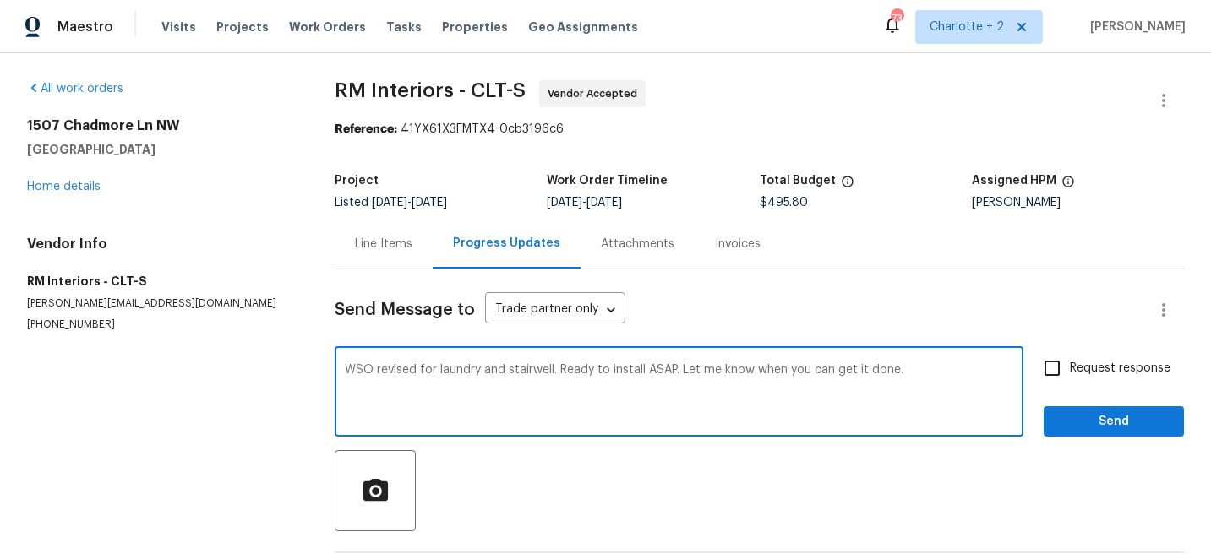
type textarea "WSO revised for laundry and stairwell. Ready to install ASAP. Let me know when …"
click at [1056, 371] on input "Request response" at bounding box center [1051, 368] width 35 height 35
checkbox input "true"
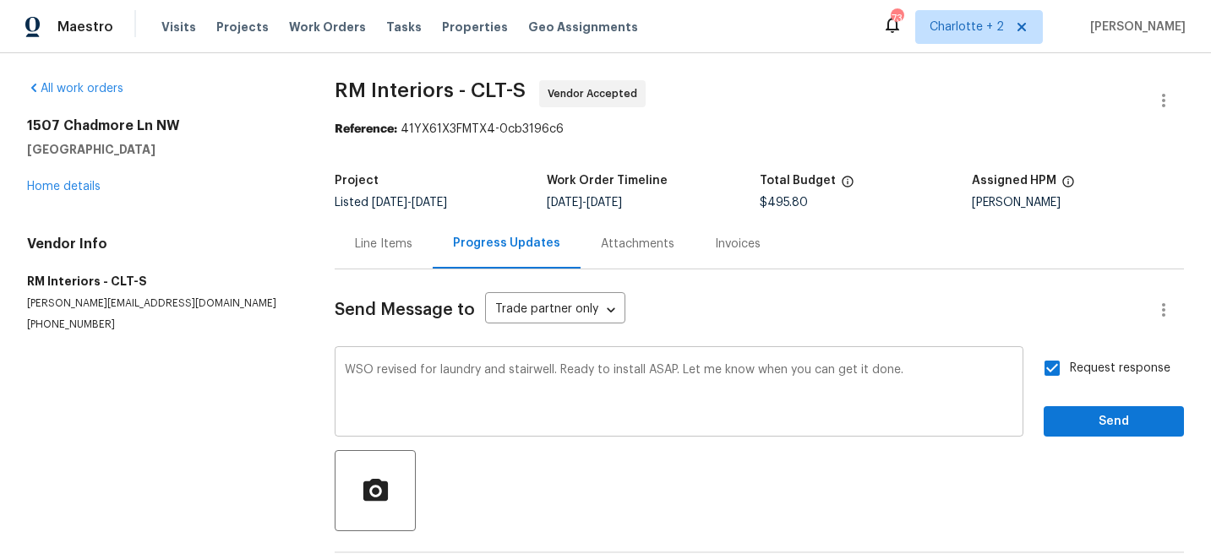
click at [365, 370] on textarea "WSO revised for laundry and stairwell. Ready to install ASAP. Let me know when …" at bounding box center [679, 393] width 668 height 59
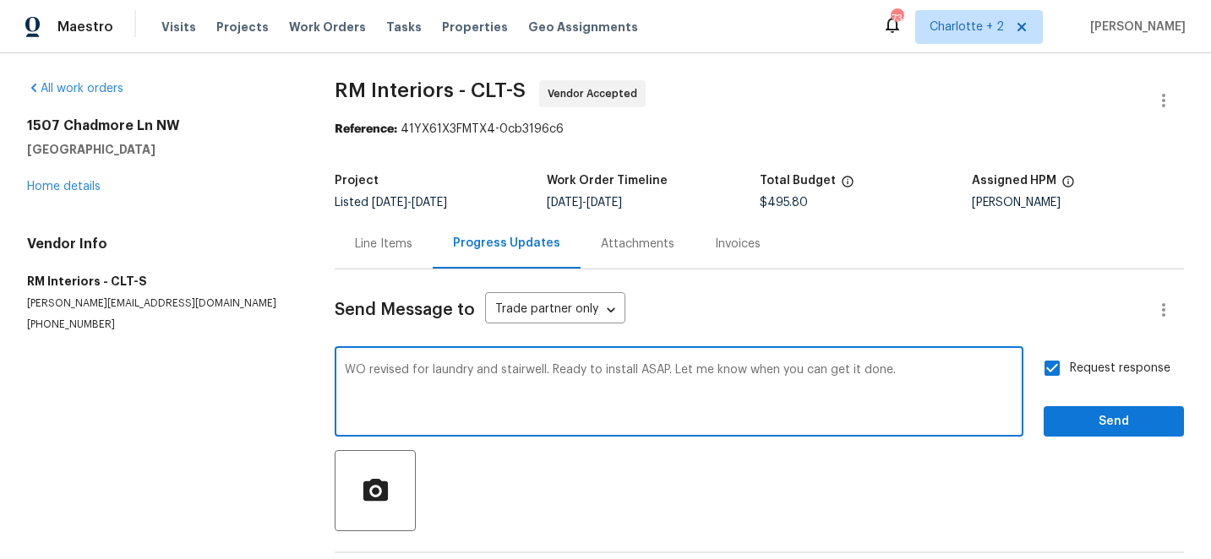
type textarea "WO revised for laundry and stairwell. Ready to install ASAP. Let me know when y…"
click at [1067, 429] on span "Send" at bounding box center [1113, 421] width 113 height 21
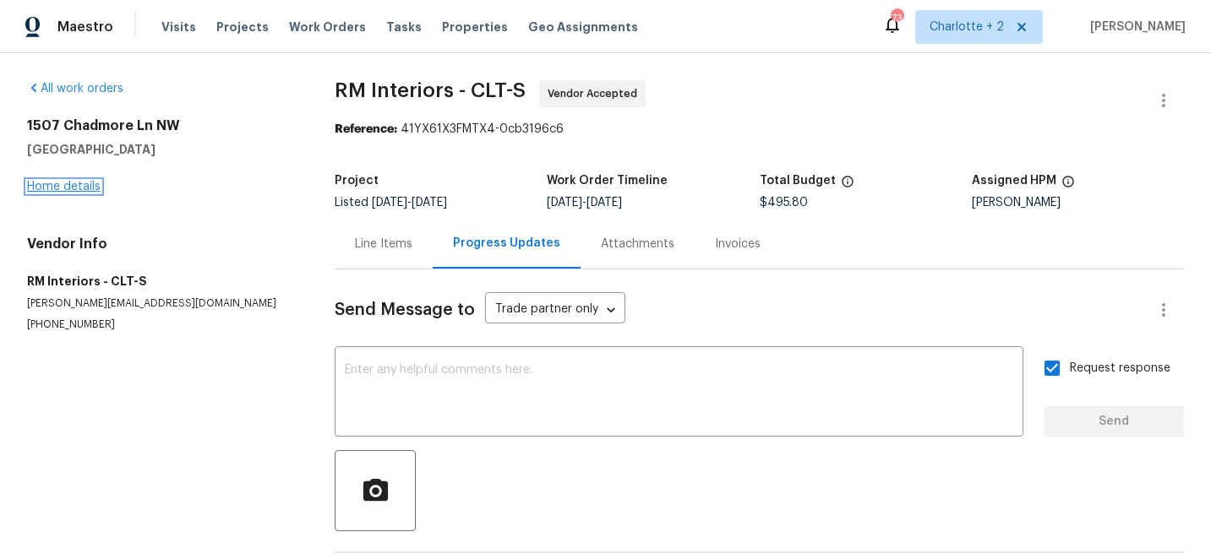
click at [76, 188] on link "Home details" at bounding box center [63, 187] width 73 height 12
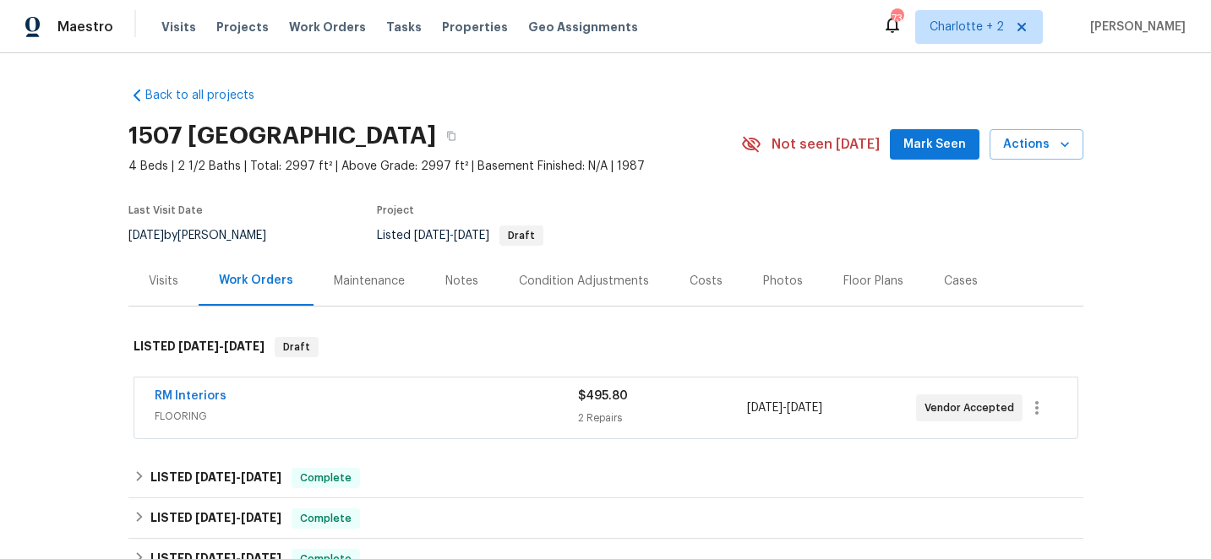
click at [72, 106] on div "Back to all projects [STREET_ADDRESS] 4 Beds | 2 1/2 Baths | Total: 2997 ft² | …" at bounding box center [605, 306] width 1211 height 506
